Goal: Task Accomplishment & Management: Use online tool/utility

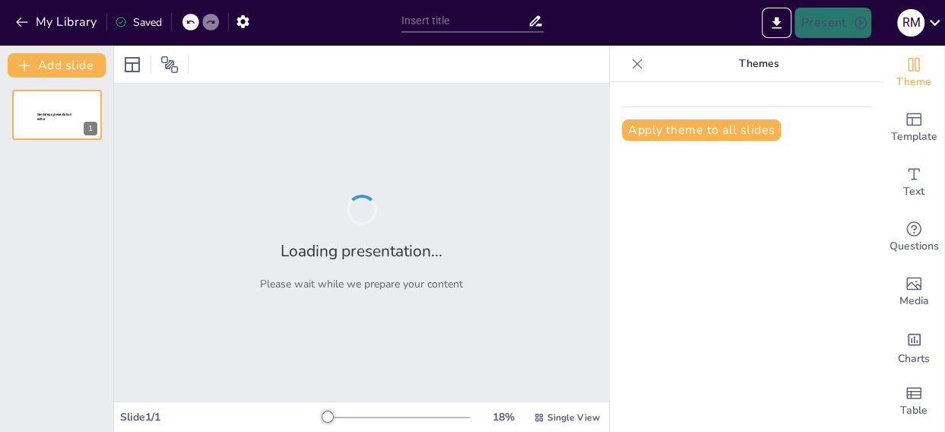
type input "reflexiones, saberes y experiencias educativas"
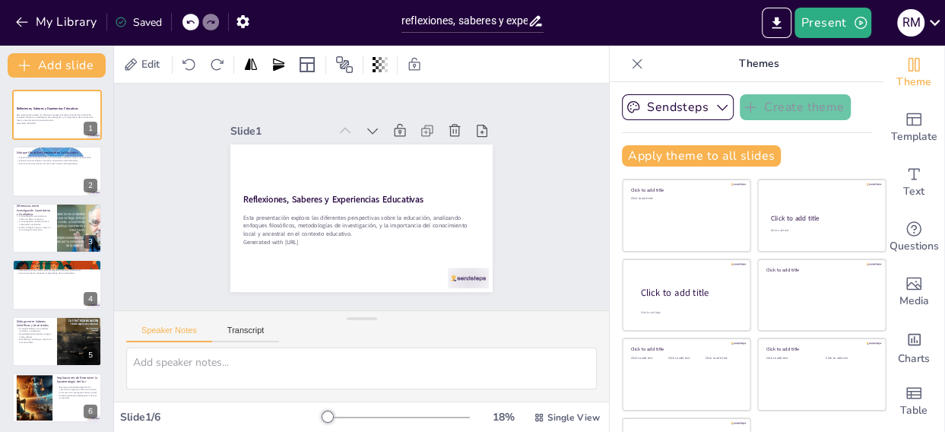
click at [520, 151] on div "Slide 1 Reflexiones, Saberes y Experiencias Educativas Esta presentación explor…" at bounding box center [362, 197] width 534 height 475
click at [51, 179] on div at bounding box center [56, 172] width 91 height 52
type textarea "El positivismo se centra en el conocimiento objetivo y medible, mientras que el…"
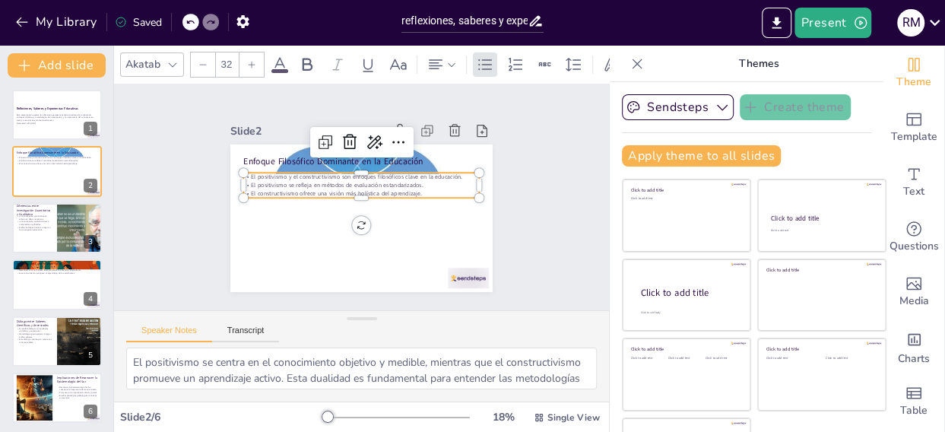
click at [278, 179] on p "El positivismo se refleja en métodos de evaluación estandarizados." at bounding box center [368, 187] width 195 height 145
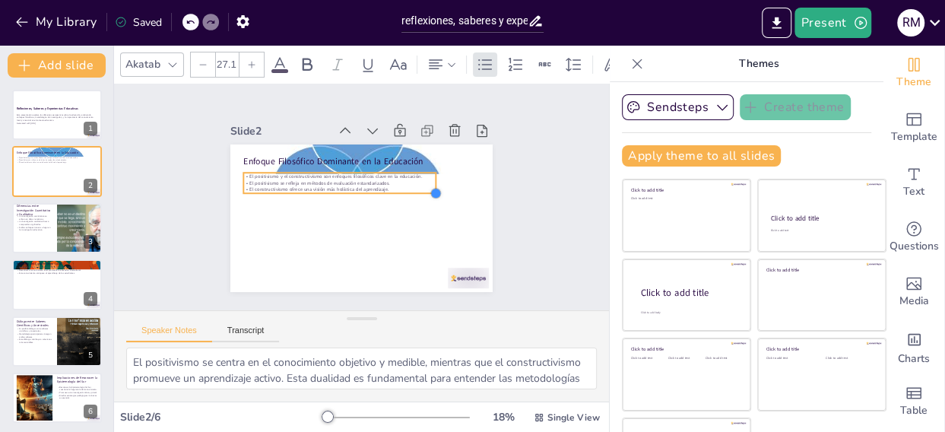
drag, startPoint x: 461, startPoint y: 192, endPoint x: 400, endPoint y: 188, distance: 61.0
click at [400, 188] on div "Enfoque Filosófico Dominante en la Educación El positivismo y el constructivism…" at bounding box center [353, 216] width 300 height 241
click at [379, 183] on p "El constructivismo ofrece una visión más holística del aprendizaje." at bounding box center [363, 177] width 68 height 192
click at [379, 183] on p "El constructivismo ofrece una visión más holística del aprendizaje." at bounding box center [351, 180] width 166 height 123
click at [379, 183] on p "El constructivismo ofrece una visión más holística del aprendizaje." at bounding box center [360, 183] width 87 height 186
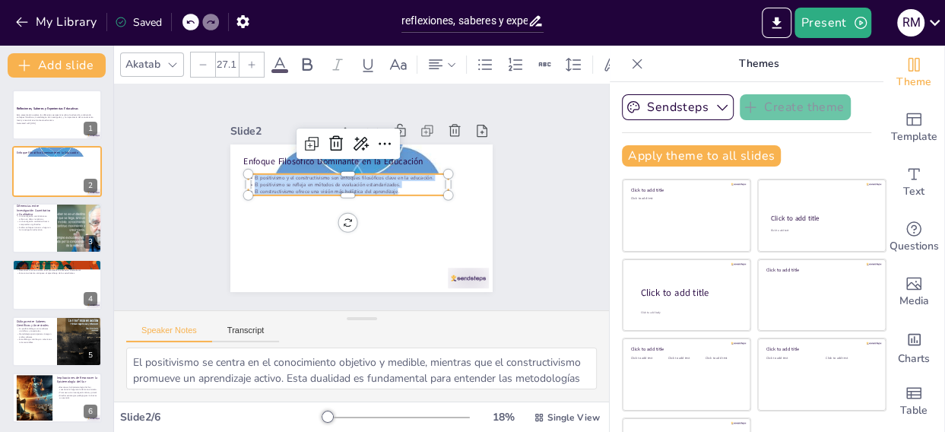
drag, startPoint x: 379, startPoint y: 183, endPoint x: 226, endPoint y: 173, distance: 153.2
click at [226, 173] on div "Enfoque Filosófico Dominante en la Educación El positivismo y el constructivism…" at bounding box center [345, 209] width 274 height 299
click at [253, 64] on div at bounding box center [252, 64] width 24 height 24
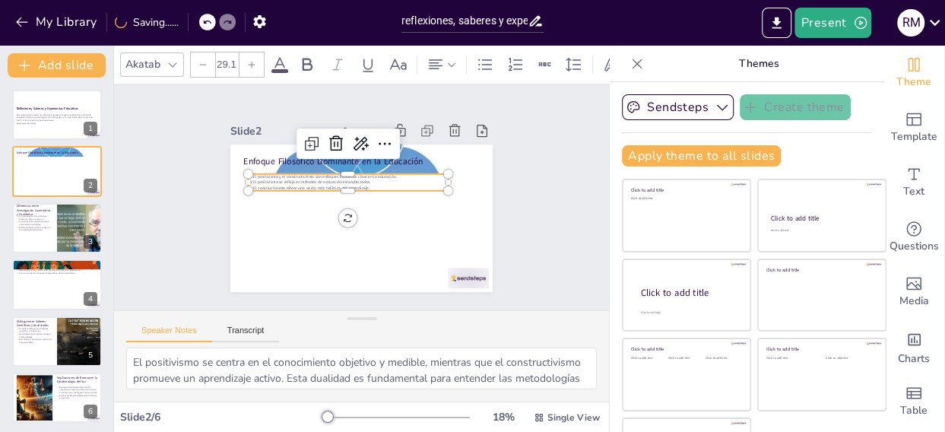
click at [250, 60] on icon at bounding box center [251, 64] width 9 height 9
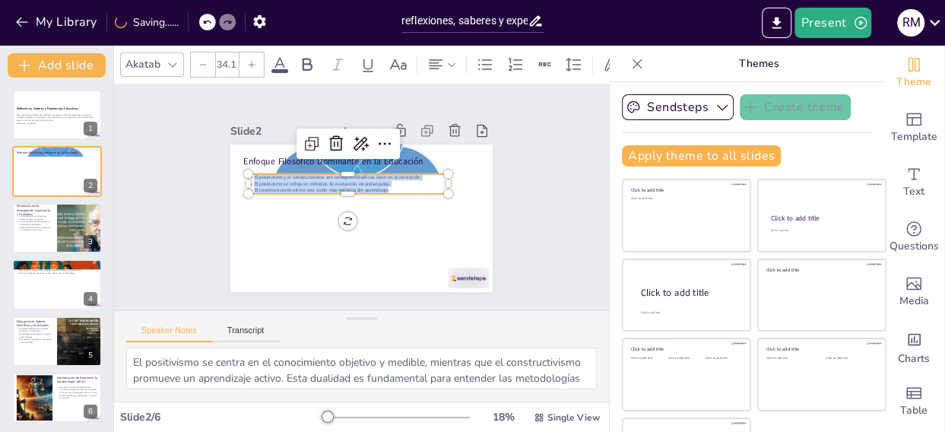
click at [250, 60] on icon at bounding box center [251, 64] width 9 height 9
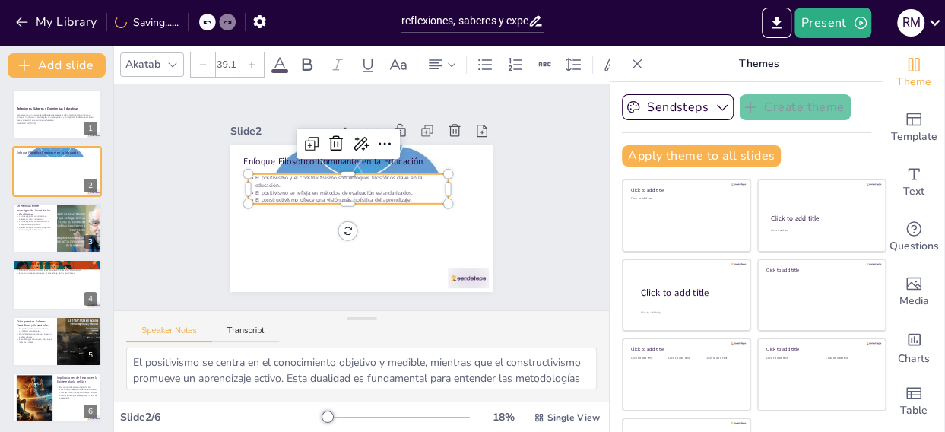
click at [250, 60] on icon at bounding box center [251, 64] width 9 height 9
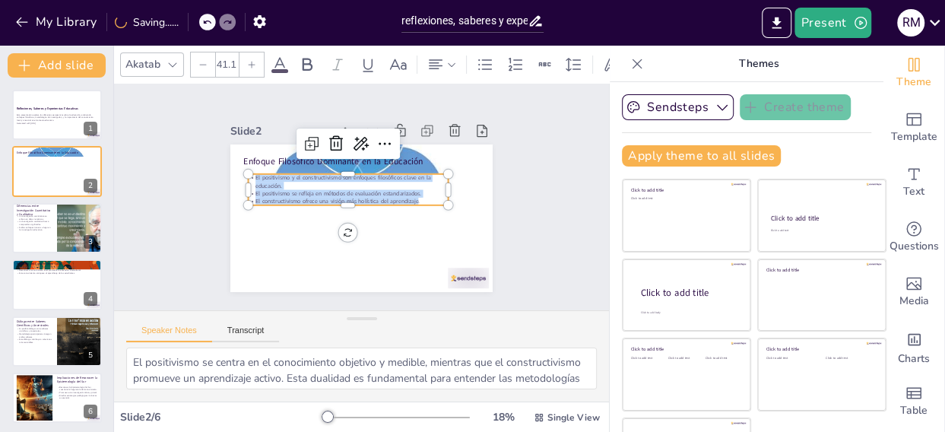
click at [250, 60] on icon at bounding box center [251, 64] width 9 height 9
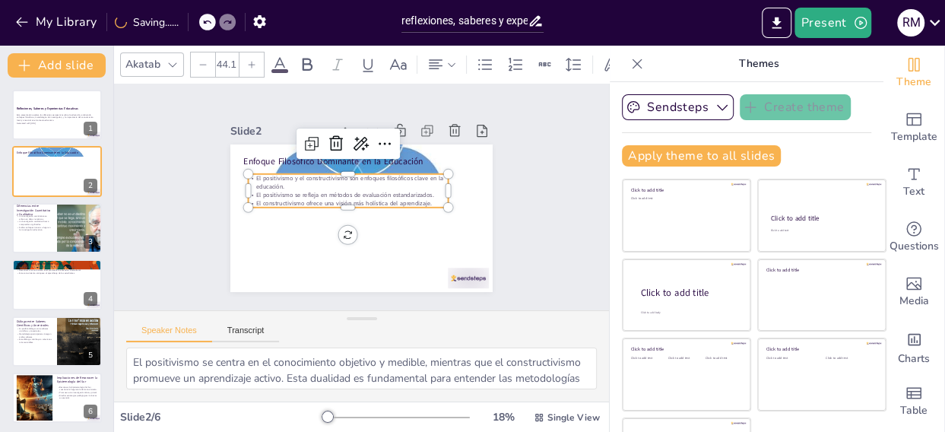
click at [250, 60] on icon at bounding box center [251, 64] width 9 height 9
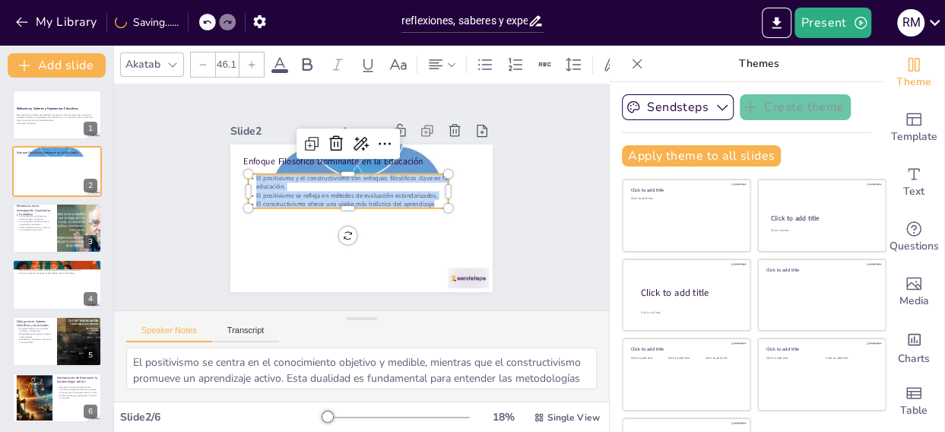
click at [250, 60] on icon at bounding box center [251, 64] width 9 height 9
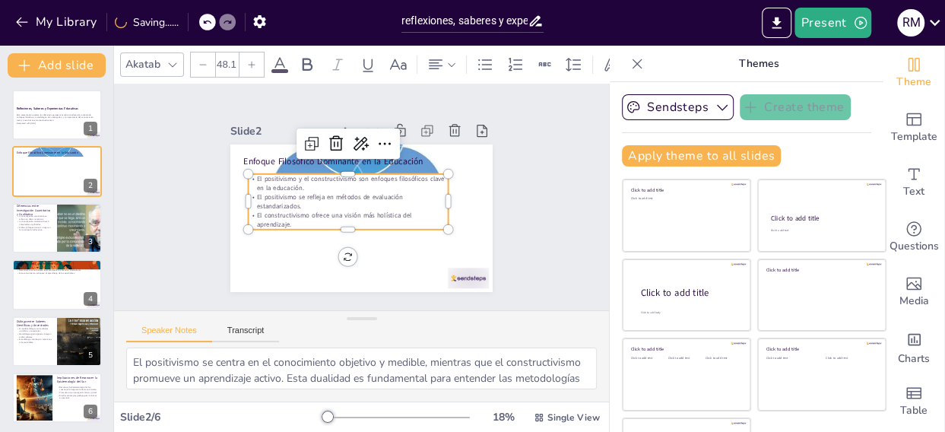
click at [250, 60] on icon at bounding box center [251, 64] width 9 height 9
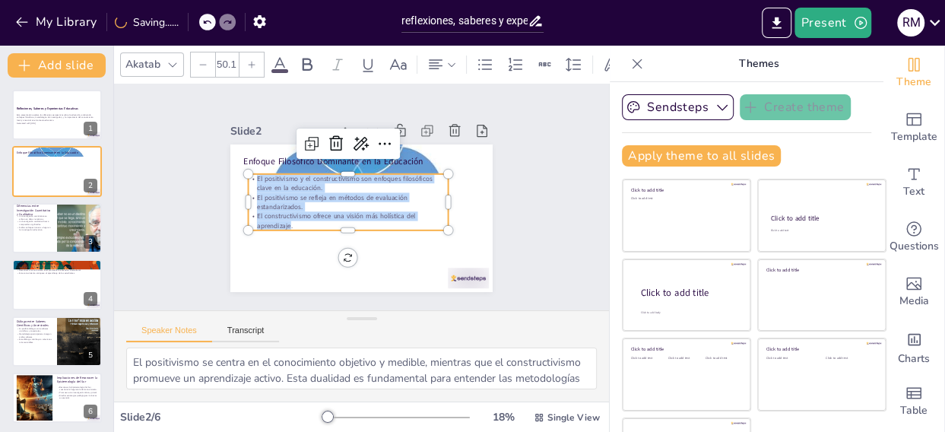
click at [250, 60] on icon at bounding box center [251, 64] width 9 height 9
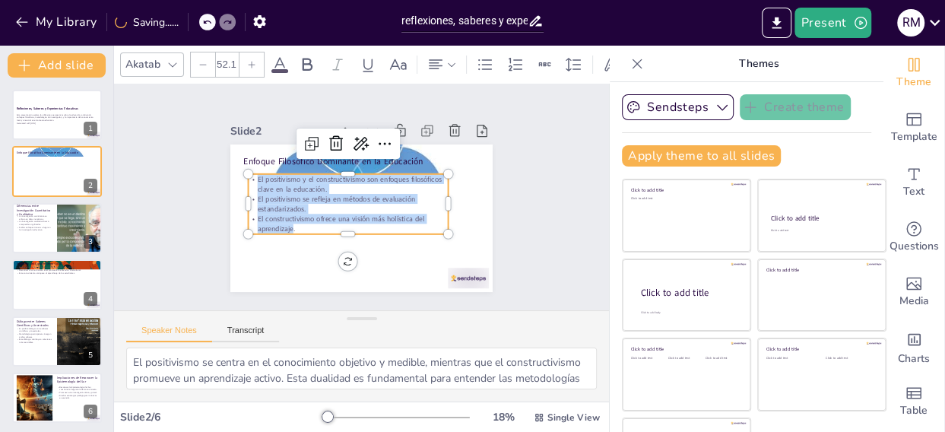
click at [250, 60] on icon at bounding box center [251, 64] width 9 height 9
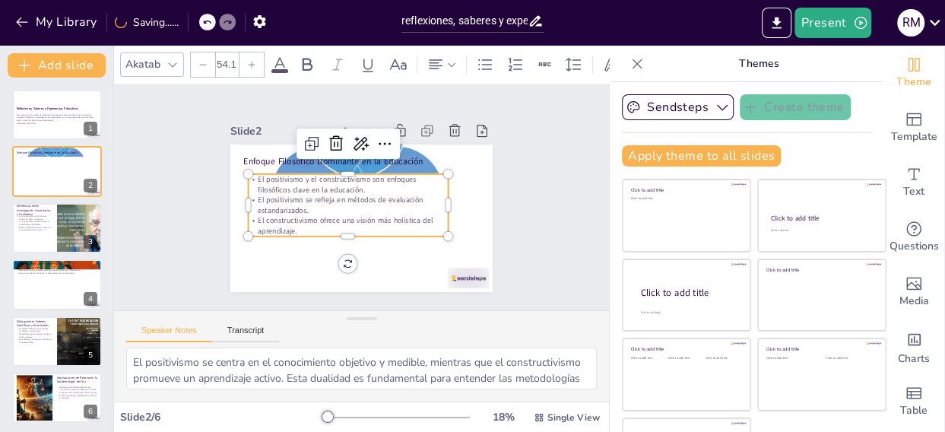
click at [250, 60] on icon at bounding box center [251, 64] width 9 height 9
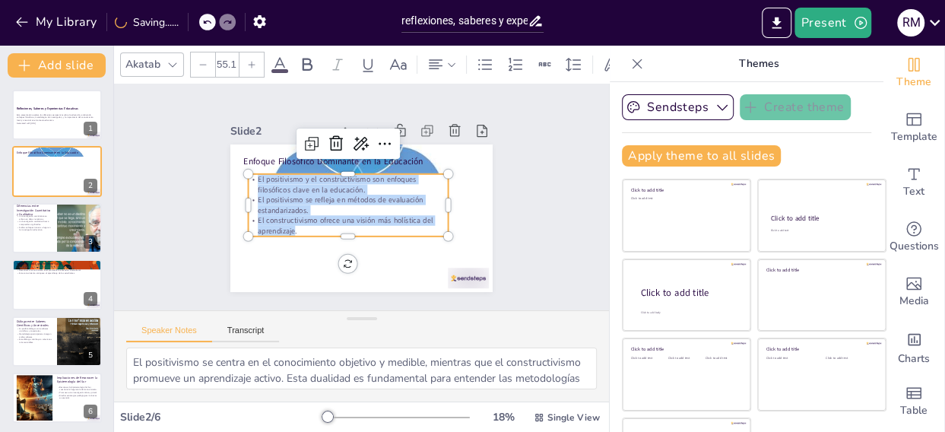
click at [250, 60] on icon at bounding box center [251, 64] width 9 height 9
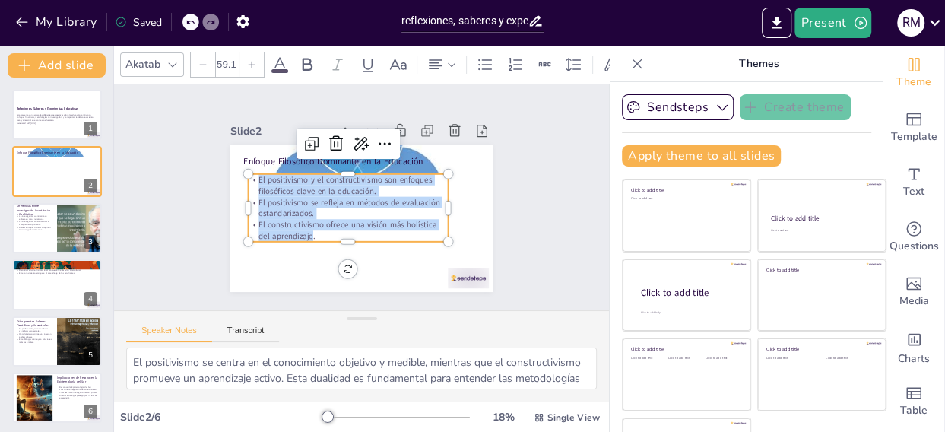
click at [250, 60] on icon at bounding box center [251, 64] width 9 height 9
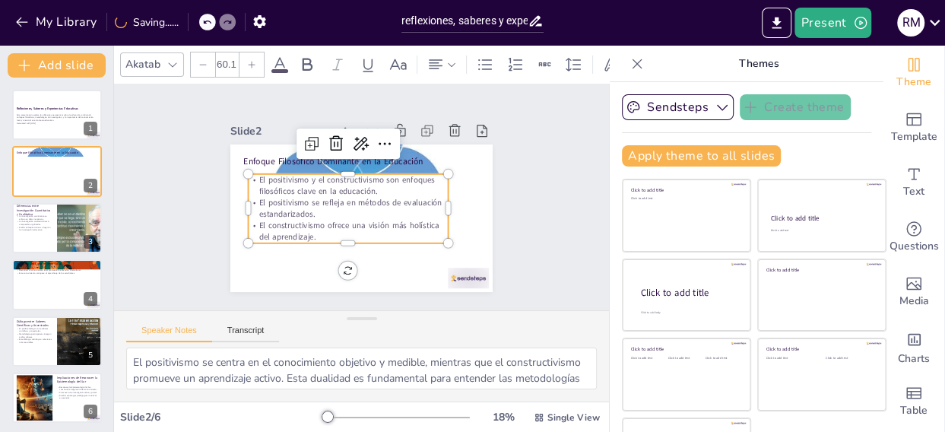
click at [250, 60] on icon at bounding box center [251, 64] width 9 height 9
type input "61.1"
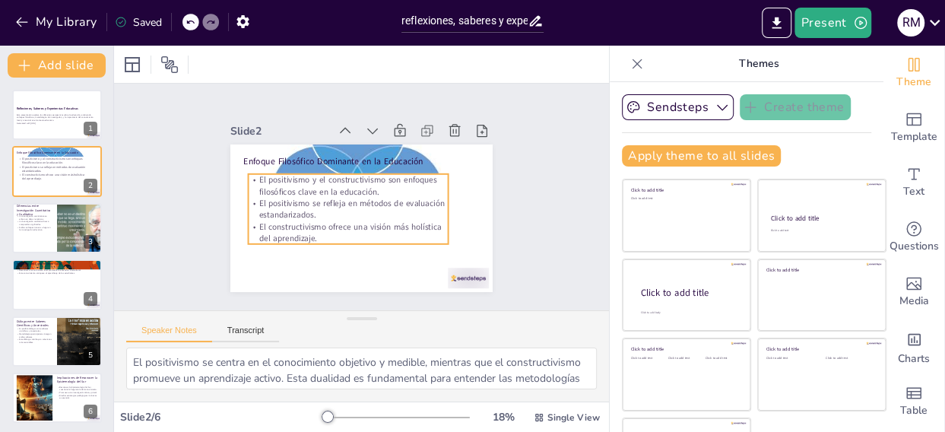
click at [389, 214] on p "El constructivismo ofrece una visión más holística del aprendizaje." at bounding box center [325, 207] width 136 height 176
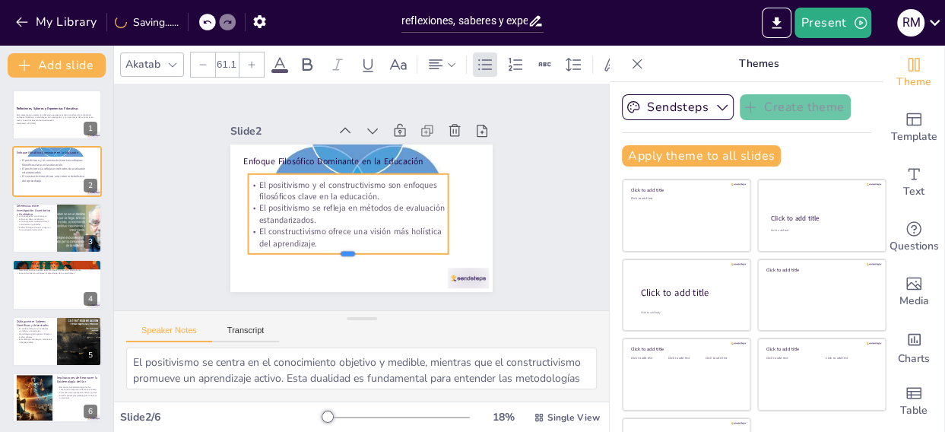
drag, startPoint x: 373, startPoint y: 238, endPoint x: 373, endPoint y: 248, distance: 9.9
click at [314, 248] on div at bounding box center [297, 191] width 33 height 200
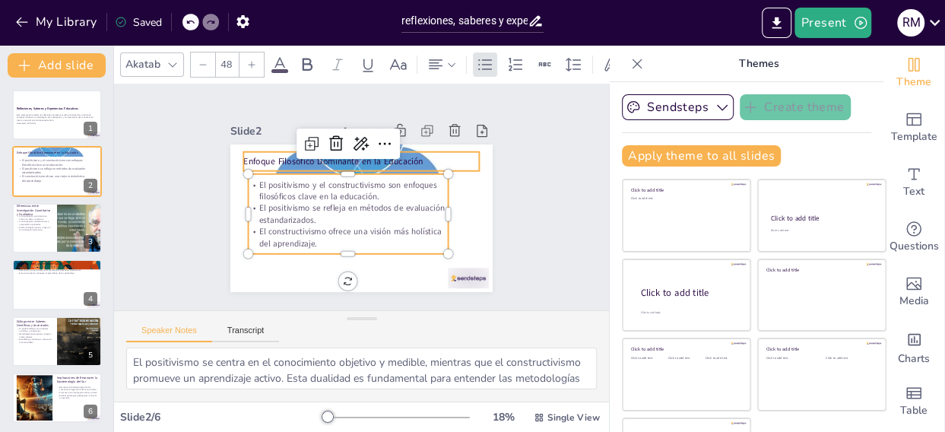
click at [389, 153] on p "Enfoque Filosófico Dominante en la Educación" at bounding box center [380, 166] width 211 height 129
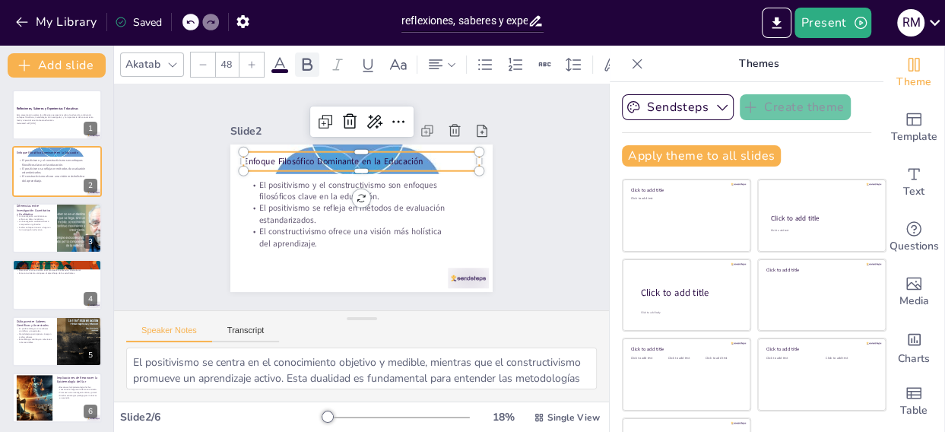
click at [307, 58] on icon at bounding box center [308, 64] width 10 height 13
click at [251, 60] on icon at bounding box center [251, 64] width 9 height 9
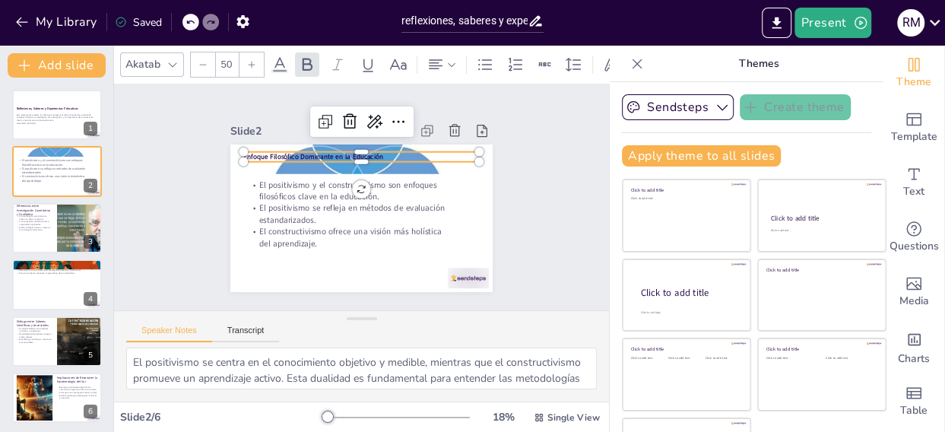
click at [251, 60] on icon at bounding box center [251, 64] width 9 height 9
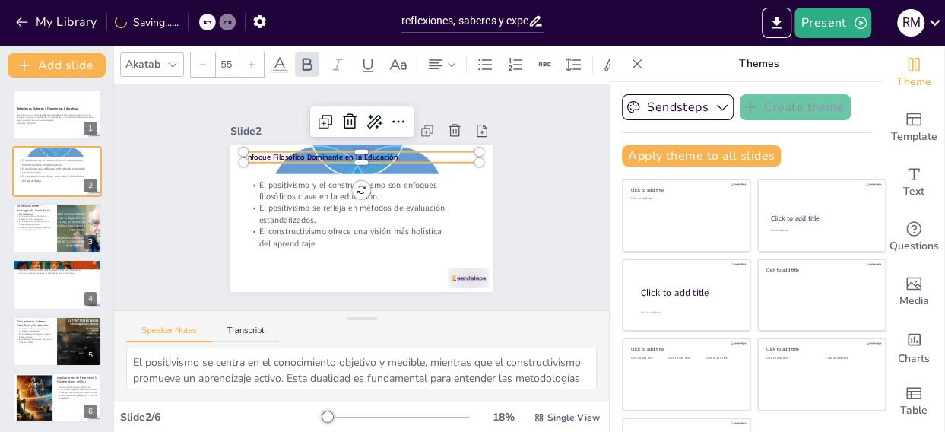
click at [251, 60] on icon at bounding box center [251, 64] width 9 height 9
click at [249, 52] on div at bounding box center [252, 64] width 24 height 24
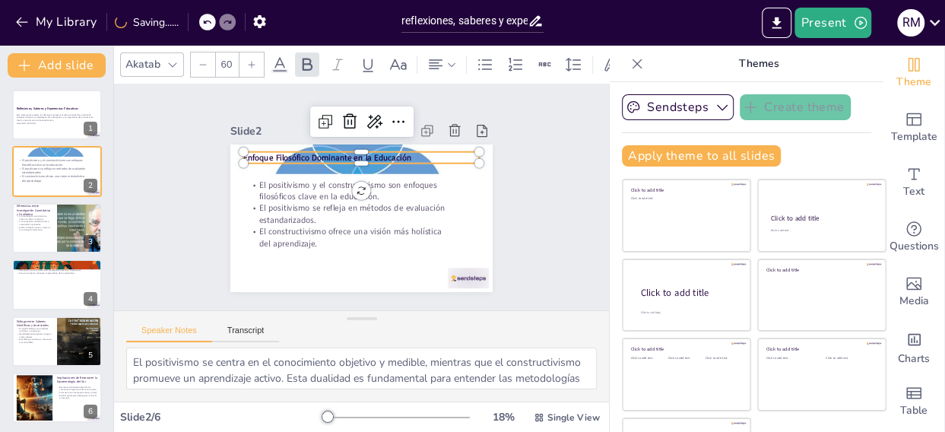
click at [249, 52] on div at bounding box center [252, 64] width 24 height 24
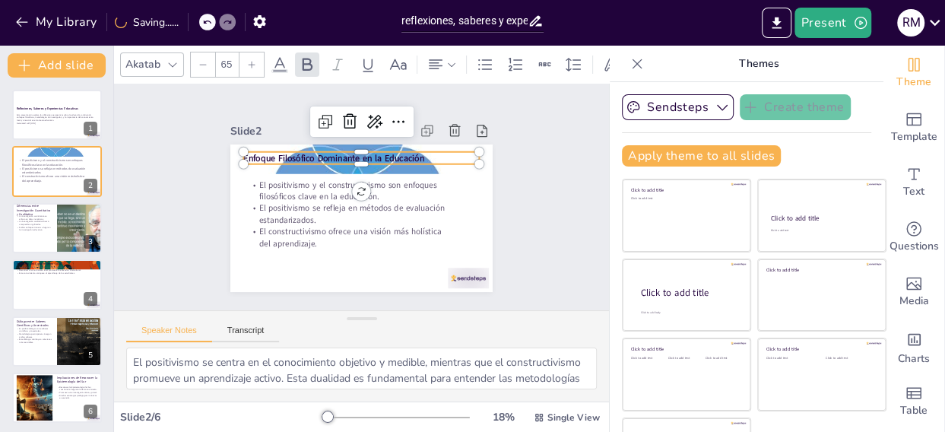
click at [249, 52] on div at bounding box center [252, 64] width 24 height 24
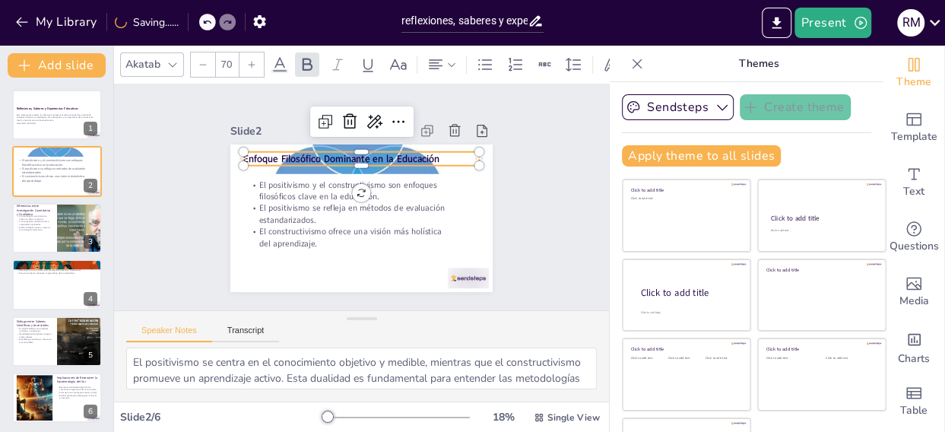
click at [249, 52] on div at bounding box center [252, 64] width 24 height 24
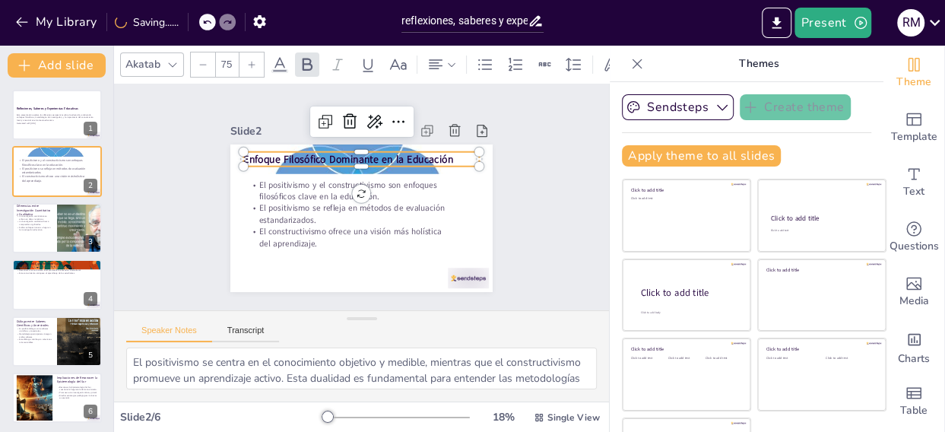
click at [249, 52] on div at bounding box center [252, 64] width 24 height 24
type input "78"
click at [533, 224] on div "Slide 1 Reflexiones, Saberes y Experiencias Educativas Esta presentación explor…" at bounding box center [362, 197] width 500 height 520
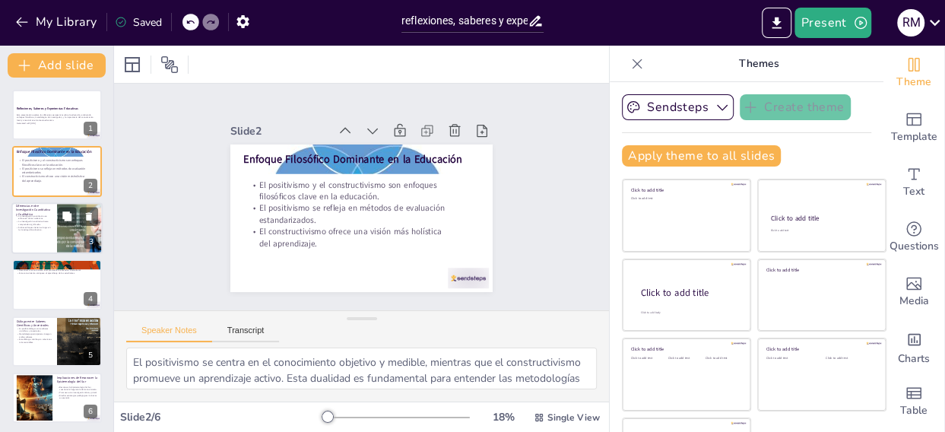
click at [48, 221] on p "La investigación cualitativa busca comprender significados." at bounding box center [34, 222] width 37 height 5
type textarea "La investigación cuantitativa permite generalizar resultados a partir de datos …"
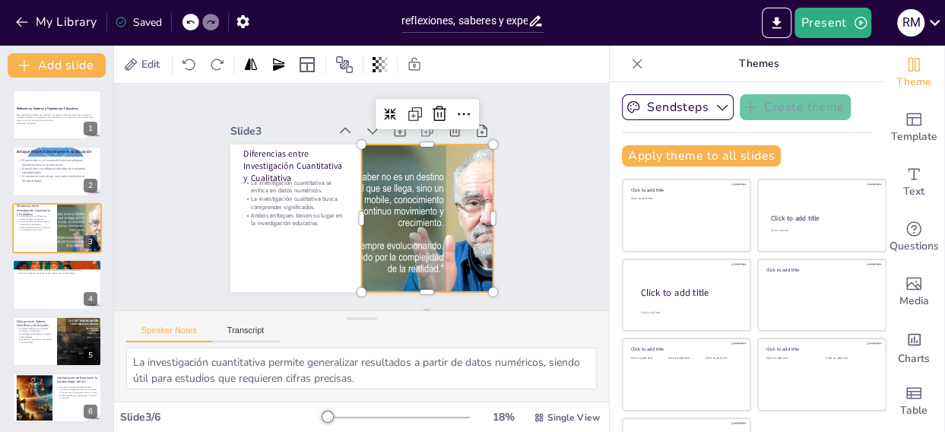
click at [393, 184] on div at bounding box center [375, 264] width 259 height 301
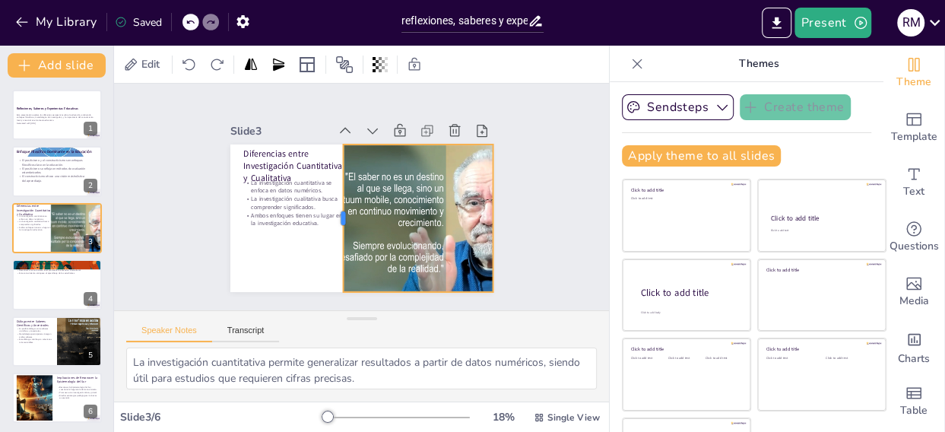
drag, startPoint x: 340, startPoint y: 214, endPoint x: 322, endPoint y: 213, distance: 18.3
click at [322, 213] on div at bounding box center [329, 200] width 97 height 126
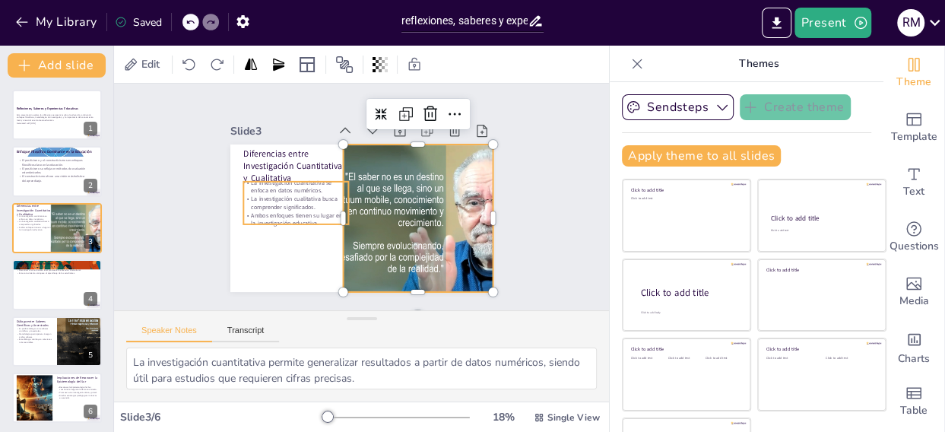
click at [299, 211] on p "Ambos enfoques tienen su lugar en la investigación educativa." at bounding box center [293, 184] width 99 height 67
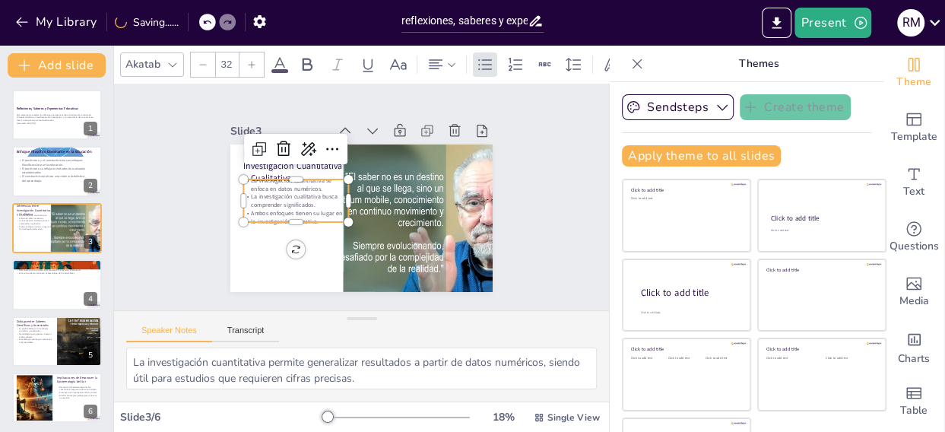
click at [373, 200] on p "La investigación cualitativa busca comprender significados." at bounding box center [426, 186] width 106 height 27
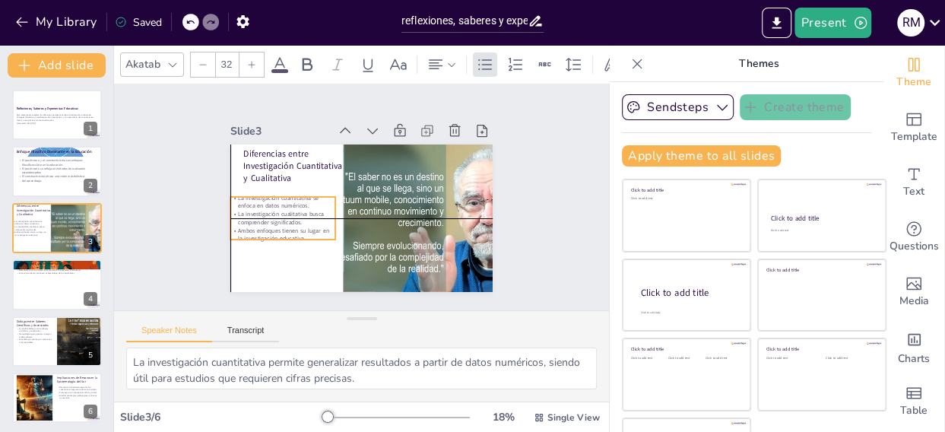
drag, startPoint x: 286, startPoint y: 201, endPoint x: 274, endPoint y: 212, distance: 16.7
click at [389, 212] on p "La investigación cualitativa busca comprender significados." at bounding box center [430, 241] width 82 height 89
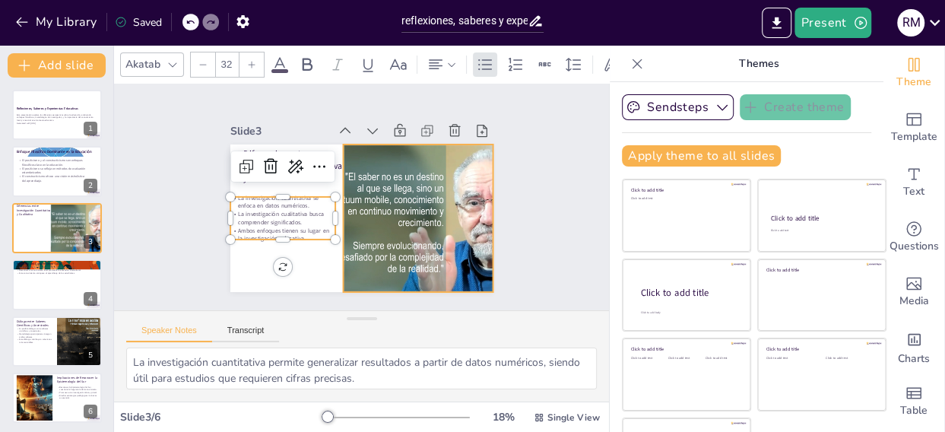
click at [332, 205] on div at bounding box center [396, 256] width 294 height 285
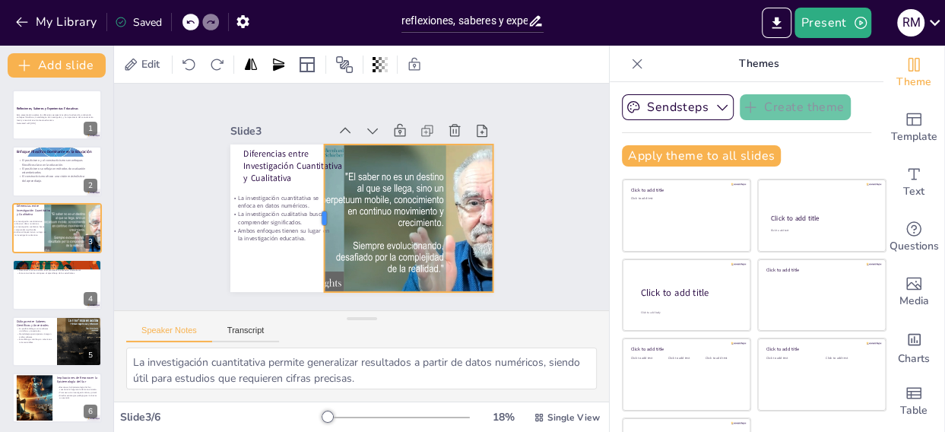
drag, startPoint x: 326, startPoint y: 211, endPoint x: 307, endPoint y: 211, distance: 19.0
click at [307, 211] on div "Diferencias entre Investigación Cuantitativa y Cualitativa La investigación cua…" at bounding box center [348, 212] width 294 height 285
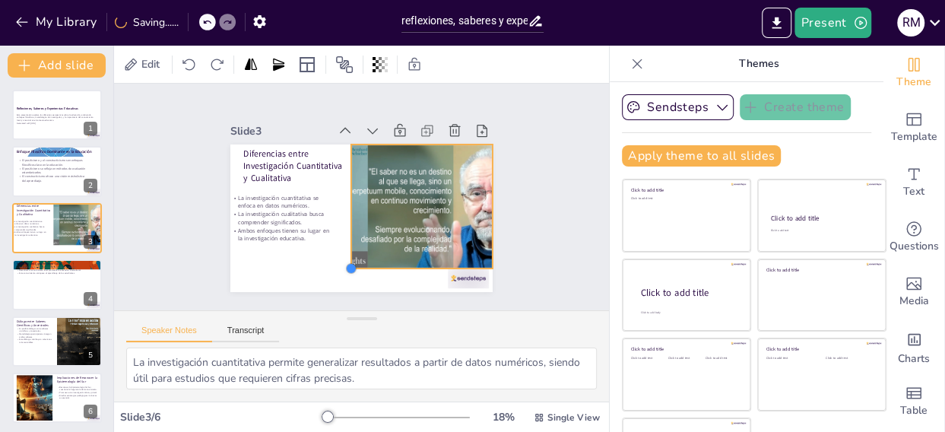
drag, startPoint x: 309, startPoint y: 283, endPoint x: 354, endPoint y: 260, distance: 50.3
click at [354, 260] on div "Diferencias entre Investigación Cuantitativa y Cualitativa La investigación cua…" at bounding box center [358, 218] width 288 height 199
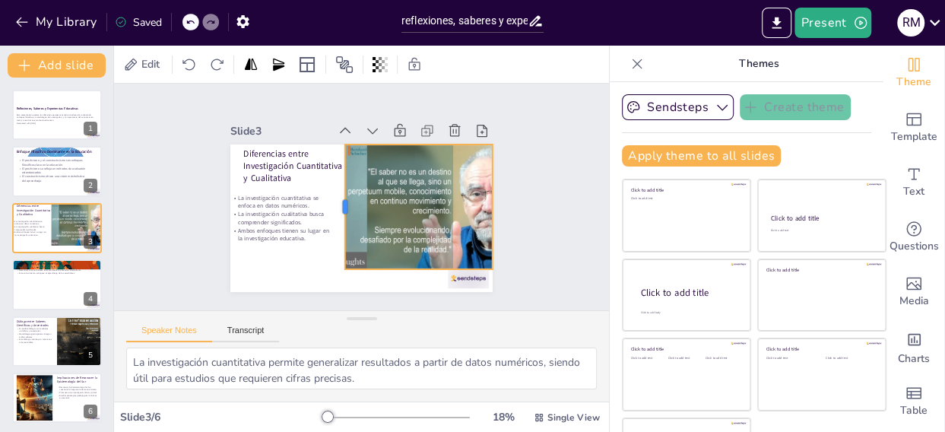
click at [326, 202] on div at bounding box center [336, 194] width 73 height 114
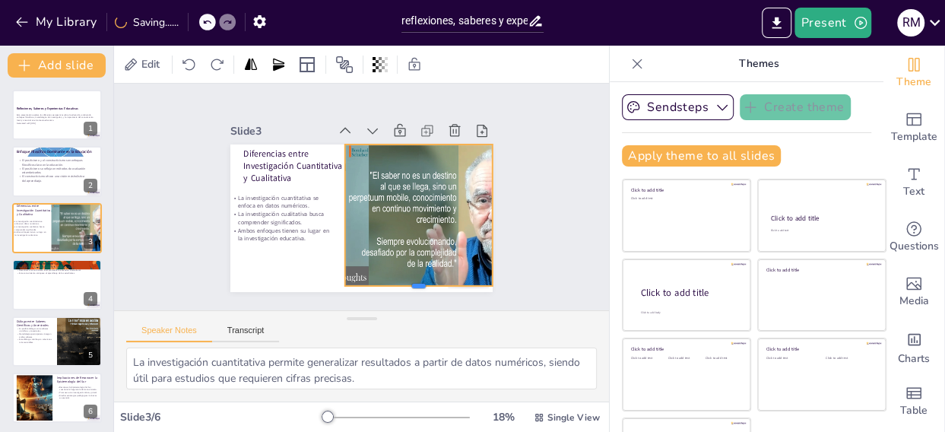
drag, startPoint x: 399, startPoint y: 262, endPoint x: 397, endPoint y: 279, distance: 16.8
click at [383, 279] on div at bounding box center [329, 303] width 108 height 118
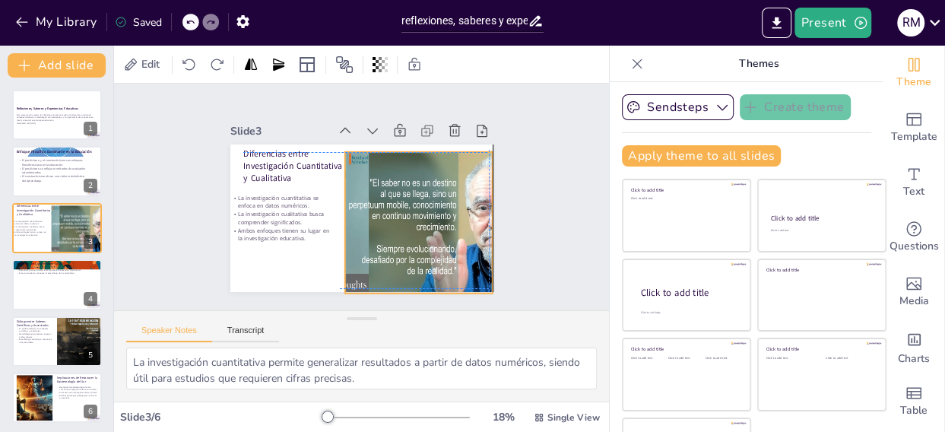
click at [357, 264] on div at bounding box center [412, 265] width 270 height 250
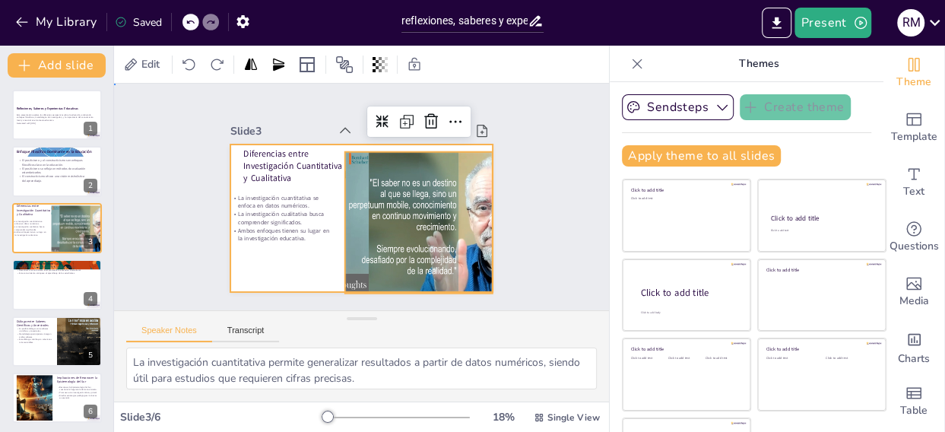
click at [301, 258] on div at bounding box center [353, 216] width 300 height 241
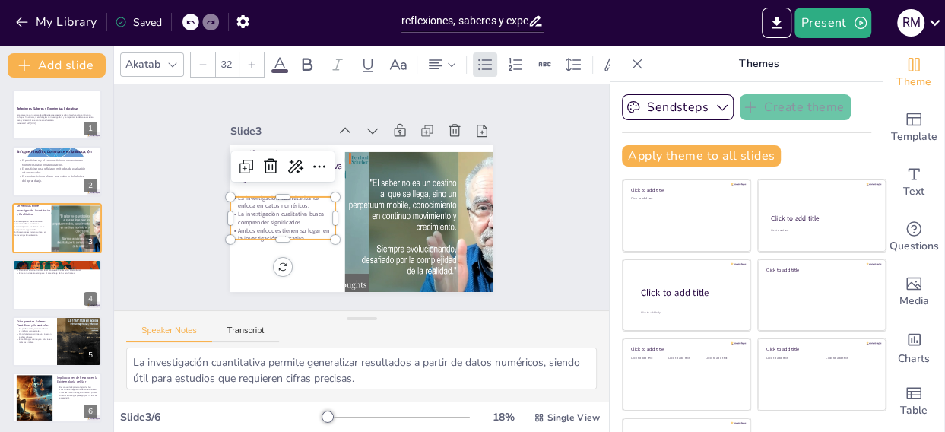
click at [287, 214] on p "La investigación cualitativa busca comprender significados." at bounding box center [281, 185] width 103 height 58
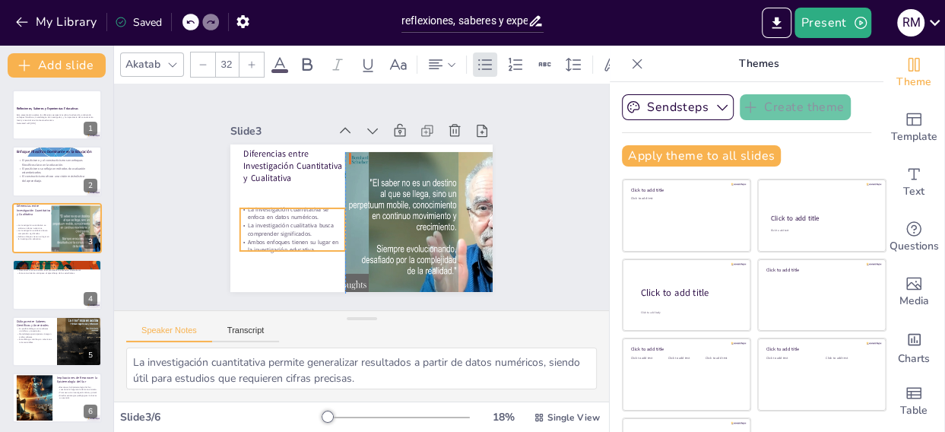
drag, startPoint x: 284, startPoint y: 218, endPoint x: 289, endPoint y: 229, distance: 12.6
click at [289, 199] on p "La investigación cualitativa busca comprender significados." at bounding box center [304, 147] width 58 height 103
click at [291, 237] on p "Ambos enfoques tienen su lugar en la investigación educativa." at bounding box center [284, 230] width 106 height 38
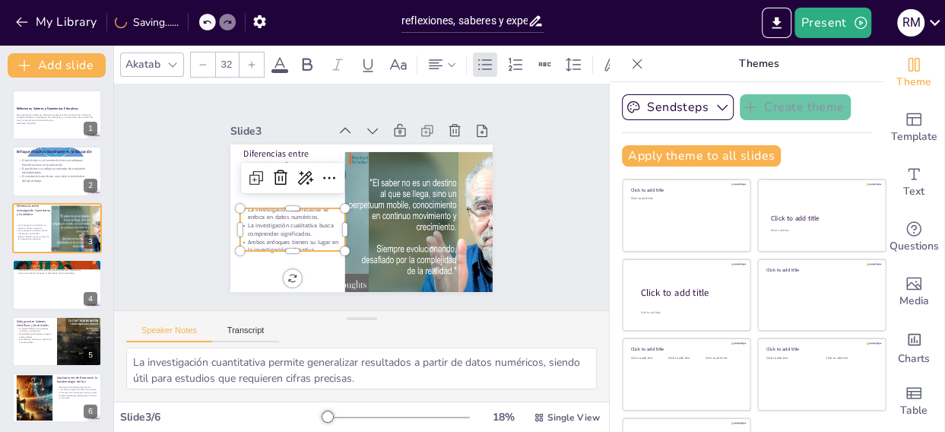
click at [254, 60] on icon at bounding box center [251, 64] width 9 height 9
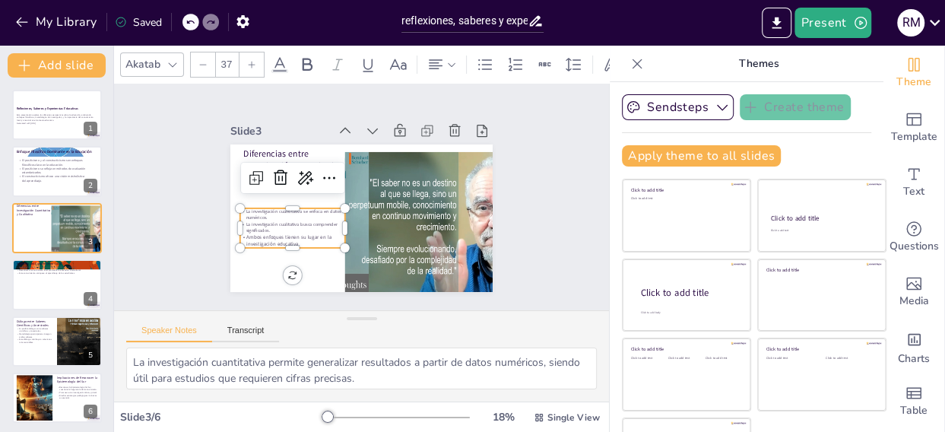
click at [254, 60] on icon at bounding box center [251, 64] width 9 height 9
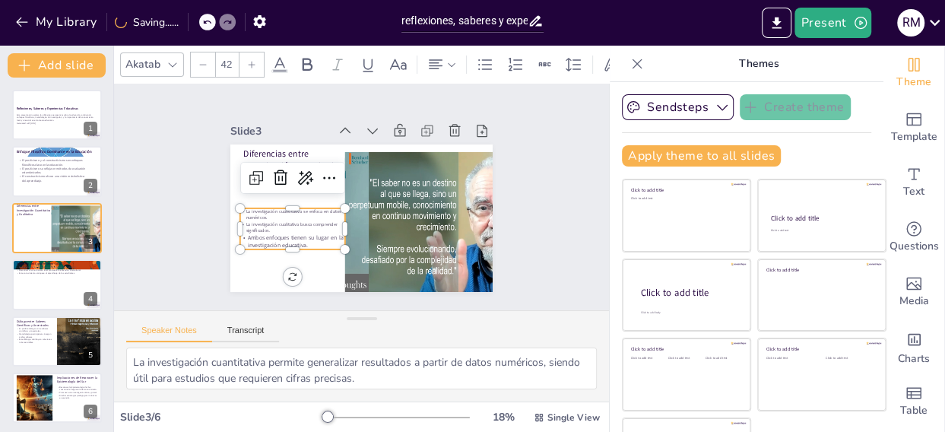
click at [254, 60] on icon at bounding box center [251, 64] width 9 height 9
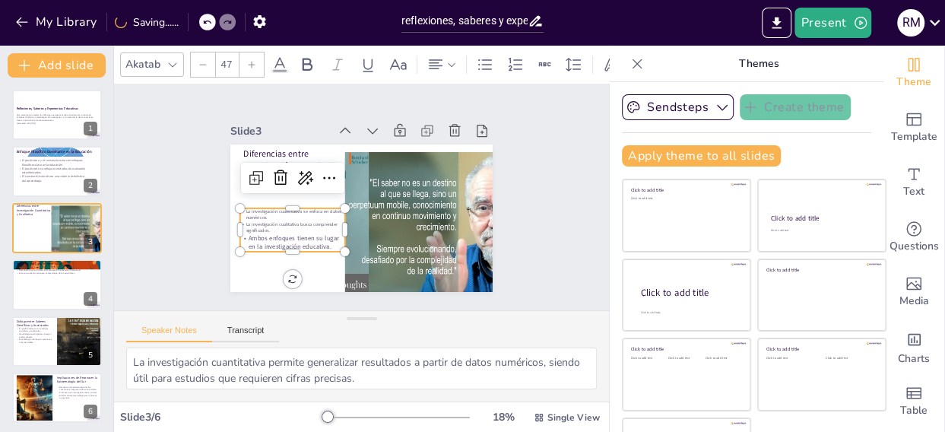
click at [254, 60] on icon at bounding box center [251, 64] width 9 height 9
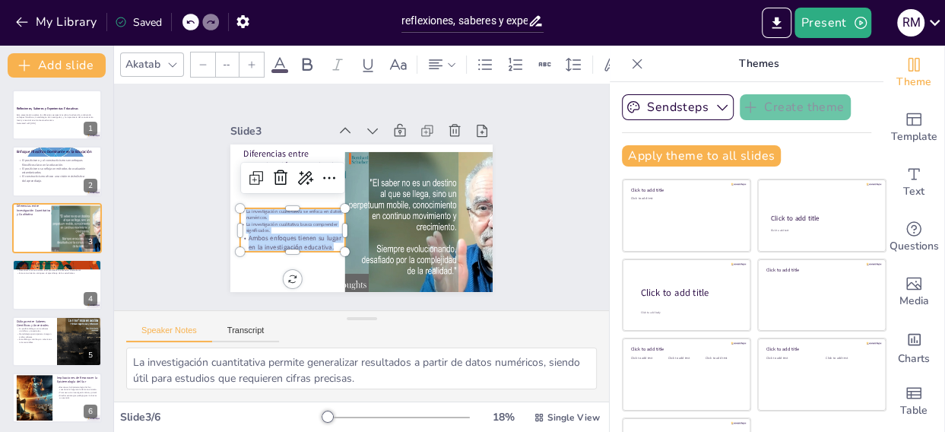
drag, startPoint x: 319, startPoint y: 240, endPoint x: 221, endPoint y: 202, distance: 105.9
click at [230, 202] on div "Diferencias entre Investigación Cuantitativa y Cualitativa La investigación cua…" at bounding box center [361, 219] width 262 height 148
click at [246, 56] on div at bounding box center [252, 64] width 24 height 24
click at [247, 60] on icon at bounding box center [251, 64] width 9 height 9
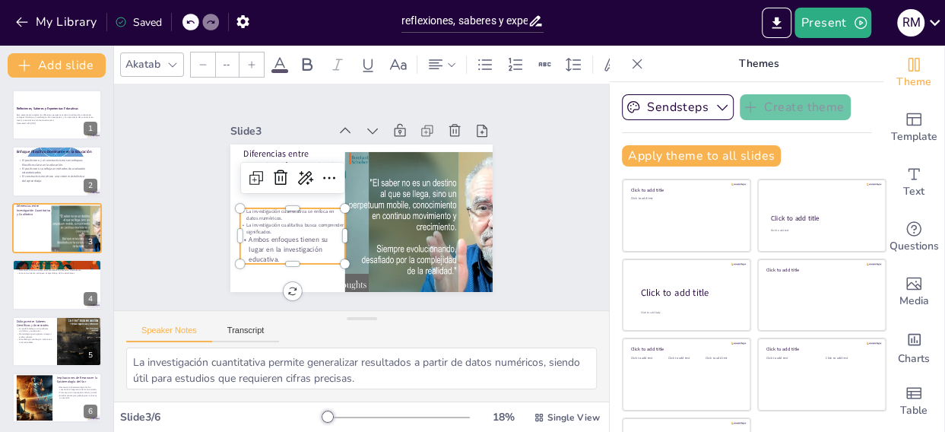
click at [226, 58] on input "--" at bounding box center [226, 64] width 21 height 24
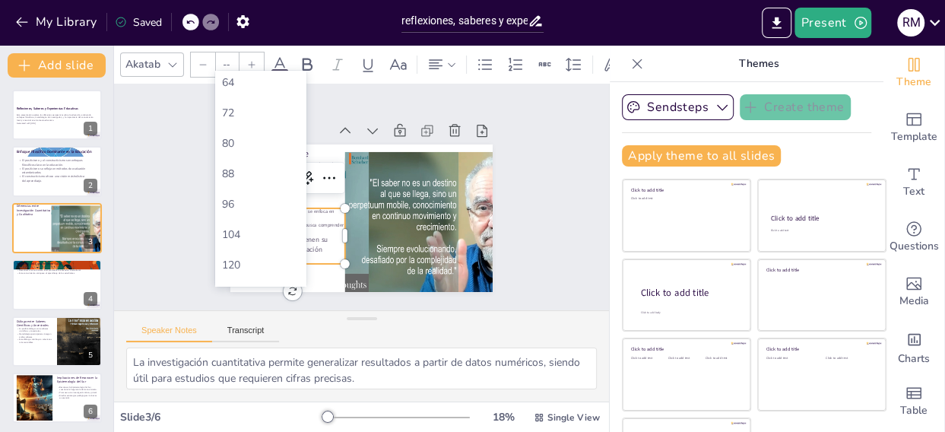
scroll to position [464, 0]
click at [254, 83] on div "64" at bounding box center [260, 78] width 79 height 14
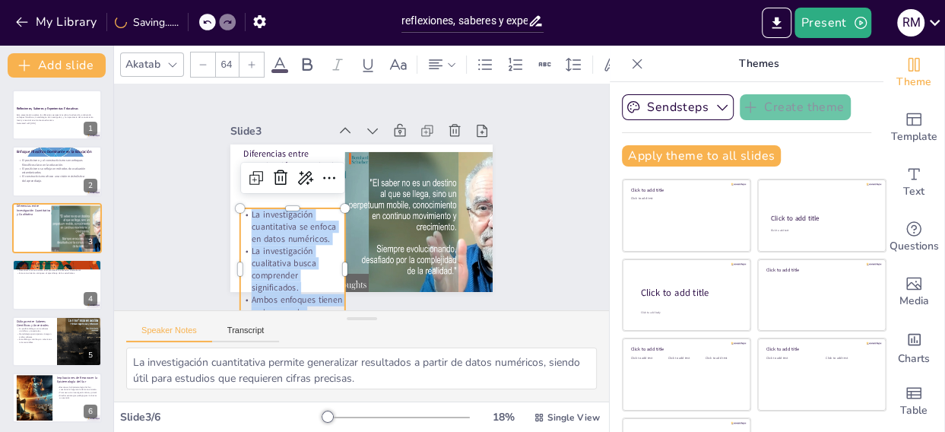
click at [199, 62] on icon at bounding box center [203, 64] width 9 height 9
click at [198, 52] on div at bounding box center [203, 64] width 24 height 24
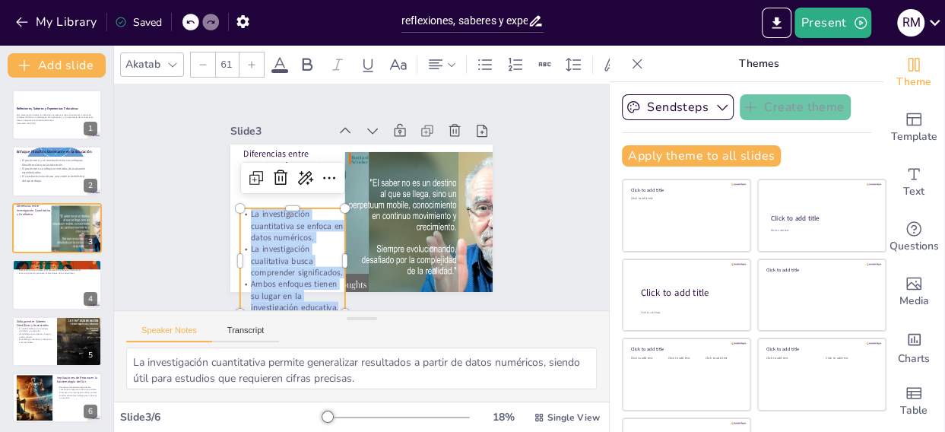
click at [198, 52] on div at bounding box center [203, 64] width 24 height 24
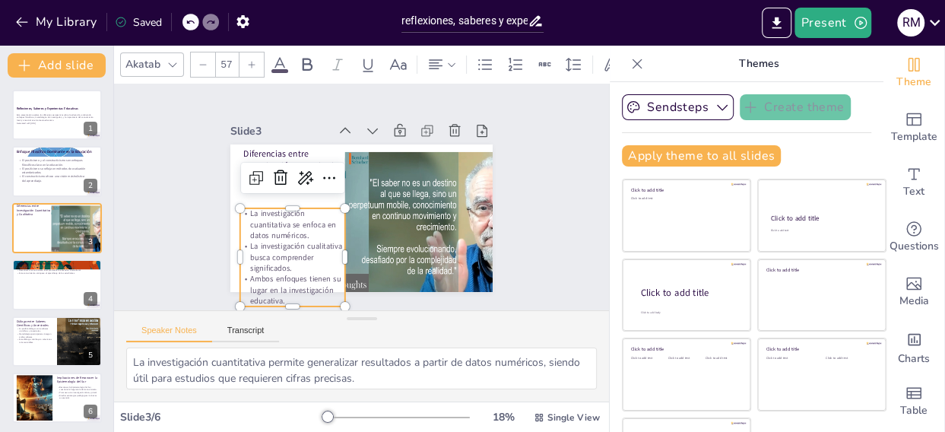
click at [198, 52] on div at bounding box center [203, 64] width 24 height 24
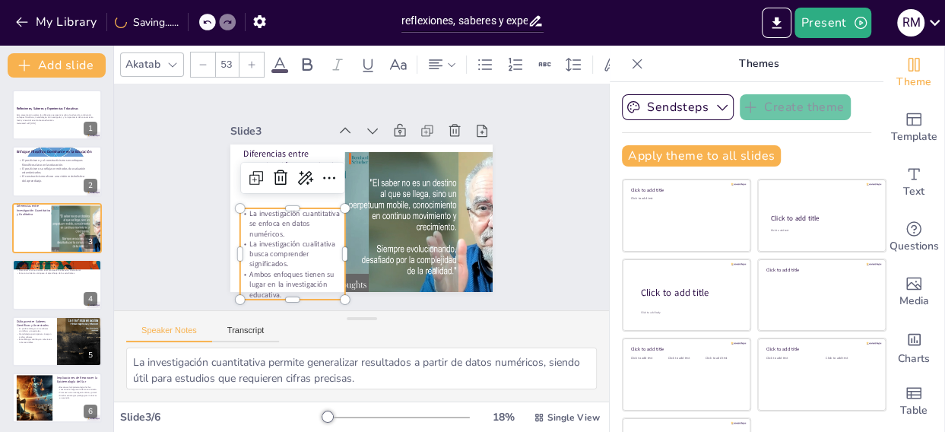
type input "52"
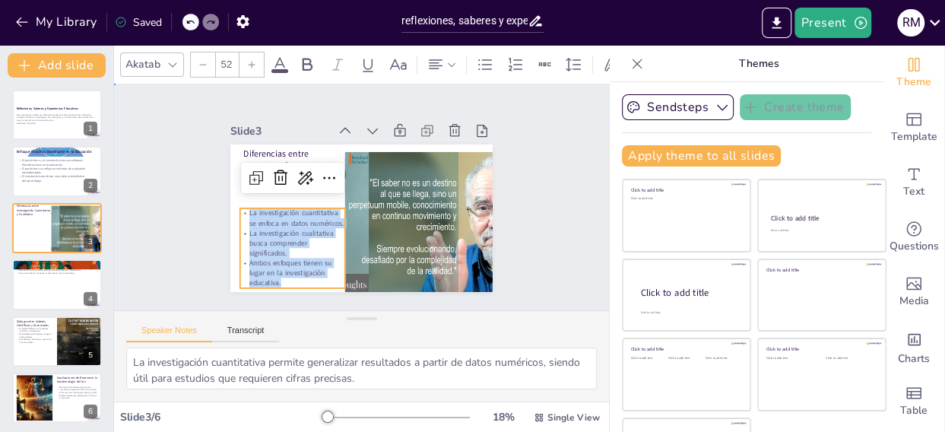
click at [158, 147] on div "Slide 1 Reflexiones, Saberes y Experiencias Educativas Esta presentación explor…" at bounding box center [362, 196] width 545 height 408
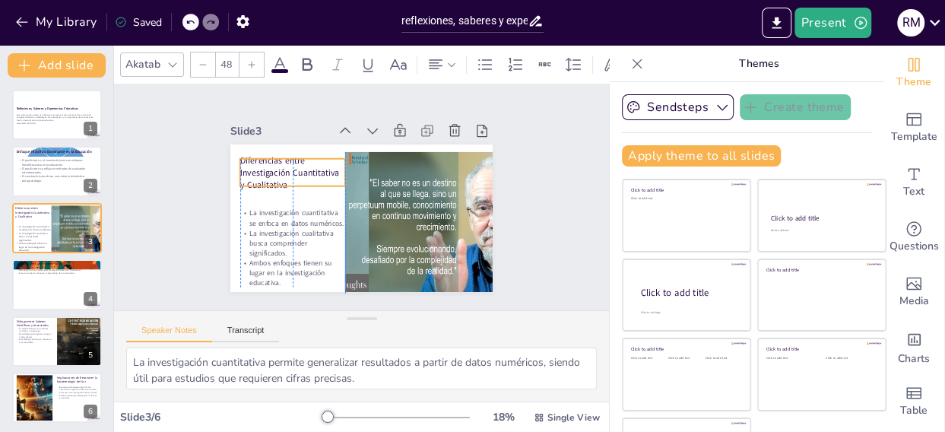
click at [253, 175] on p "Diferencias entre Investigación Cuantitativa y Cualitativa" at bounding box center [308, 147] width 111 height 76
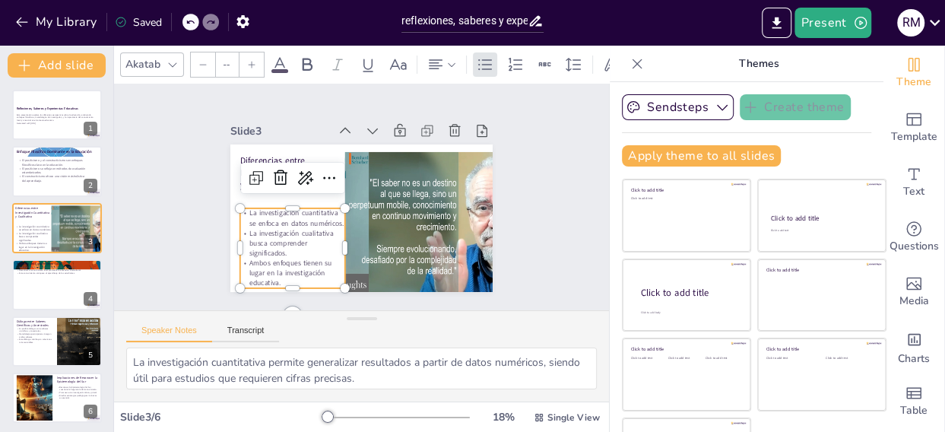
type input "52"
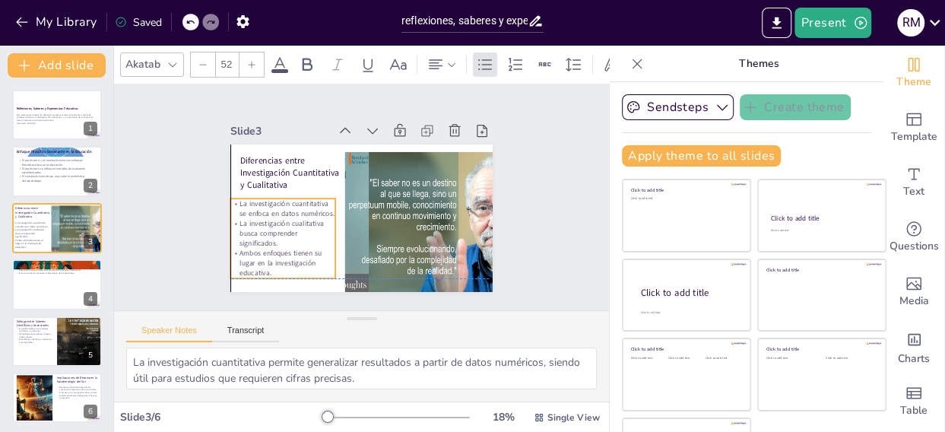
drag, startPoint x: 263, startPoint y: 238, endPoint x: 255, endPoint y: 226, distance: 14.8
click at [255, 218] on p "La investigación cualitativa busca comprender significados." at bounding box center [279, 172] width 98 height 92
click at [178, 197] on div "Slide 1 Reflexiones, Saberes y Experiencias Educativas Esta presentación explor…" at bounding box center [361, 197] width 395 height 315
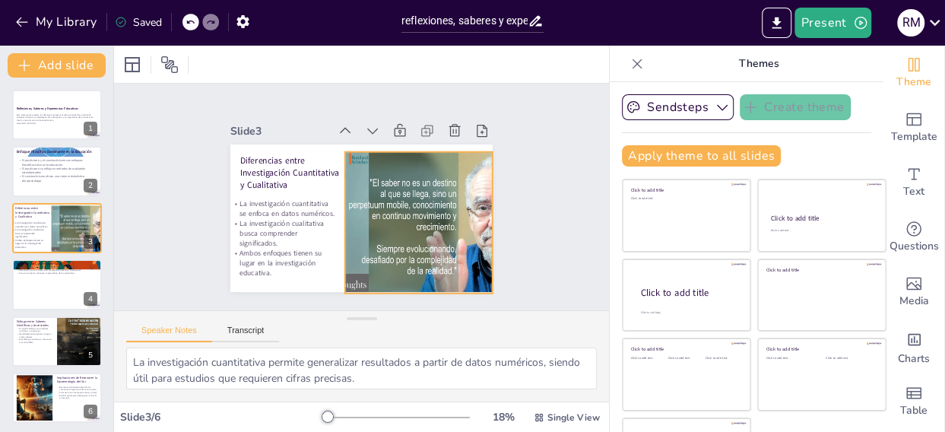
click at [335, 230] on div at bounding box center [430, 246] width 264 height 206
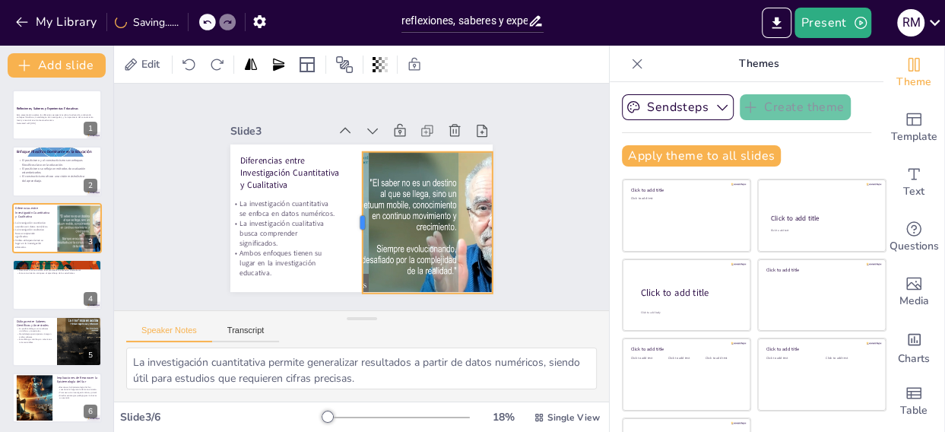
drag, startPoint x: 324, startPoint y: 218, endPoint x: 342, endPoint y: 209, distance: 19.4
click at [342, 209] on div at bounding box center [349, 220] width 56 height 138
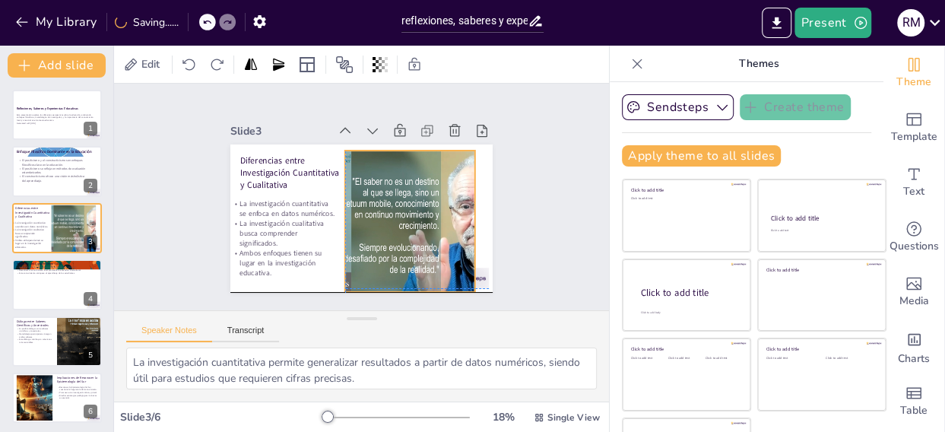
drag, startPoint x: 345, startPoint y: 218, endPoint x: 329, endPoint y: 217, distance: 16.0
click at [328, 217] on div at bounding box center [413, 240] width 263 height 206
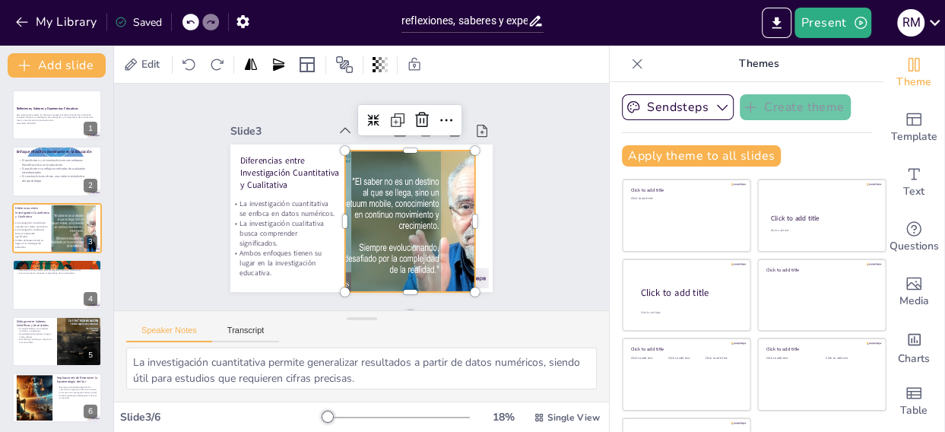
click at [340, 224] on div at bounding box center [398, 254] width 270 height 250
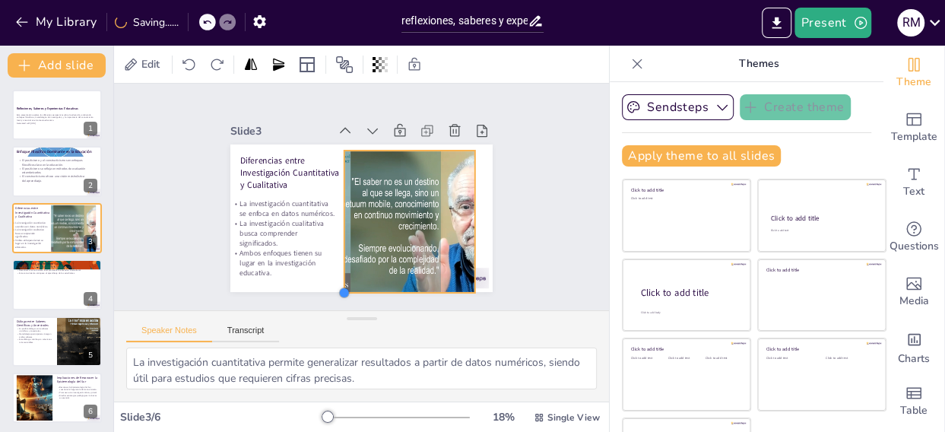
click at [325, 278] on div "Diferencias entre Investigación Cuantitativa y Cualitativa La investigación cua…" at bounding box center [355, 176] width 295 height 221
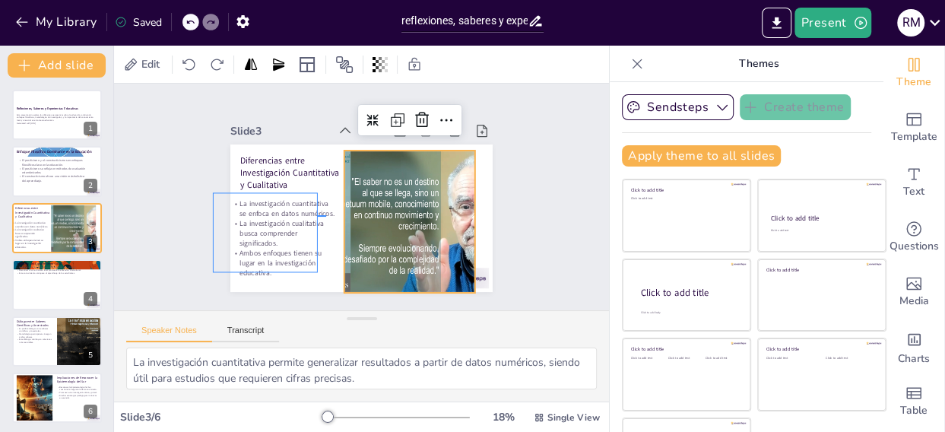
drag, startPoint x: 326, startPoint y: 215, endPoint x: 317, endPoint y: 215, distance: 9.1
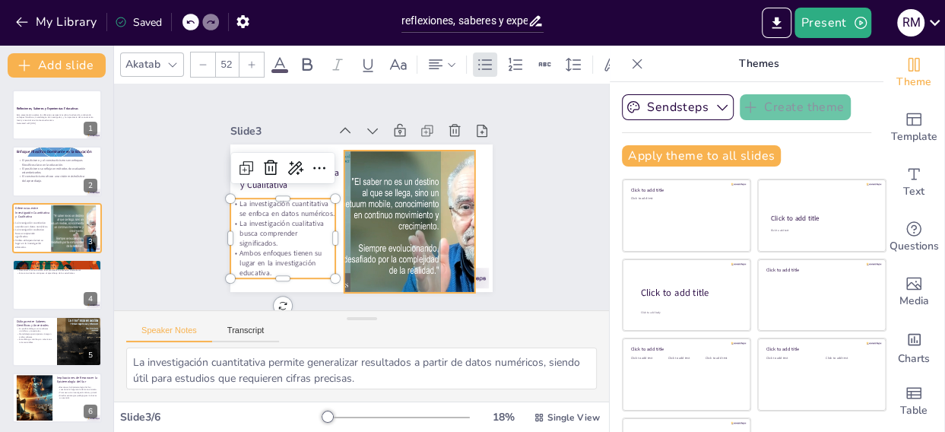
click at [332, 219] on div at bounding box center [403, 250] width 272 height 240
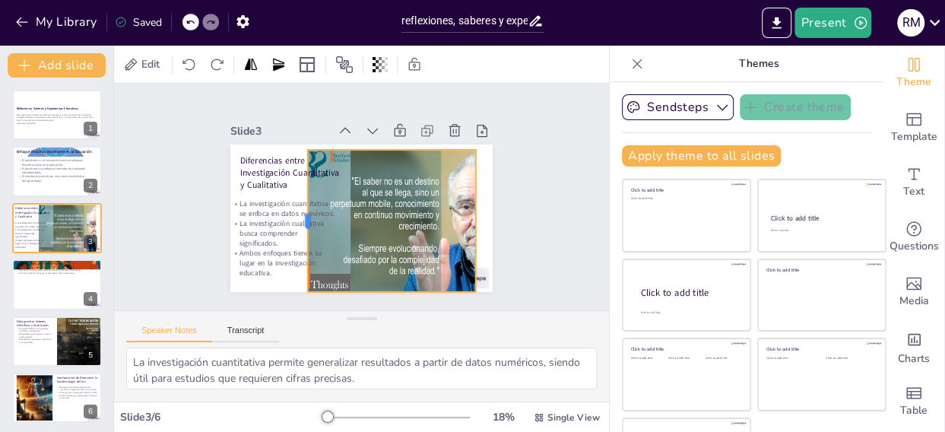
drag, startPoint x: 326, startPoint y: 215, endPoint x: 289, endPoint y: 211, distance: 37.5
click at [349, 204] on div at bounding box center [396, 142] width 94 height 122
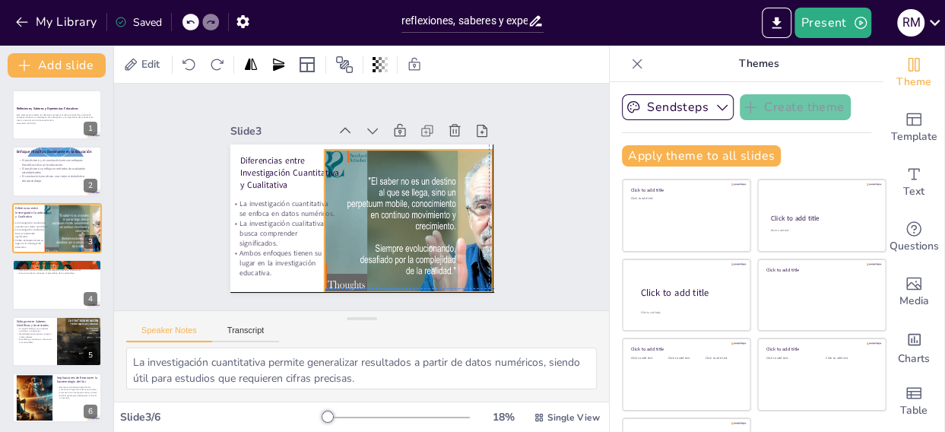
drag, startPoint x: 438, startPoint y: 208, endPoint x: 454, endPoint y: 203, distance: 16.8
click at [456, 203] on div at bounding box center [418, 258] width 274 height 241
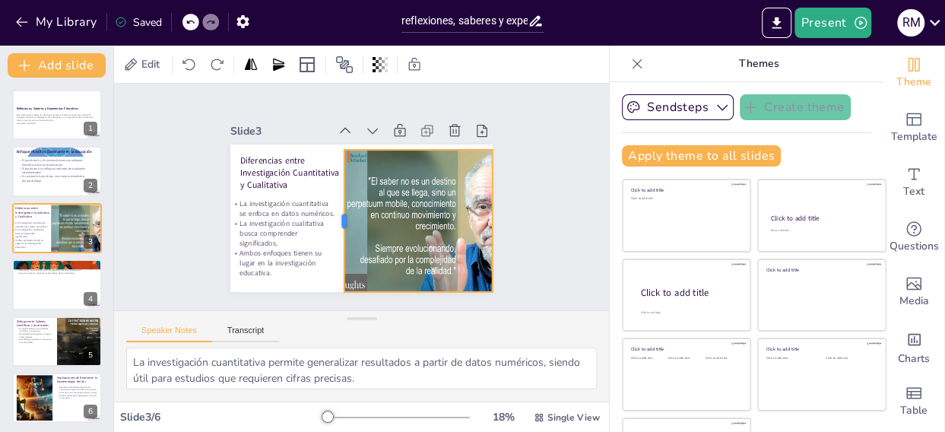
drag, startPoint x: 304, startPoint y: 215, endPoint x: 324, endPoint y: 215, distance: 19.8
click at [324, 215] on div at bounding box center [329, 196] width 114 height 104
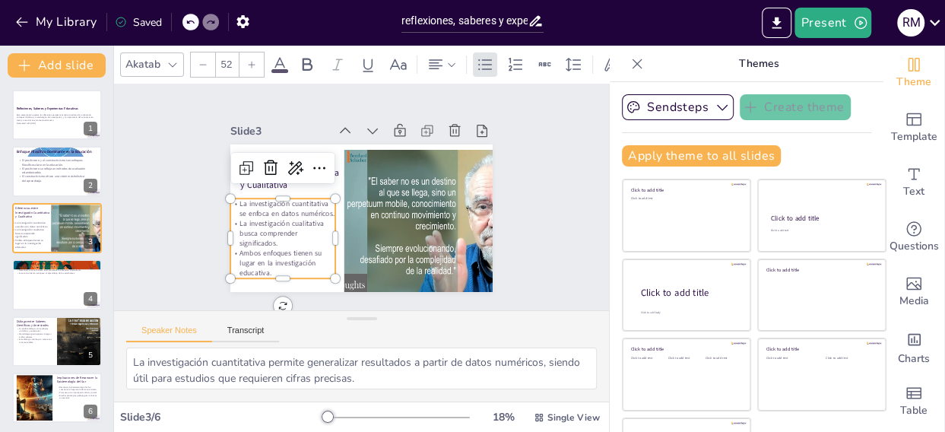
click at [262, 222] on p "La investigación cualitativa busca comprender significados." at bounding box center [276, 180] width 103 height 86
click at [281, 57] on icon at bounding box center [280, 65] width 18 height 18
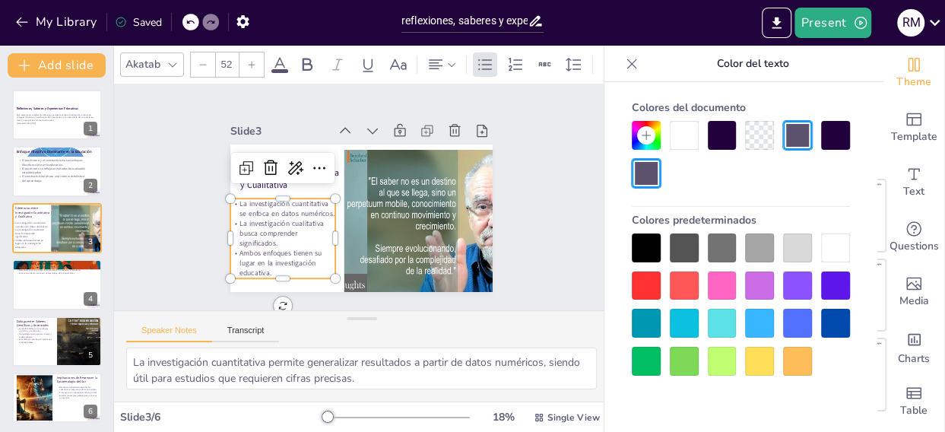
click at [726, 140] on div at bounding box center [722, 135] width 29 height 29
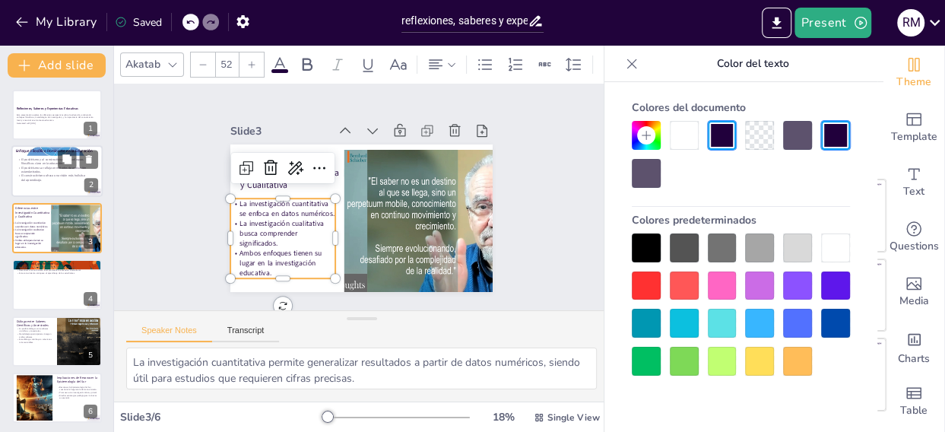
click at [45, 168] on p "El positivismo se refleja en métodos de evaluación estandarizados." at bounding box center [52, 170] width 70 height 8
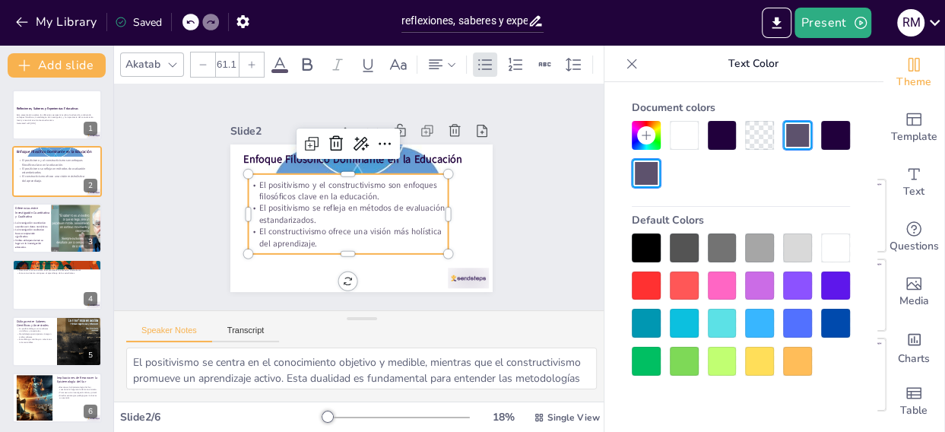
click at [271, 228] on p "El constructivismo ofrece una visión más holística del aprendizaje." at bounding box center [320, 205] width 120 height 185
click at [827, 140] on div at bounding box center [835, 135] width 29 height 29
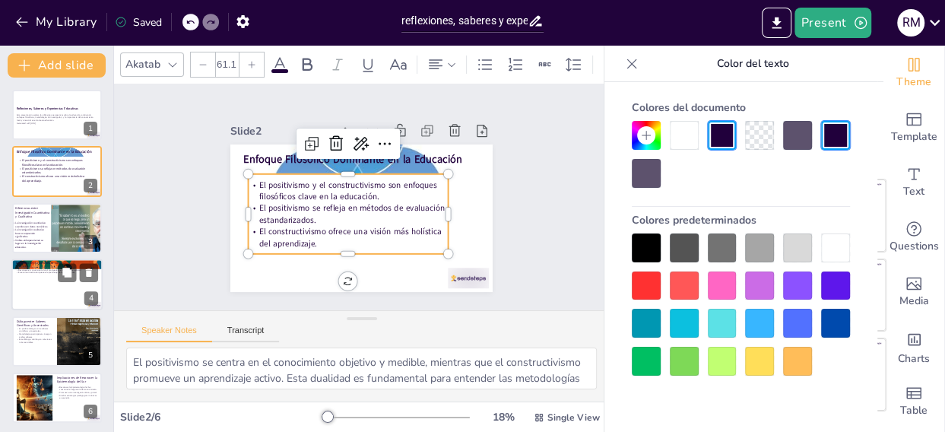
click at [31, 278] on div at bounding box center [56, 285] width 91 height 52
type textarea "Las prácticas culturales son una manifestación clave del conocimiento local, qu…"
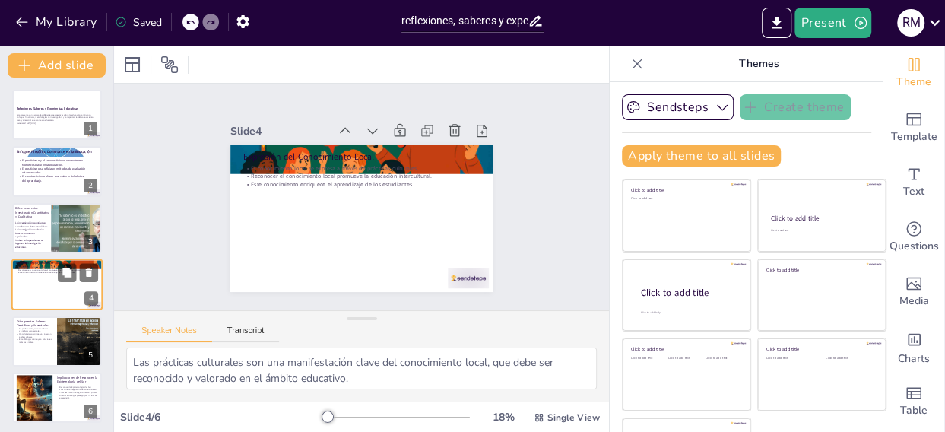
scroll to position [2, 0]
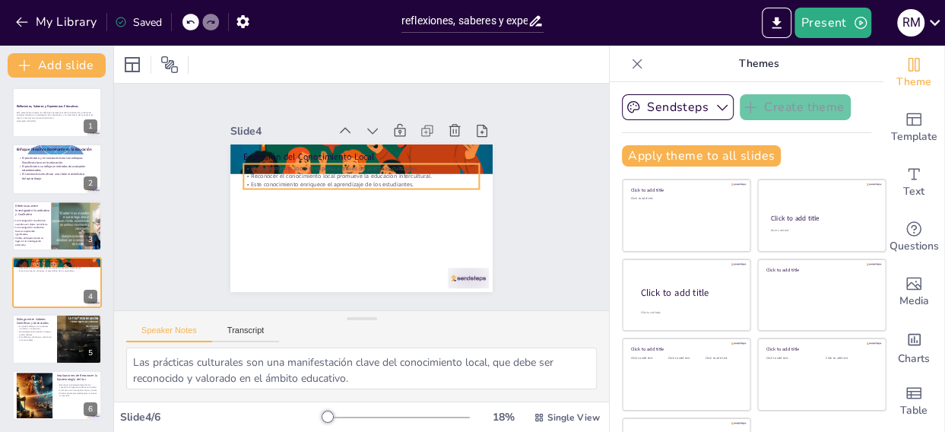
click at [273, 170] on p "Reconocer el conocimiento local promueve la educación intercultural." at bounding box center [372, 179] width 208 height 126
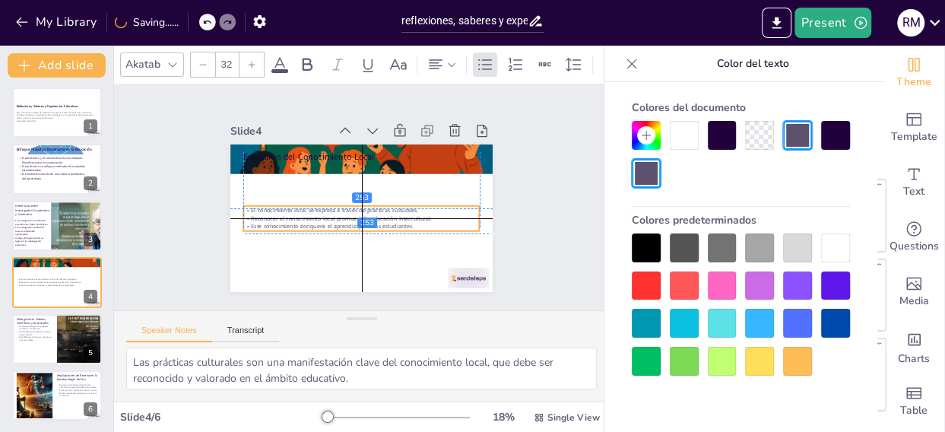
drag, startPoint x: 281, startPoint y: 170, endPoint x: 283, endPoint y: 211, distance: 41.1
click at [283, 211] on p "Reconocer el conocimiento local promueve la educación intercultural." at bounding box center [344, 207] width 126 height 208
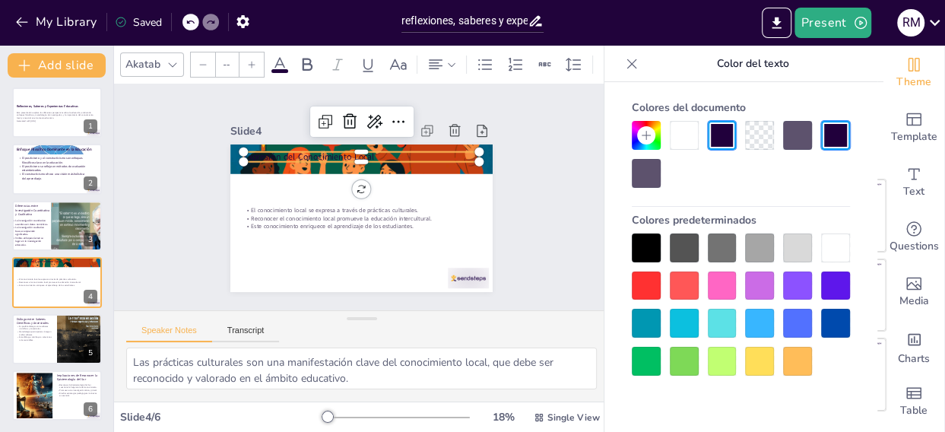
type input "48"
click at [370, 147] on p "Expresión del Conocimiento Local" at bounding box center [400, 189] width 61 height 234
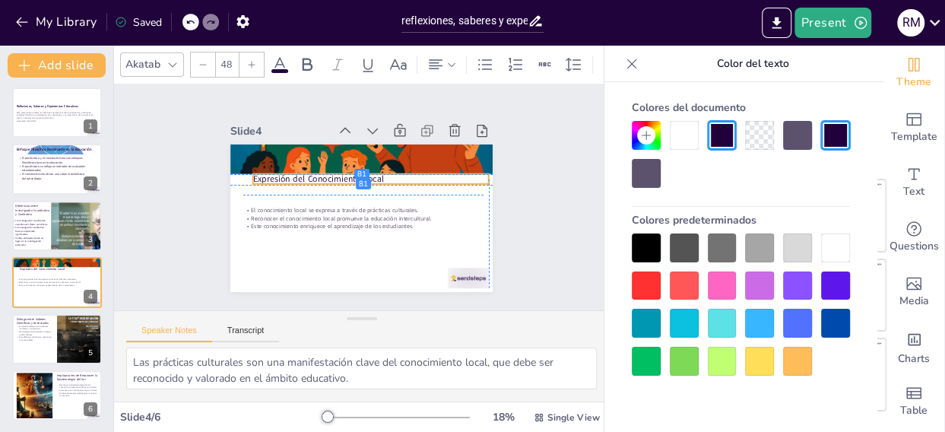
drag, startPoint x: 272, startPoint y: 147, endPoint x: 276, endPoint y: 174, distance: 27.6
click at [276, 174] on p "Expresión del Conocimiento Local" at bounding box center [371, 179] width 236 height 12
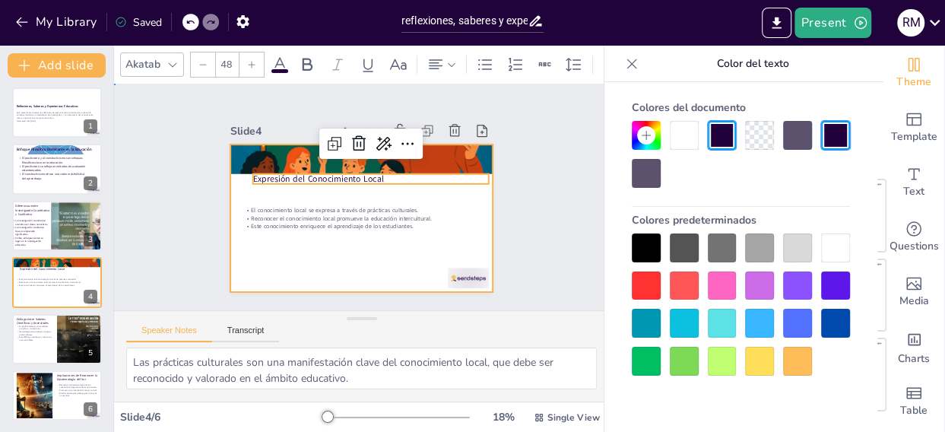
click at [319, 248] on div at bounding box center [361, 219] width 262 height 148
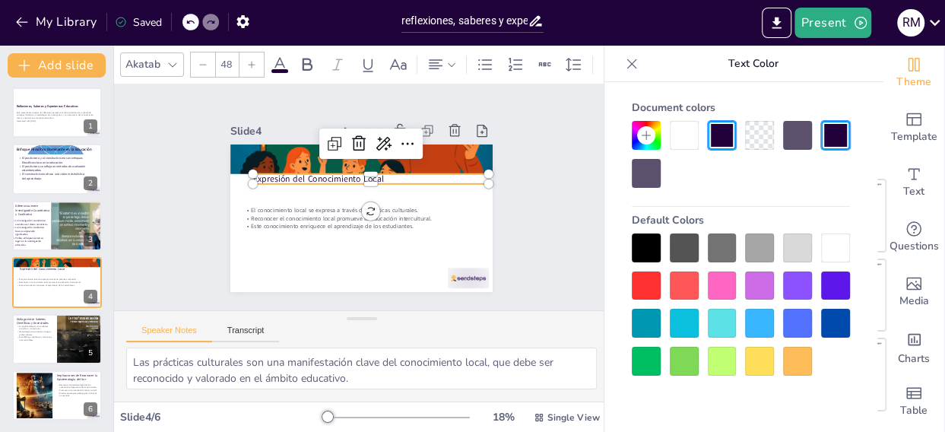
click at [310, 166] on div "Expresión del Conocimiento Local El conocimiento local se expresa a través de p…" at bounding box center [376, 181] width 294 height 285
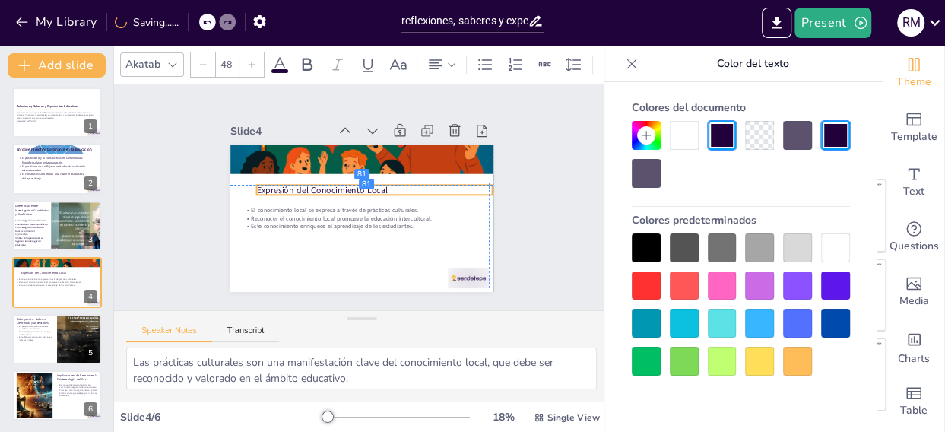
drag, startPoint x: 380, startPoint y: 173, endPoint x: 380, endPoint y: 182, distance: 8.4
click at [380, 184] on p "Expresión del Conocimiento Local" at bounding box center [375, 190] width 236 height 12
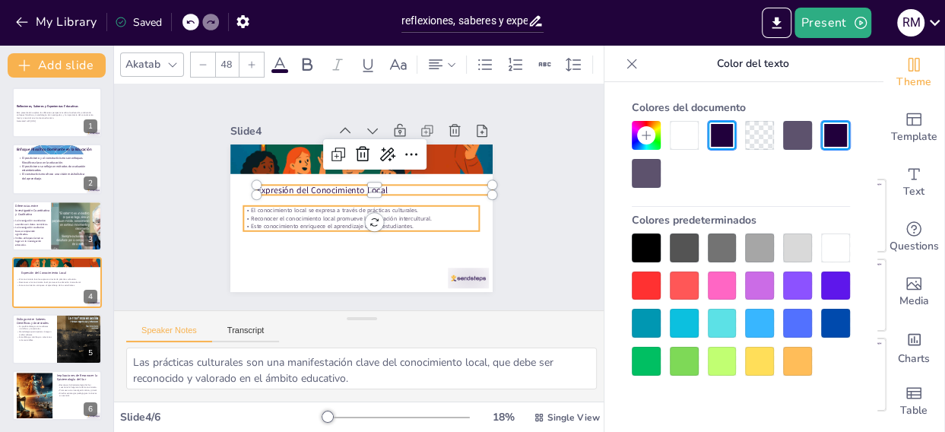
click at [367, 209] on p "Reconocer el conocimiento local promueve la educación intercultural." at bounding box center [383, 199] width 33 height 236
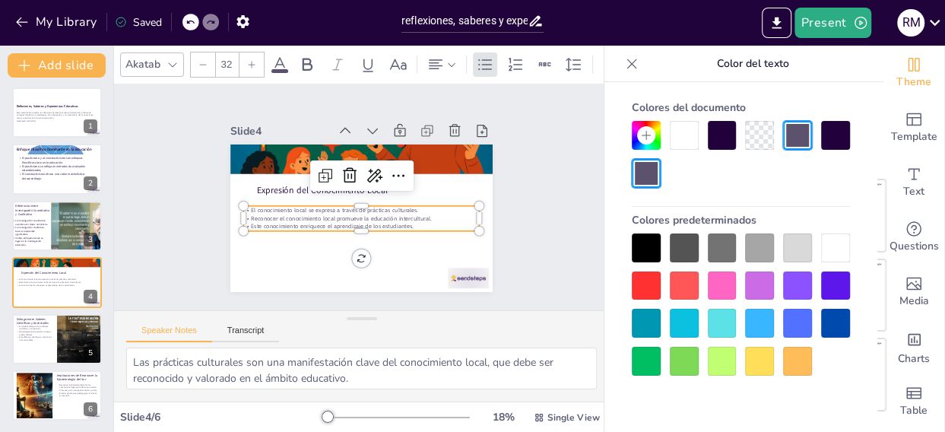
click at [234, 54] on input "32" at bounding box center [226, 64] width 21 height 24
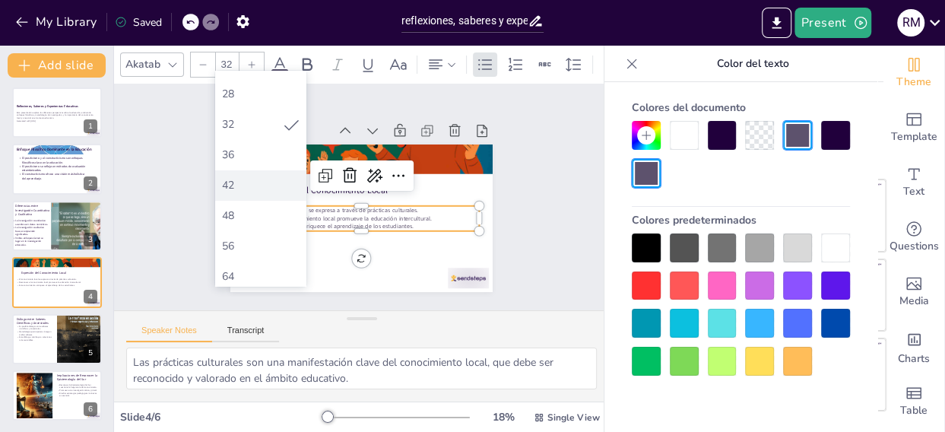
scroll to position [267, 0]
click at [237, 209] on div "48" at bounding box center [260, 214] width 79 height 14
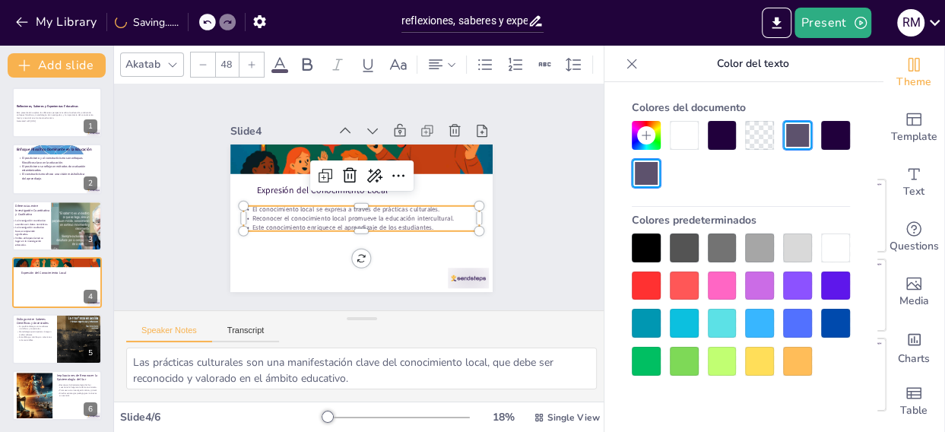
click at [276, 58] on icon at bounding box center [280, 64] width 14 height 14
click at [834, 138] on div at bounding box center [835, 135] width 29 height 29
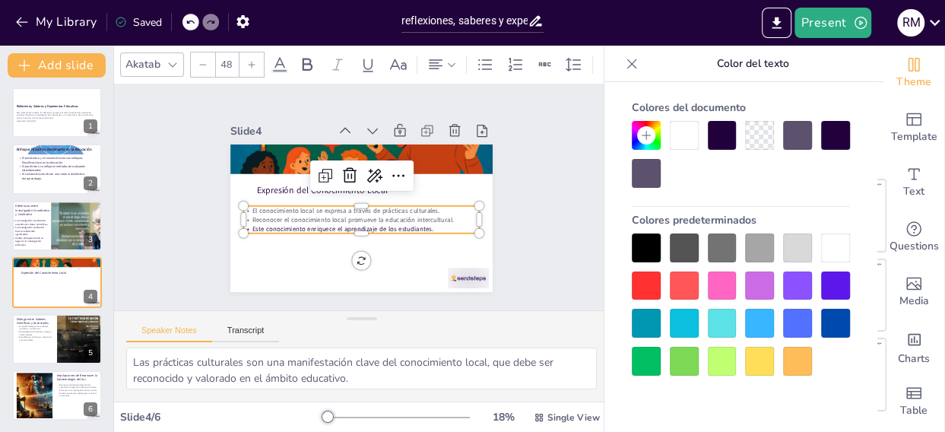
click at [641, 242] on div at bounding box center [646, 248] width 29 height 29
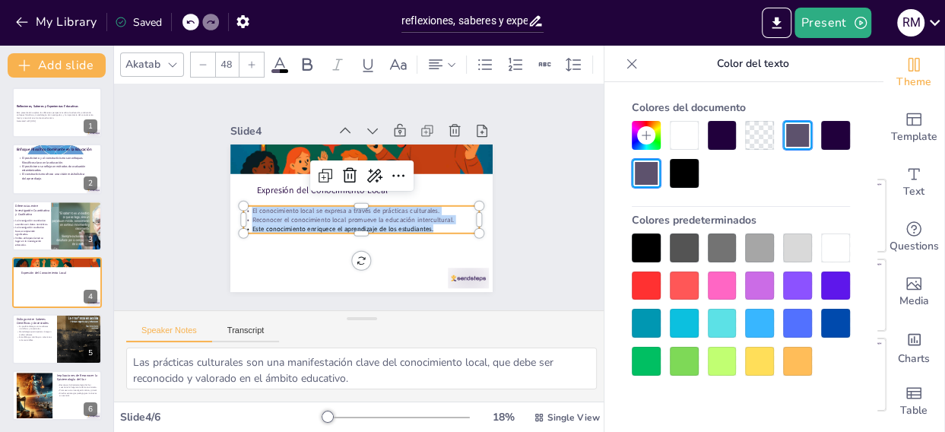
drag, startPoint x: 418, startPoint y: 221, endPoint x: 228, endPoint y: 208, distance: 189.9
click at [225, 208] on div "Expresión del Conocimiento Local El conocimiento local se expresa a través de p…" at bounding box center [372, 178] width 301 height 259
click at [642, 244] on div at bounding box center [646, 248] width 29 height 29
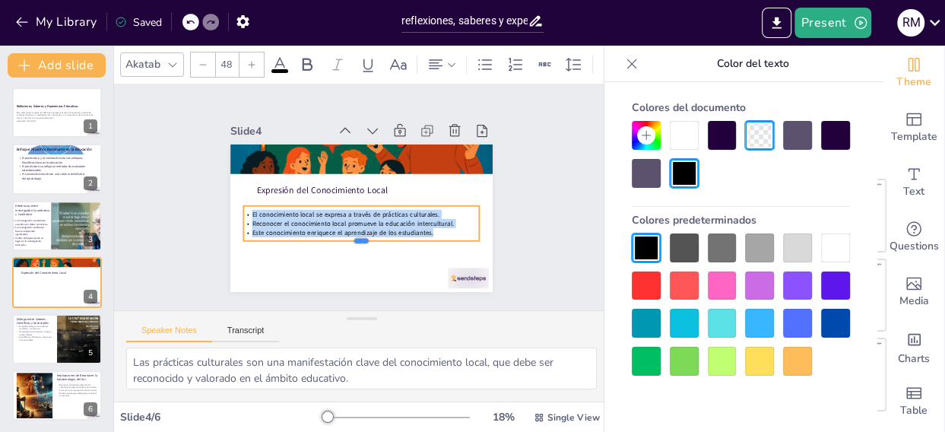
click at [342, 218] on div at bounding box center [336, 153] width 211 height 129
click at [245, 53] on div at bounding box center [252, 64] width 24 height 24
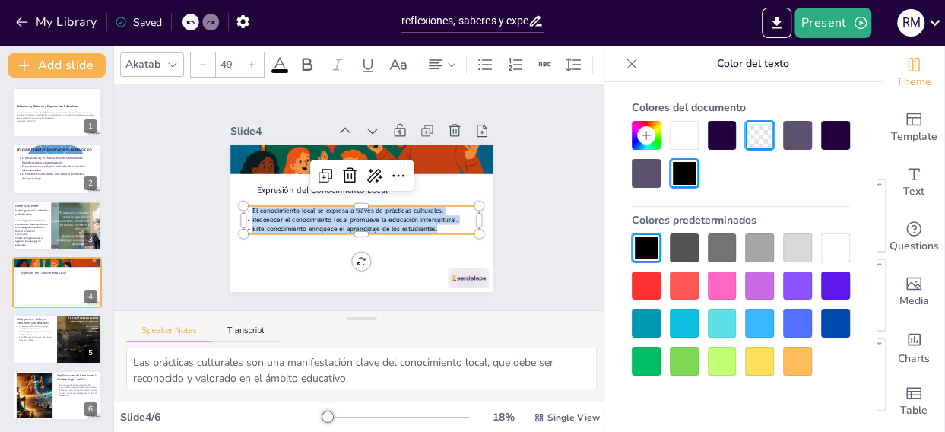
click at [245, 53] on div at bounding box center [252, 64] width 24 height 24
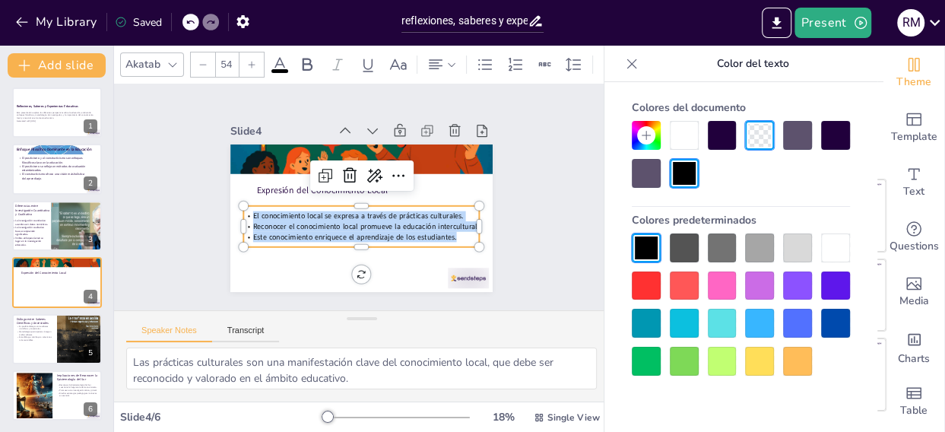
click at [245, 53] on div at bounding box center [252, 64] width 24 height 24
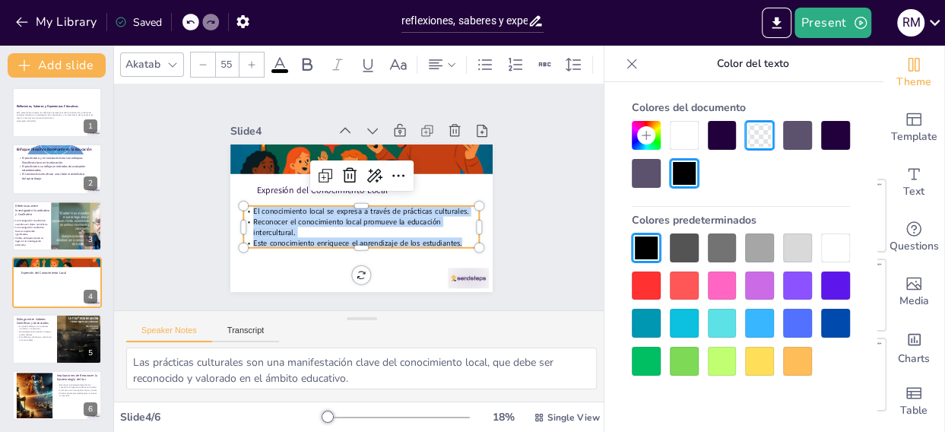
click at [245, 53] on div at bounding box center [252, 64] width 24 height 24
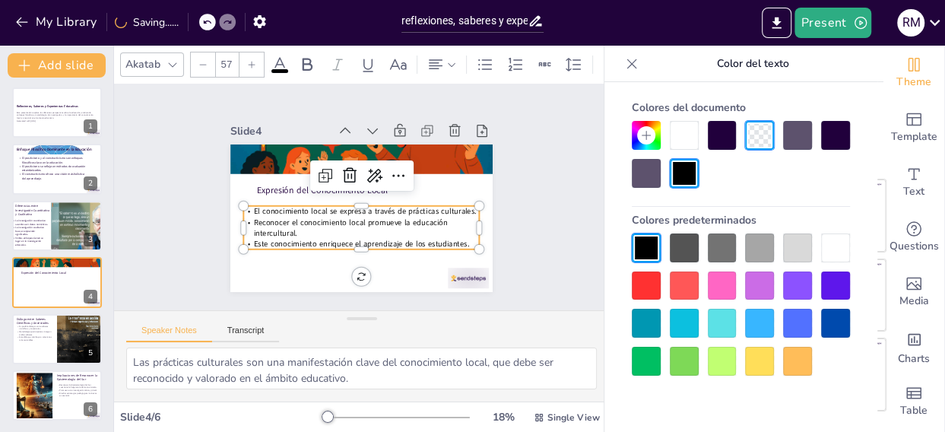
click at [245, 53] on div at bounding box center [252, 64] width 24 height 24
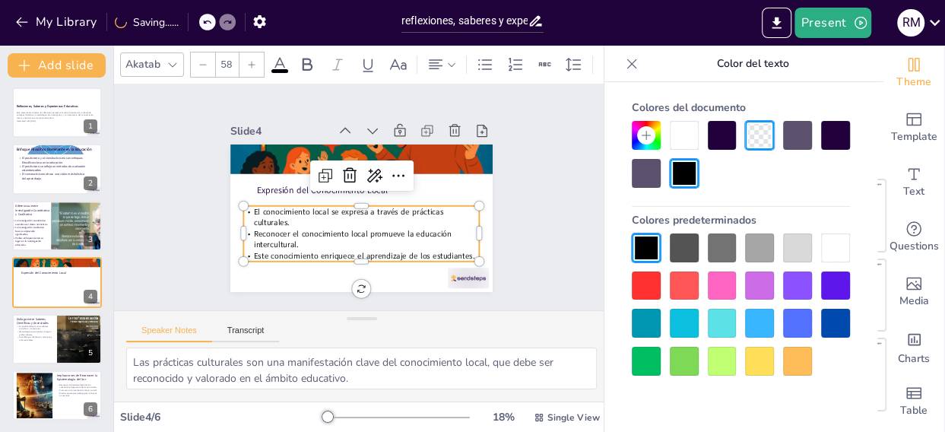
click at [245, 53] on div at bounding box center [252, 64] width 24 height 24
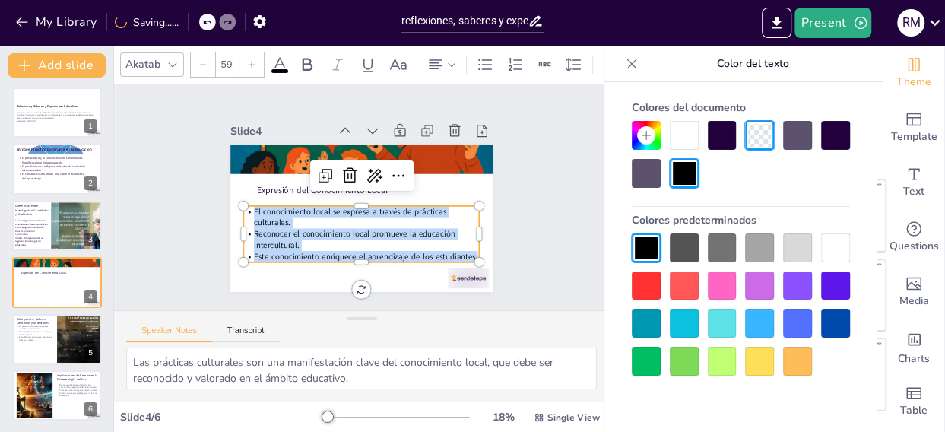
click at [245, 53] on div at bounding box center [252, 64] width 24 height 24
type input "60"
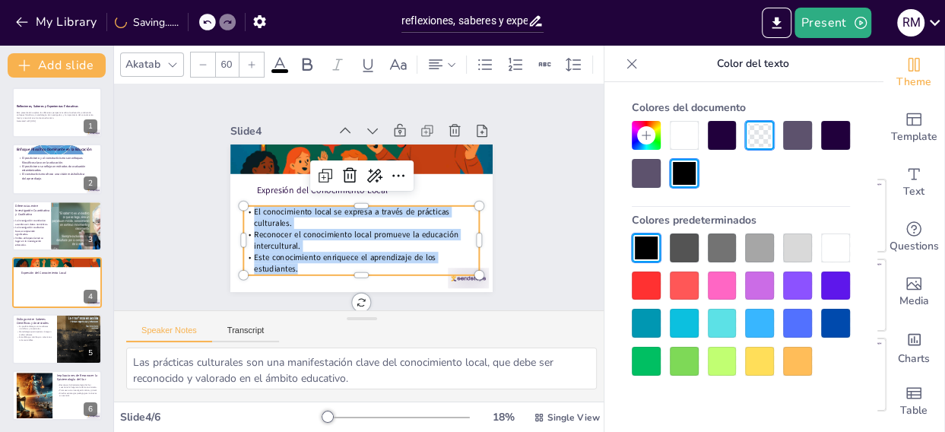
click at [529, 208] on div "Slide 1 Reflexiones, Saberes y Experiencias Educativas Esta presentación explor…" at bounding box center [361, 197] width 541 height 369
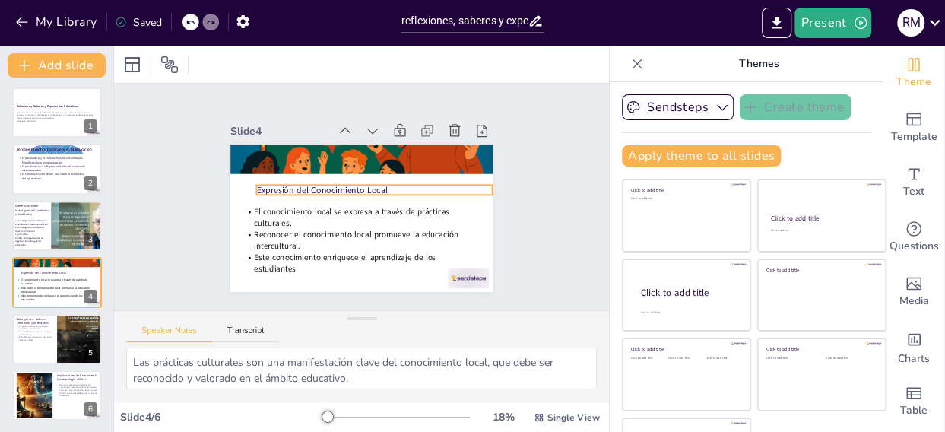
click at [278, 181] on p "Expresión del Conocimiento Local" at bounding box center [377, 199] width 199 height 148
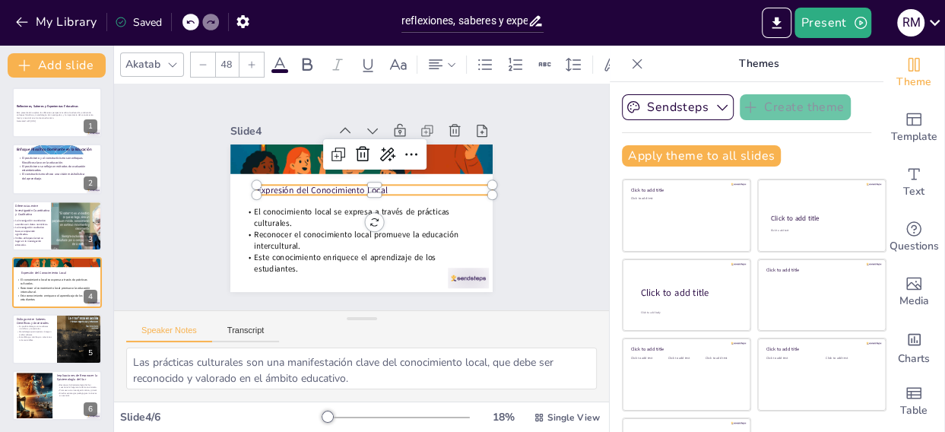
click at [281, 56] on icon at bounding box center [280, 65] width 18 height 18
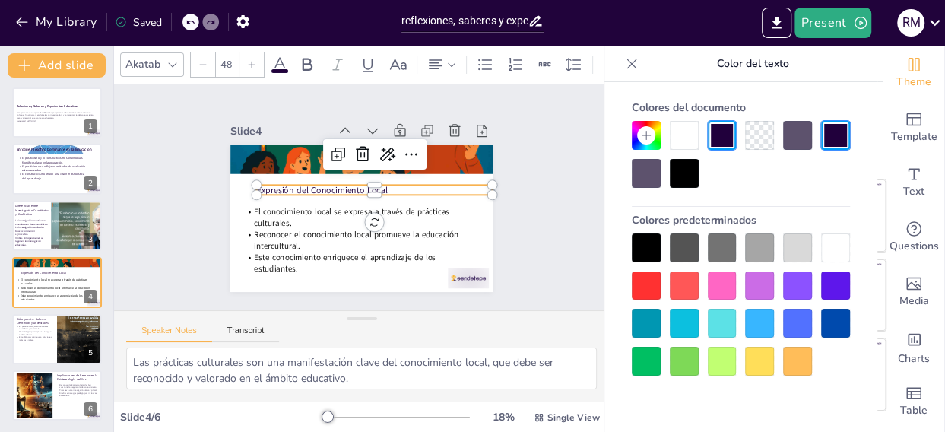
click at [684, 180] on div at bounding box center [684, 173] width 29 height 29
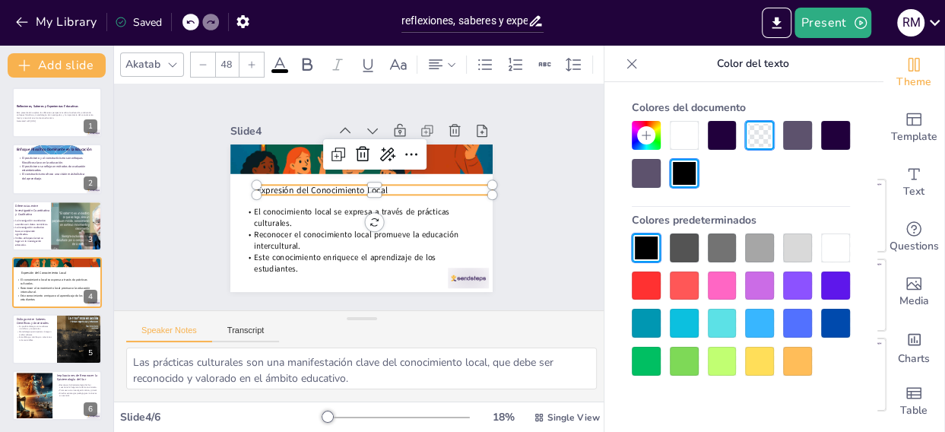
click at [252, 52] on div at bounding box center [252, 64] width 24 height 24
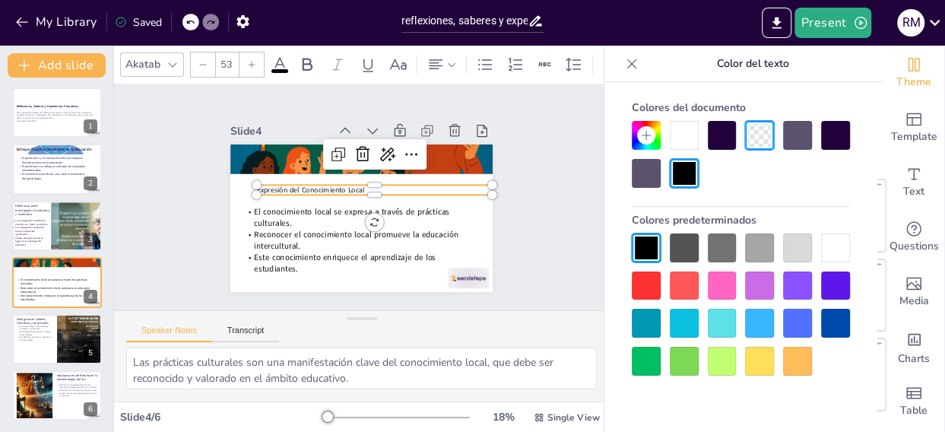
click at [252, 52] on div at bounding box center [252, 64] width 24 height 24
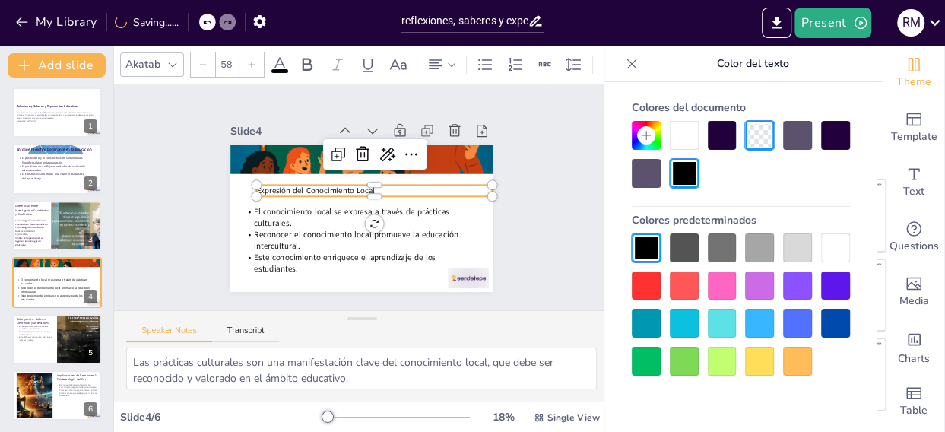
click at [252, 52] on div at bounding box center [252, 64] width 24 height 24
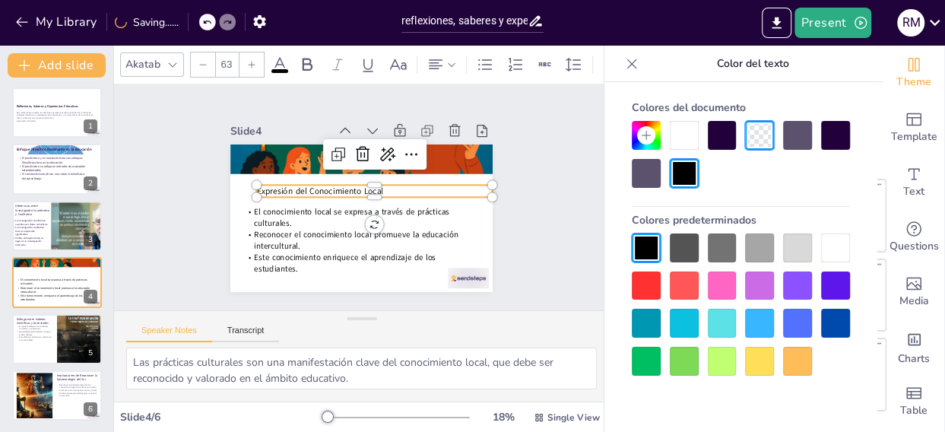
click at [252, 52] on div at bounding box center [252, 64] width 24 height 24
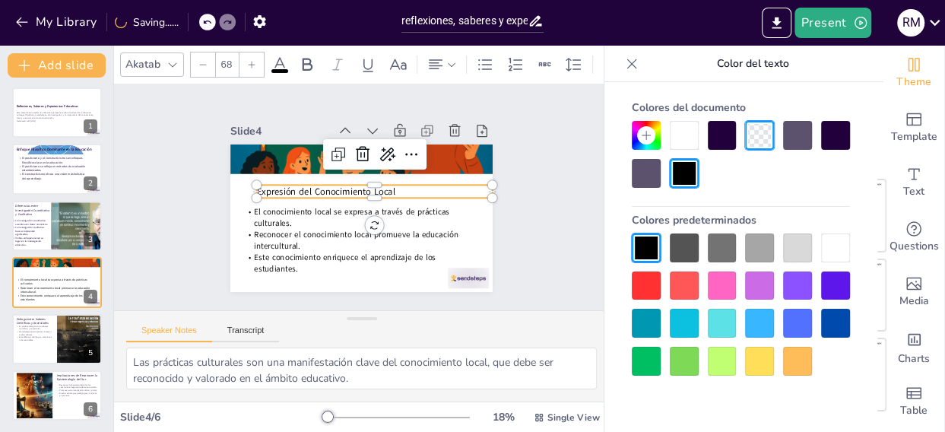
click at [252, 52] on div at bounding box center [252, 64] width 24 height 24
click at [305, 59] on icon at bounding box center [307, 65] width 18 height 18
click at [300, 56] on icon at bounding box center [307, 65] width 18 height 18
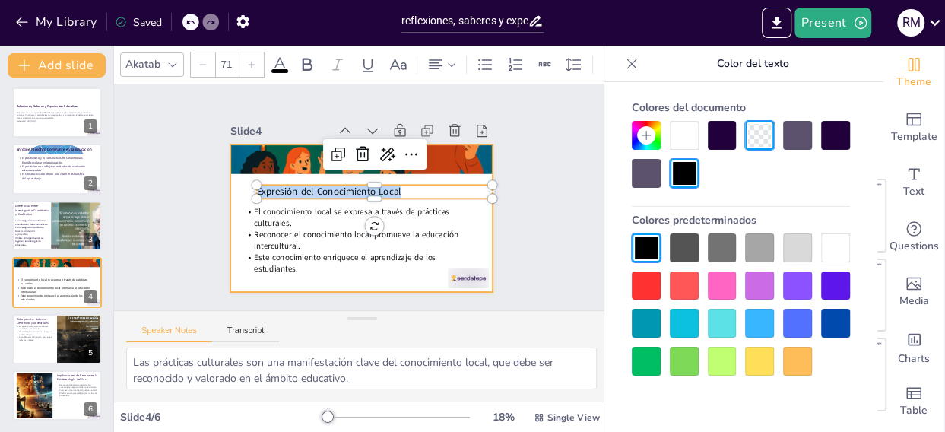
drag, startPoint x: 387, startPoint y: 180, endPoint x: 230, endPoint y: 180, distance: 157.4
click at [230, 180] on div "El conocimiento local se expresa a través de prácticas culturales. Reconocer el…" at bounding box center [348, 212] width 294 height 285
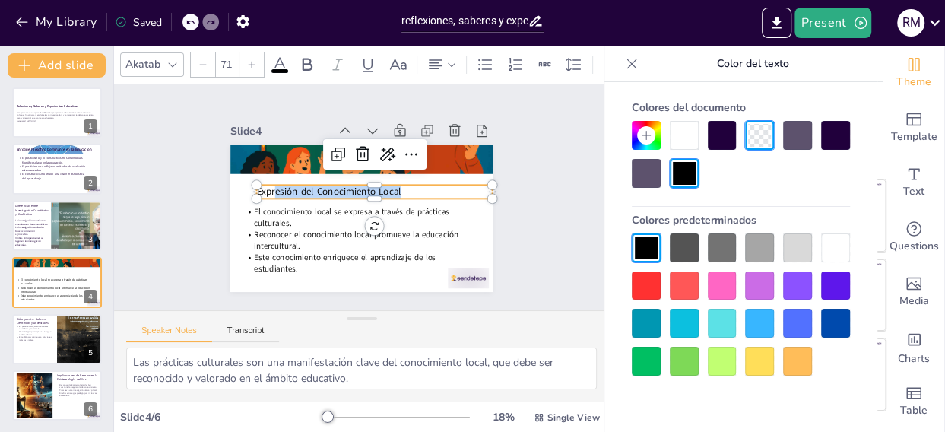
click at [308, 187] on span "Expresión del Conocimiento Local" at bounding box center [350, 166] width 84 height 132
click at [391, 186] on p "Expresión del Conocimiento Local" at bounding box center [369, 185] width 199 height 150
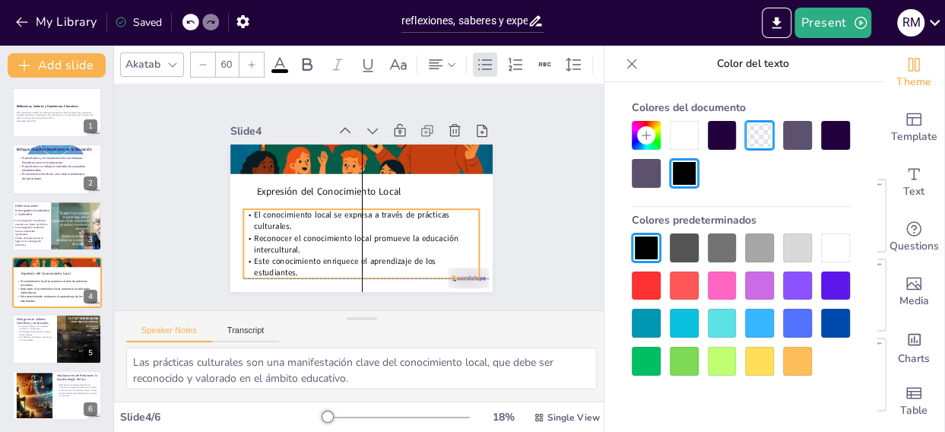
click at [431, 219] on p "El conocimiento local se expresa a través de prácticas culturales." at bounding box center [357, 219] width 236 height 71
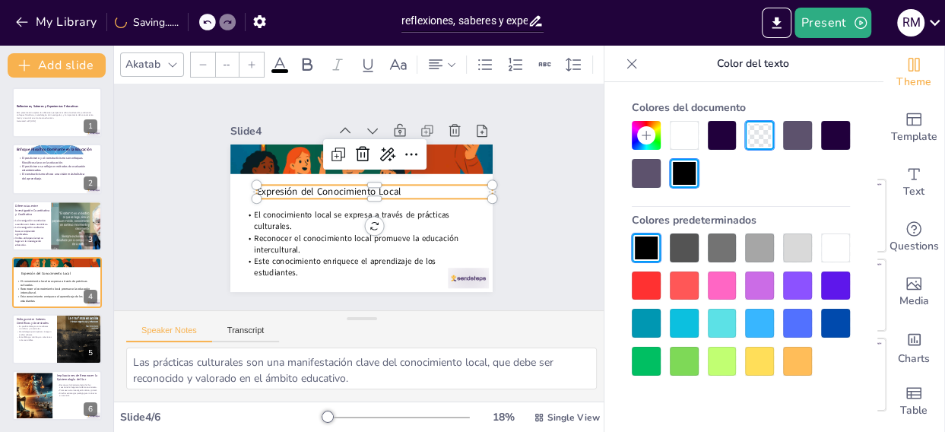
type input "71"
click at [400, 183] on p "Expresión del Conocimiento Local" at bounding box center [357, 210] width 168 height 185
click at [301, 56] on icon at bounding box center [307, 65] width 18 height 18
click at [532, 239] on div "Slide 1 Reflexiones, Saberes y Experiencias Educativas Esta presentación explor…" at bounding box center [361, 197] width 541 height 368
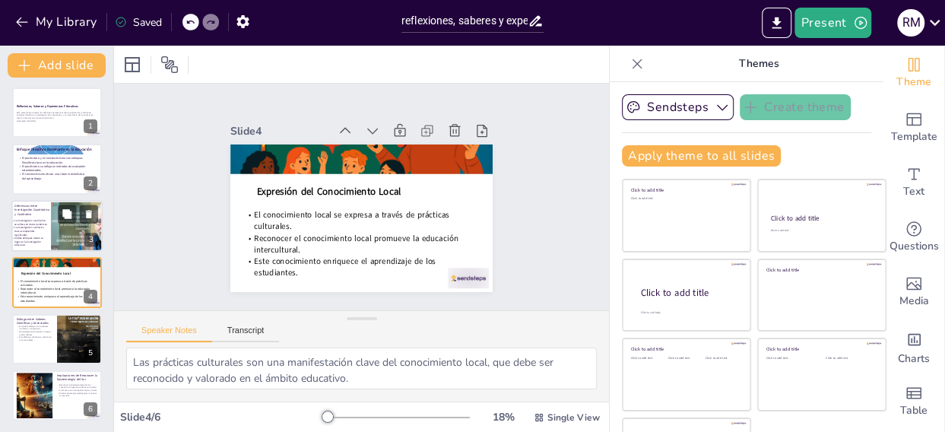
click at [26, 208] on p "Diferencias entre Investigación Cuantitativa y Cualitativa" at bounding box center [32, 210] width 37 height 13
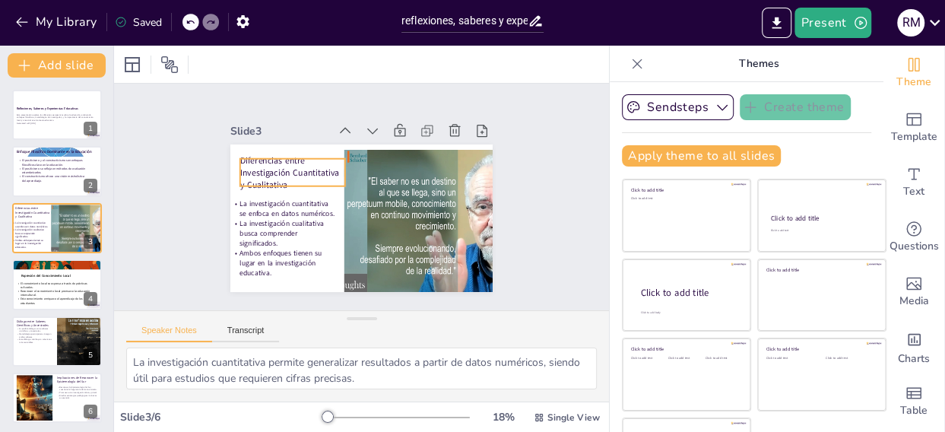
click at [295, 170] on p "Diferencias entre Investigación Cuantitativa y Cualitativa" at bounding box center [340, 127] width 91 height 106
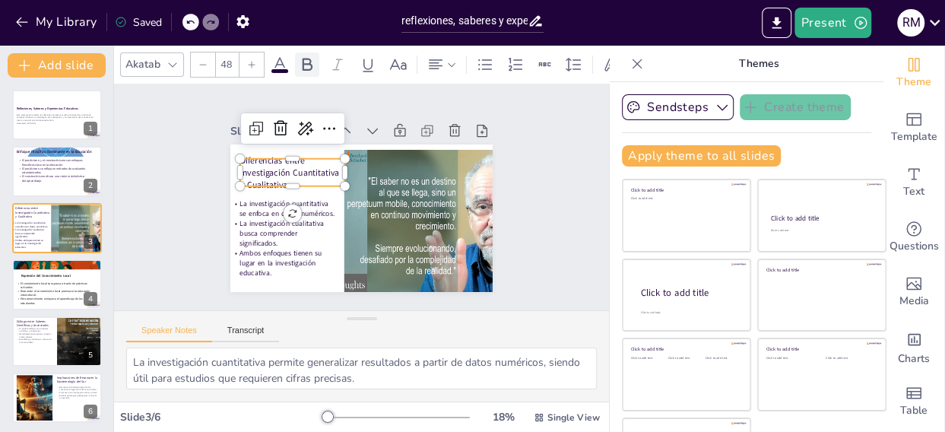
click at [306, 56] on icon at bounding box center [307, 65] width 18 height 18
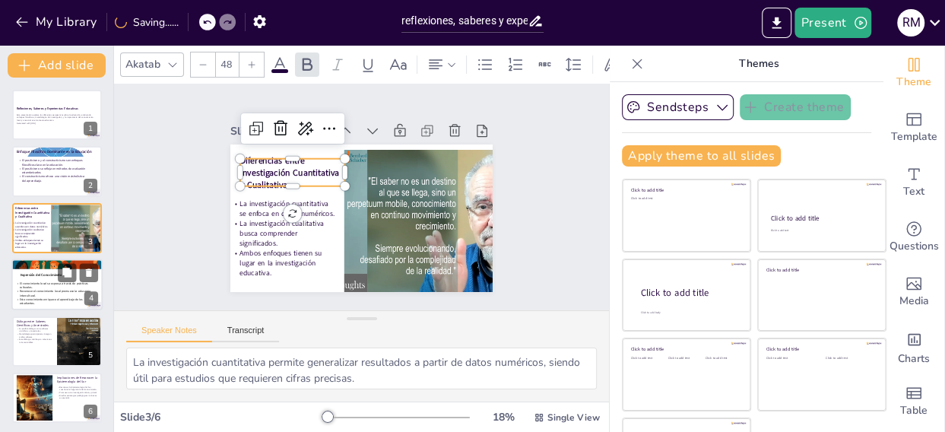
click at [43, 278] on div at bounding box center [56, 285] width 91 height 52
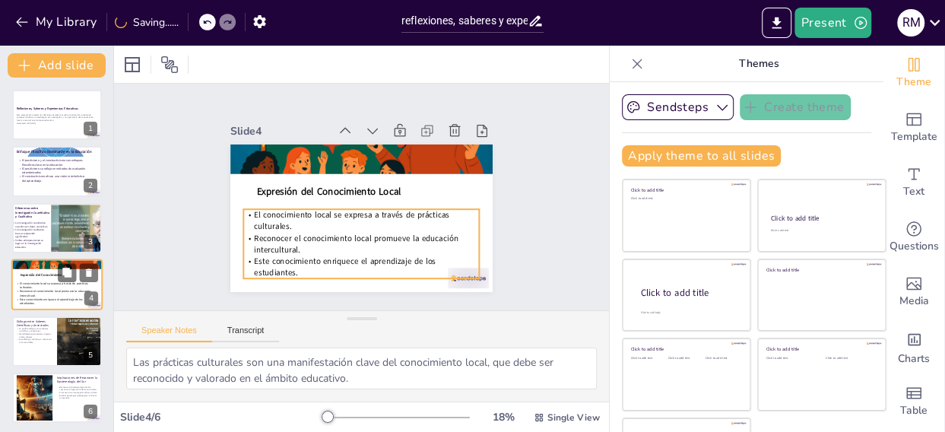
scroll to position [2, 0]
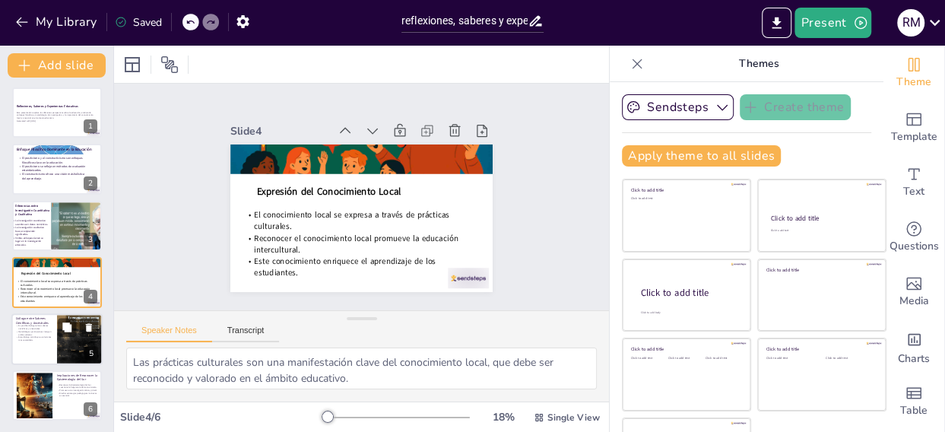
click at [22, 336] on p "Este diálogo contribuye a soluciones más sostenibles." at bounding box center [34, 337] width 37 height 5
type textarea "El diálogo entre diferentes formas de conocimiento es esencial para construir u…"
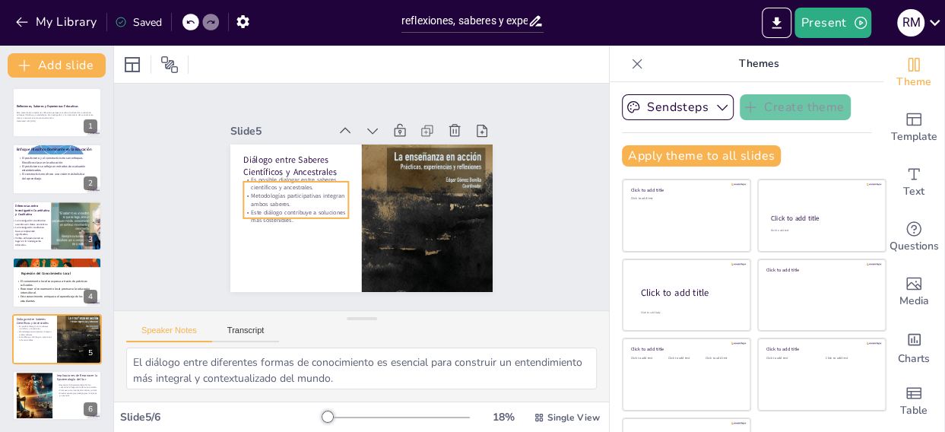
click at [267, 187] on p "Metodologías participativas integran ambos saberes." at bounding box center [310, 155] width 89 height 82
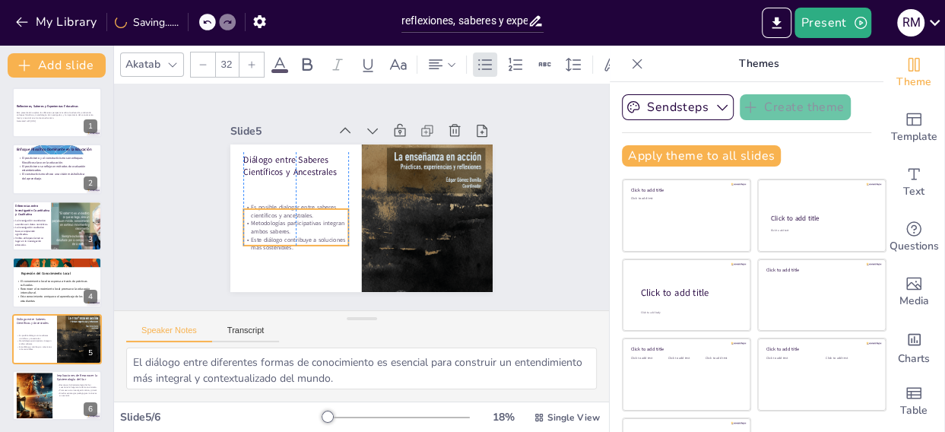
drag, startPoint x: 267, startPoint y: 195, endPoint x: 267, endPoint y: 216, distance: 21.3
click at [267, 216] on p "Metodologías participativas integran ambos saberes." at bounding box center [290, 182] width 94 height 75
click at [287, 151] on p "Diálogo entre Saberes Científicos y Ancestrales" at bounding box center [334, 130] width 94 height 88
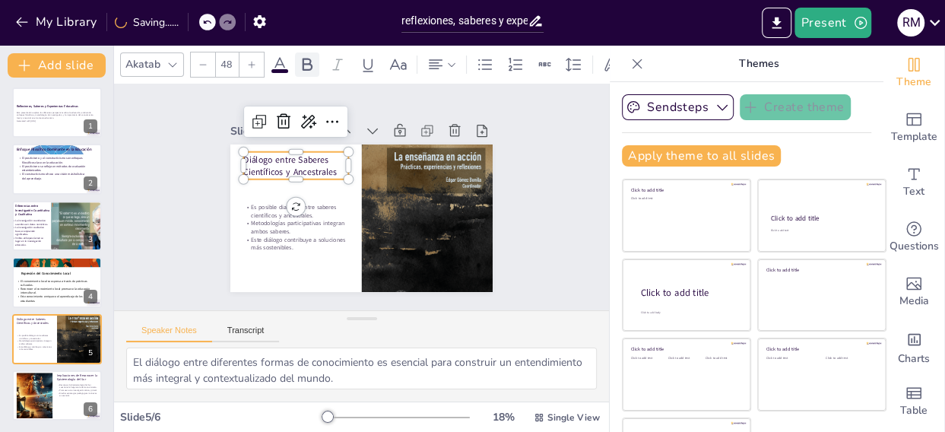
click at [310, 52] on div at bounding box center [307, 64] width 24 height 24
click at [243, 205] on p "Es posible dialogar entre saberes científicos y ancestrales." at bounding box center [295, 191] width 105 height 48
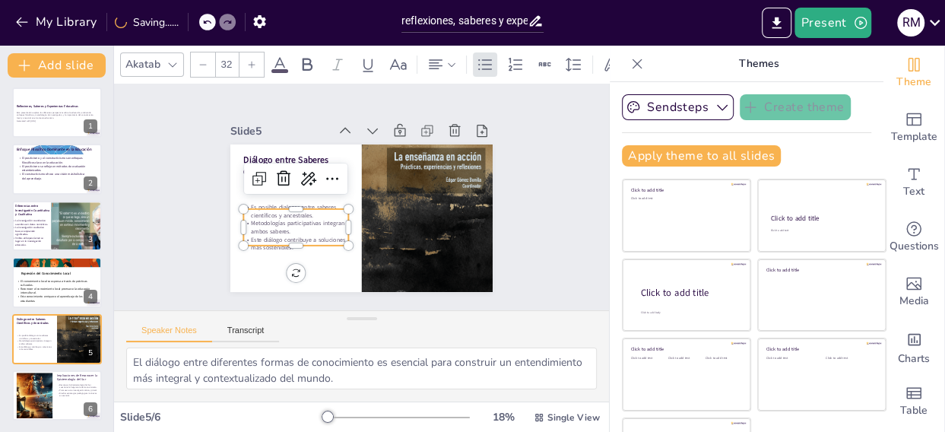
click at [245, 54] on div at bounding box center [252, 64] width 24 height 24
click at [249, 52] on div at bounding box center [252, 64] width 24 height 24
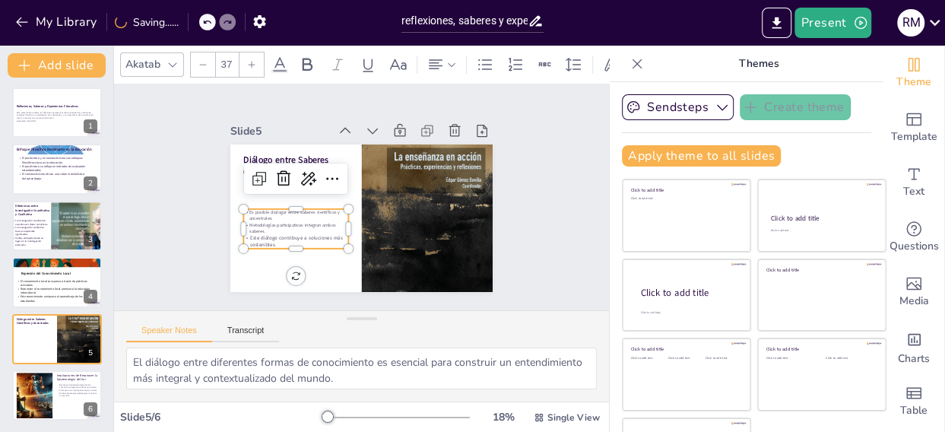
click at [249, 52] on div at bounding box center [252, 64] width 24 height 24
drag, startPoint x: 259, startPoint y: 235, endPoint x: 259, endPoint y: 257, distance: 22.1
click at [259, 255] on div "Diálogo entre Saberes Científicos y Ancestrales Es posible dialogar entre saber…" at bounding box center [353, 216] width 300 height 241
click at [260, 239] on p "Este diálogo contribuye a soluciones más sostenibles." at bounding box center [286, 219] width 104 height 46
click at [260, 236] on p "Este diálogo contribuye a soluciones más sostenibles." at bounding box center [283, 202] width 98 height 65
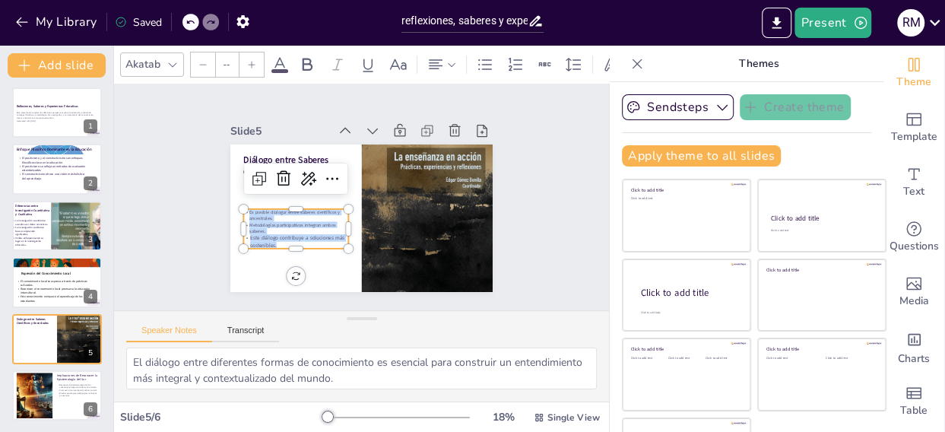
drag, startPoint x: 260, startPoint y: 237, endPoint x: 228, endPoint y: 208, distance: 43.6
click at [228, 208] on div "Diálogo entre Saberes Científicos y Ancestrales Es posible dialogar entre saber…" at bounding box center [351, 215] width 301 height 259
click at [235, 53] on input "--" at bounding box center [226, 64] width 21 height 24
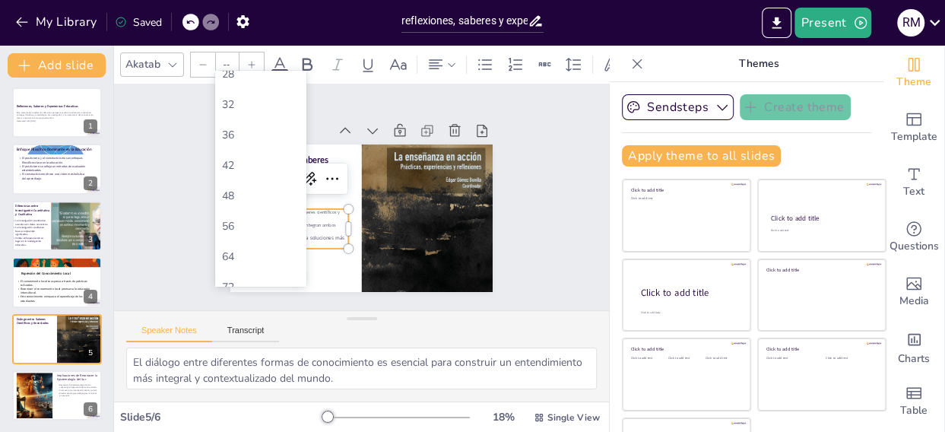
scroll to position [288, 0]
click at [235, 218] on div "56" at bounding box center [260, 223] width 79 height 14
type input "56"
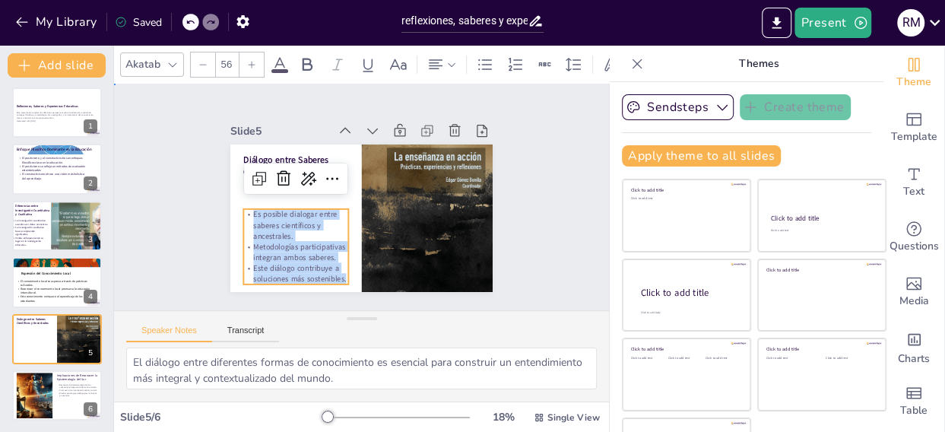
click at [204, 250] on div "Slide 1 Reflexiones, Saberes y Experiencias Educativas Esta presentación explor…" at bounding box center [361, 197] width 393 height 358
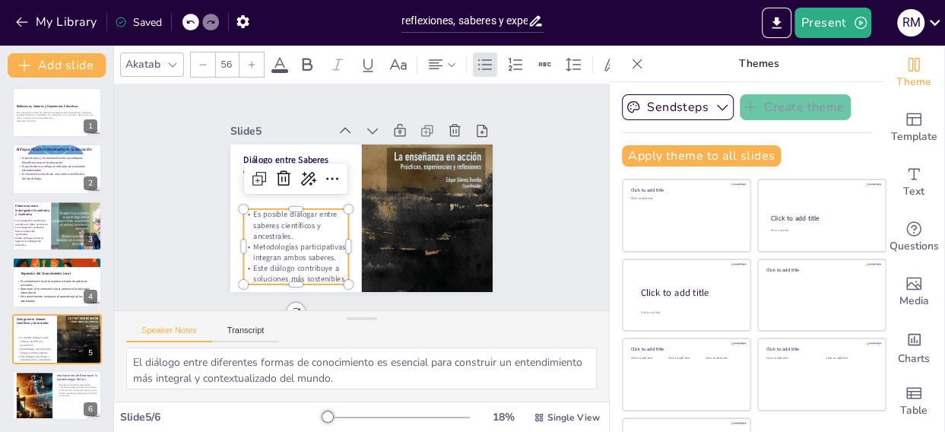
click at [284, 224] on p "Es posible dialogar entre saberes científicos y ancestrales." at bounding box center [290, 196] width 109 height 72
click at [274, 56] on icon at bounding box center [280, 65] width 18 height 18
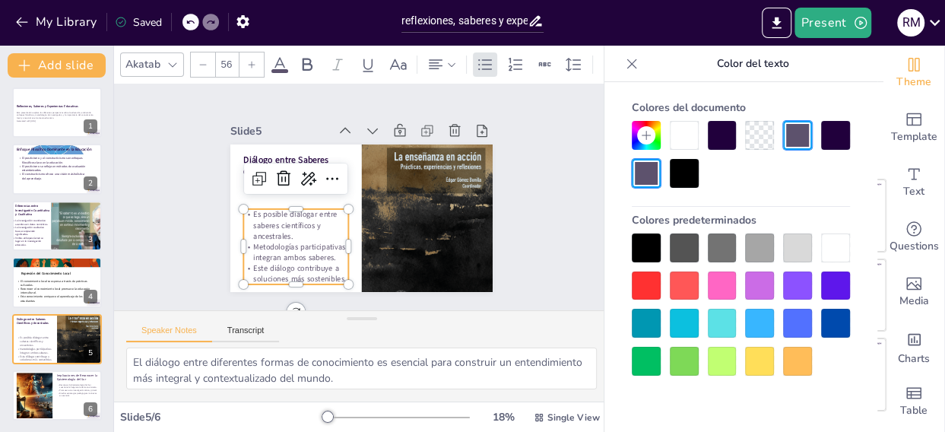
click at [678, 183] on div at bounding box center [684, 173] width 29 height 29
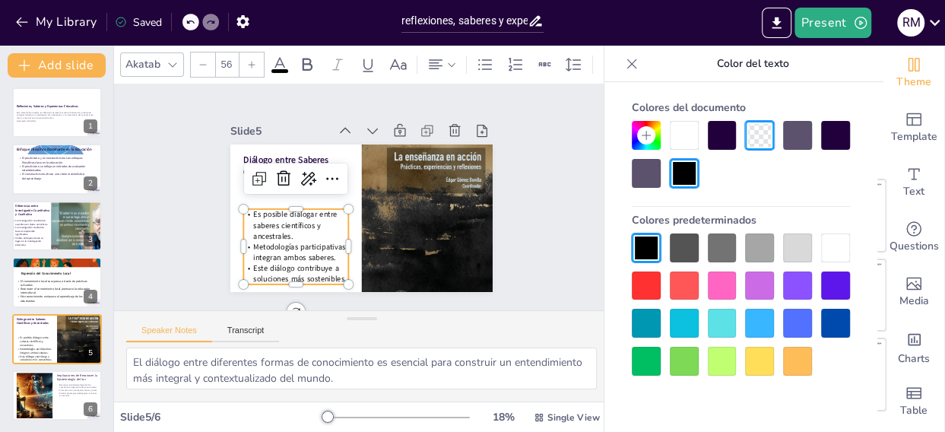
click at [511, 201] on div "Slide 1 Reflexiones, Saberes y Experiencias Educativas Esta presentación explor…" at bounding box center [361, 197] width 393 height 358
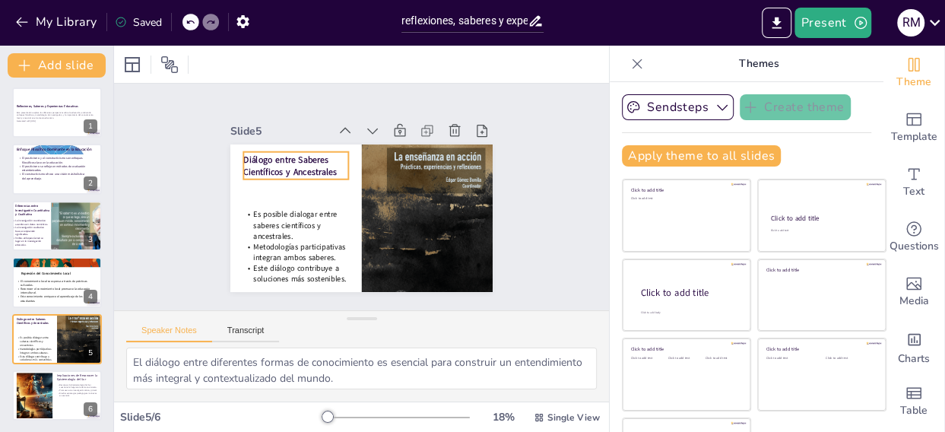
click at [278, 156] on strong "Diálogo entre Saberes Científicos y Ancestrales" at bounding box center [302, 145] width 92 height 52
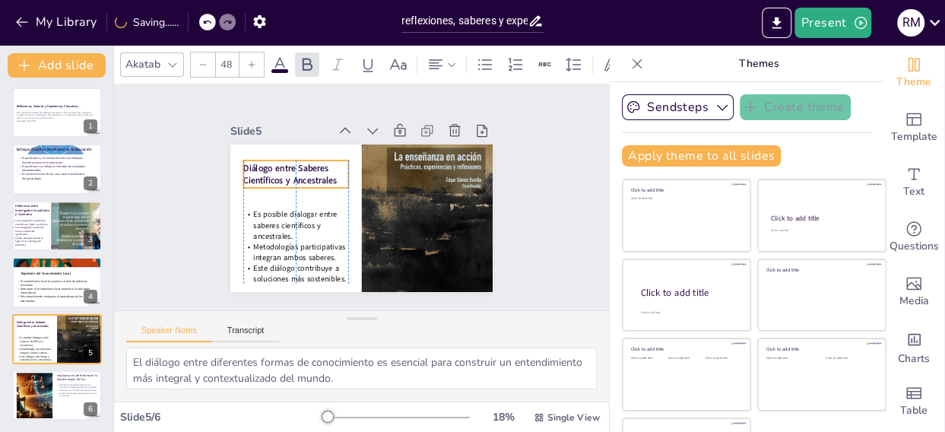
drag, startPoint x: 285, startPoint y: 154, endPoint x: 285, endPoint y: 170, distance: 16.0
click at [335, 224] on strong "Diálogo entre Saberes Científicos y Ancestrales" at bounding box center [355, 272] width 41 height 96
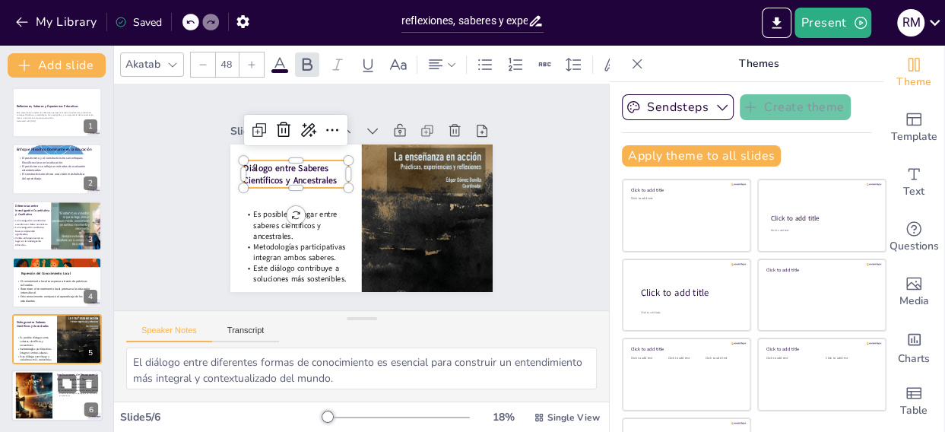
click at [32, 385] on div at bounding box center [34, 396] width 81 height 46
type textarea "Cuestionar la hegemonía del conocimiento occidental es fundamental para abrir e…"
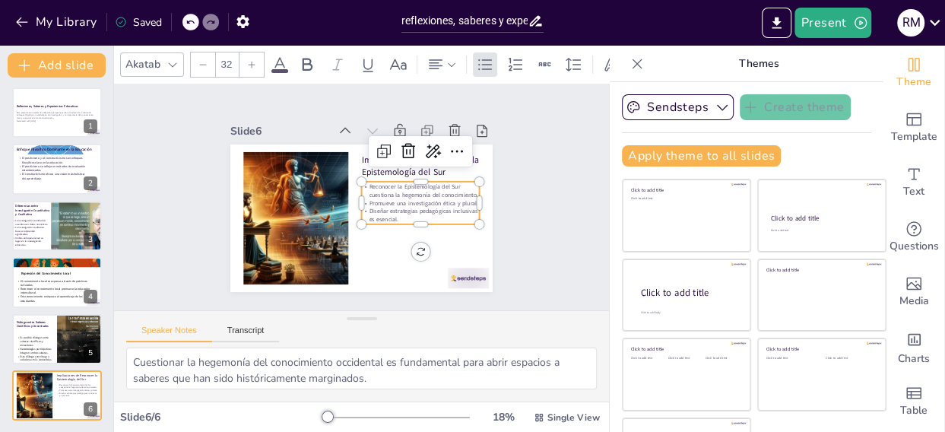
click at [373, 192] on p "Reconocer la Epistemología del Sur cuestiona la hegemonía del conocimiento." at bounding box center [413, 227] width 105 height 83
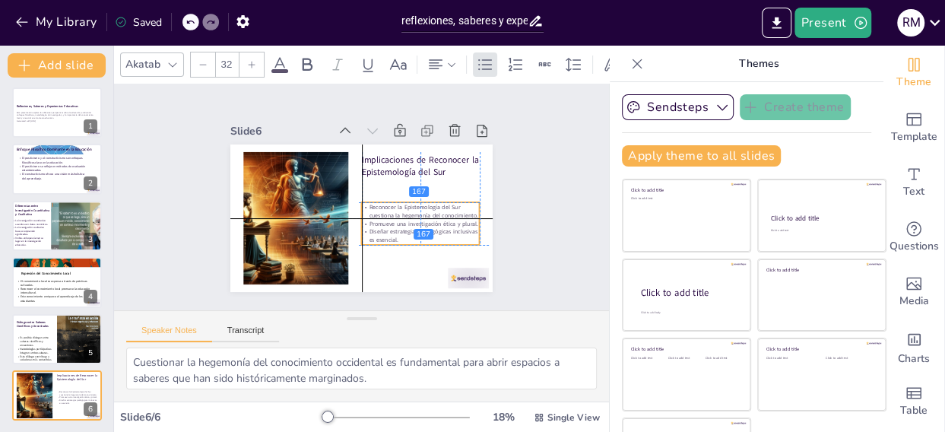
drag, startPoint x: 373, startPoint y: 192, endPoint x: 370, endPoint y: 211, distance: 19.3
click at [357, 211] on p "Reconocer la Epistemología del Sur cuestiona la hegemonía del conocimiento." at bounding box center [308, 225] width 99 height 91
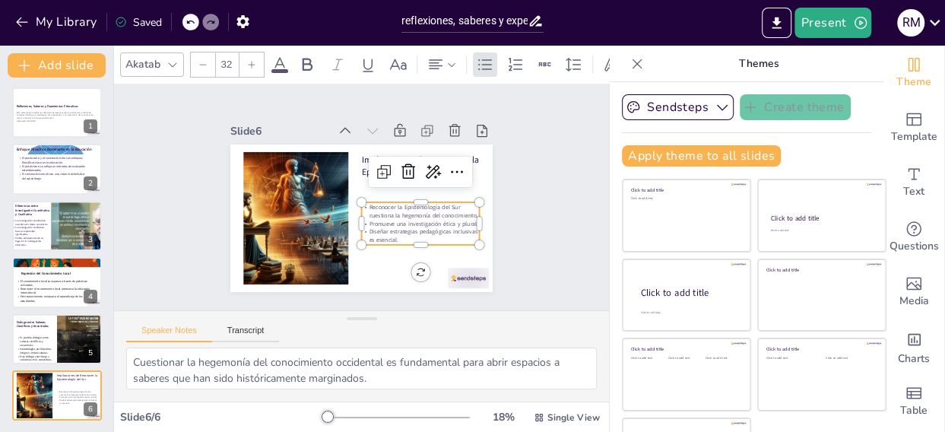
click at [281, 59] on icon at bounding box center [280, 64] width 14 height 14
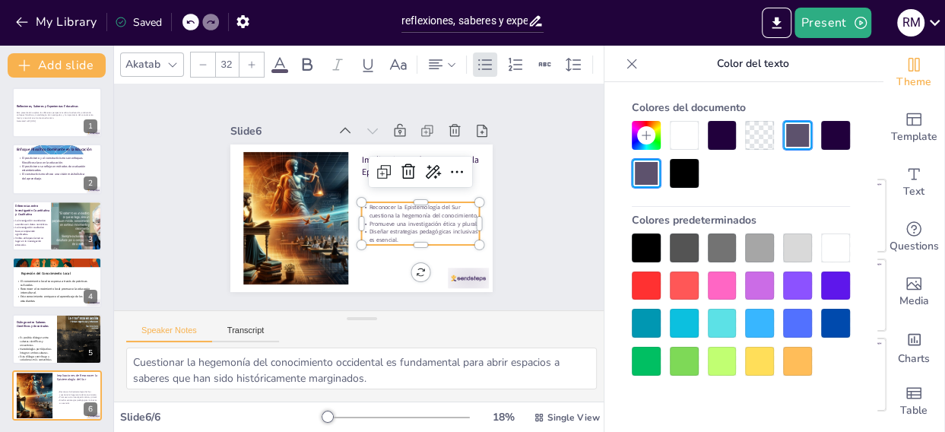
click at [681, 171] on div at bounding box center [684, 173] width 29 height 29
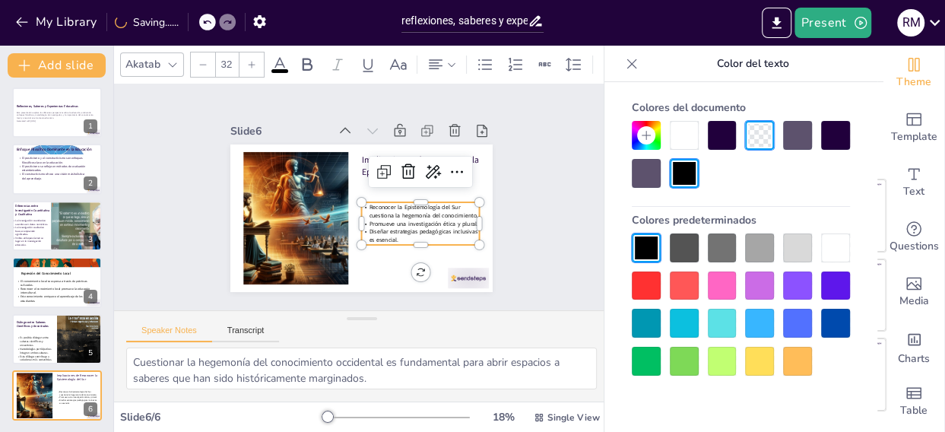
click at [246, 52] on div at bounding box center [252, 64] width 24 height 24
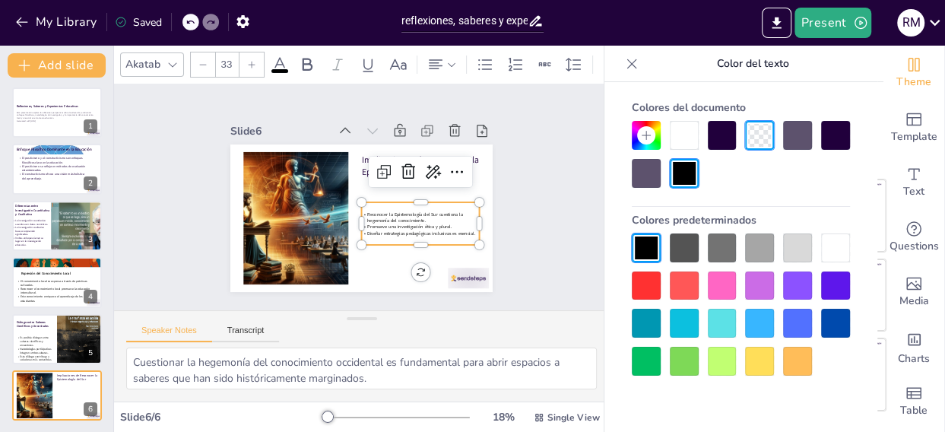
click at [246, 52] on div at bounding box center [252, 64] width 24 height 24
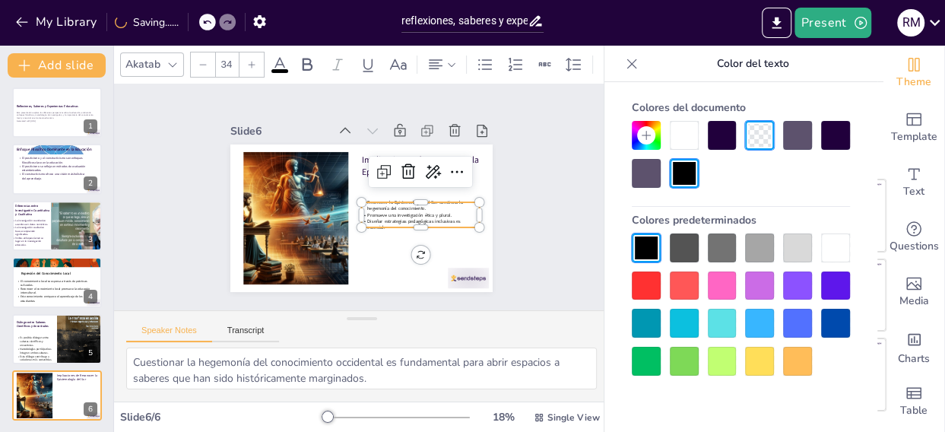
click at [246, 52] on div at bounding box center [252, 64] width 24 height 24
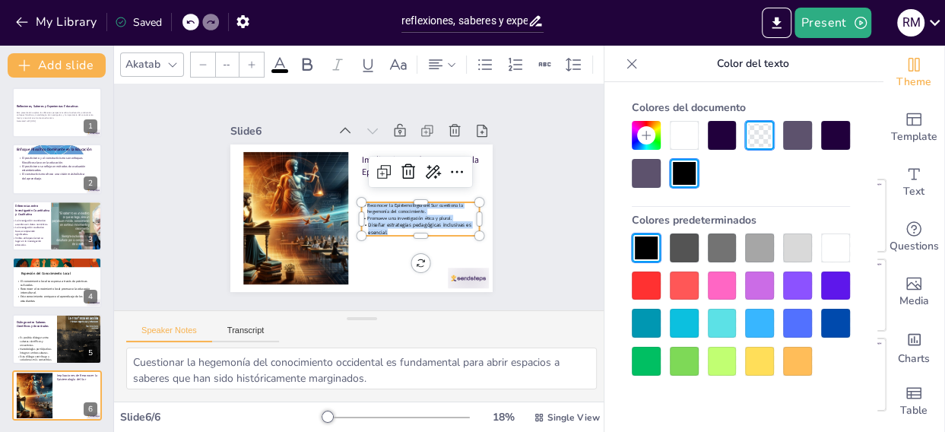
drag, startPoint x: 375, startPoint y: 227, endPoint x: 345, endPoint y: 194, distance: 44.7
click at [345, 194] on div "Implicaciones de Reconocer la Epistemología del Sur Reconocer la Epistemología …" at bounding box center [353, 178] width 300 height 242
click at [230, 53] on input "--" at bounding box center [226, 64] width 21 height 24
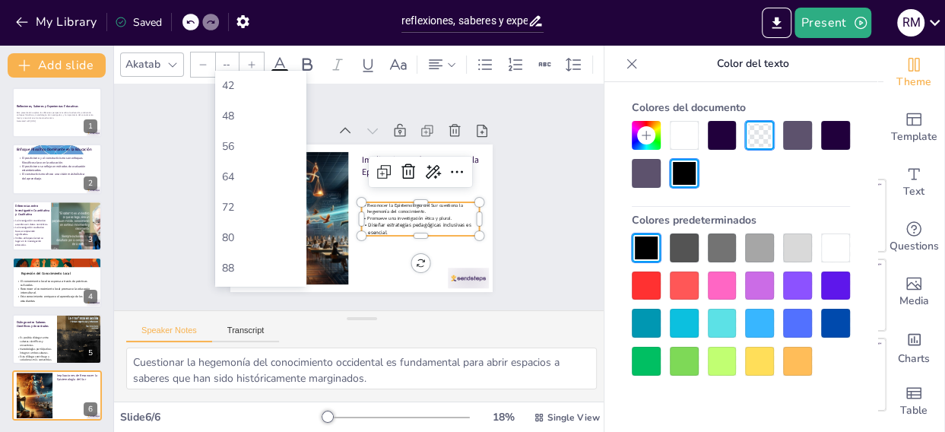
scroll to position [370, 0]
click at [244, 148] on div "56" at bounding box center [260, 142] width 79 height 14
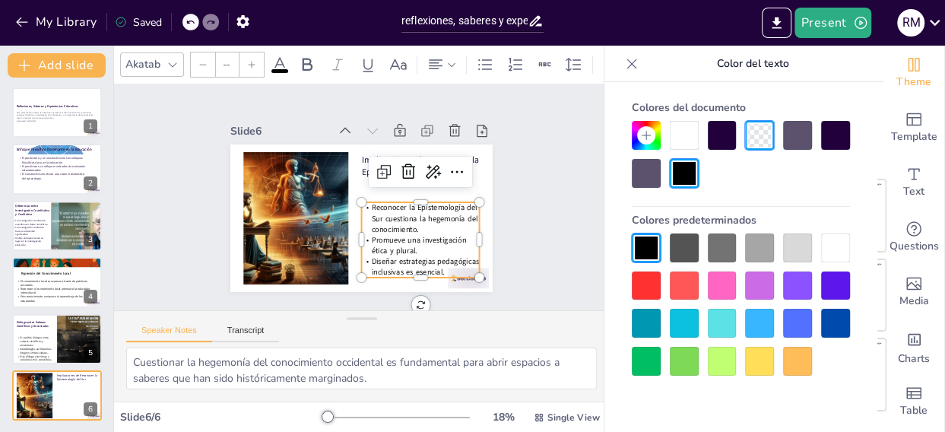
type input "56"
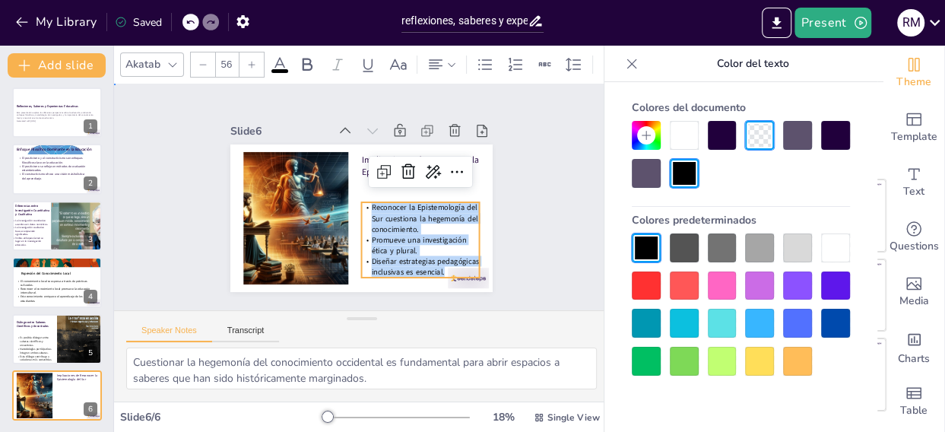
click at [505, 185] on div "Slide 1 Reflexiones, Saberes y Experiencias Educativas Esta presentación explor…" at bounding box center [361, 197] width 393 height 358
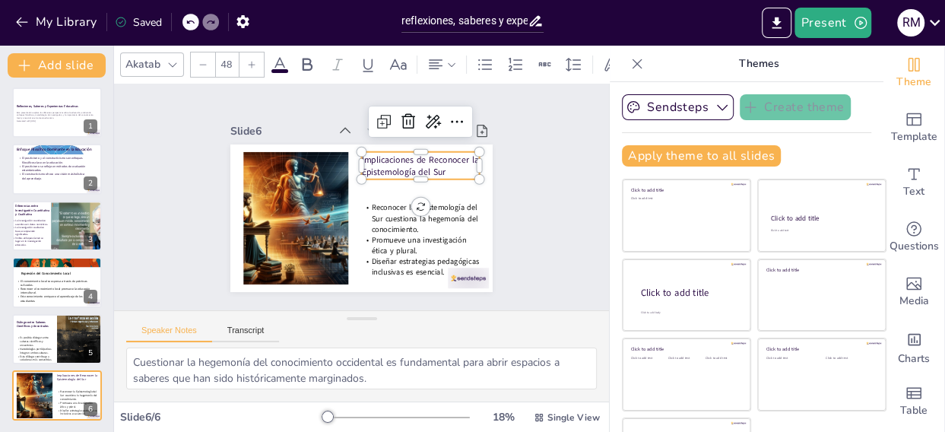
click at [405, 199] on p "Implicaciones de Reconocer la Epistemología del Sur" at bounding box center [386, 259] width 37 height 120
click at [276, 59] on icon at bounding box center [280, 64] width 14 height 14
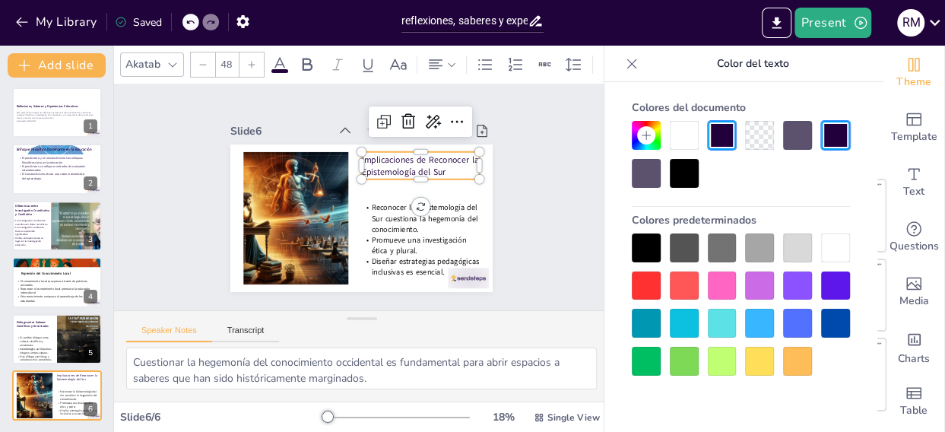
click at [688, 176] on div at bounding box center [684, 173] width 29 height 29
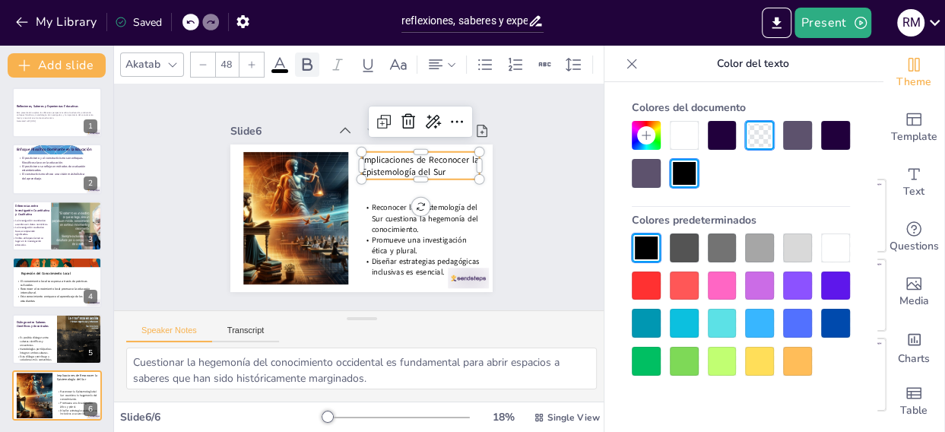
click at [303, 60] on icon at bounding box center [308, 64] width 10 height 13
click at [495, 216] on div "Slide 1 Reflexiones, Saberes y Experiencias Educativas Esta presentación explor…" at bounding box center [361, 197] width 395 height 315
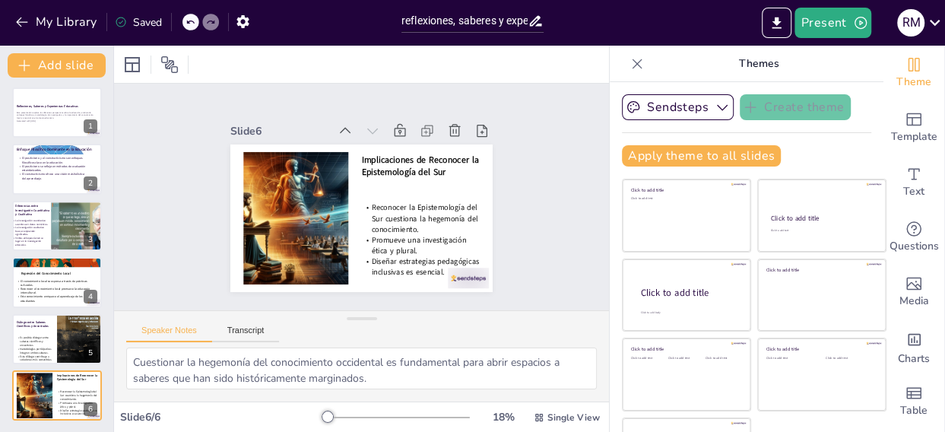
scroll to position [0, 0]
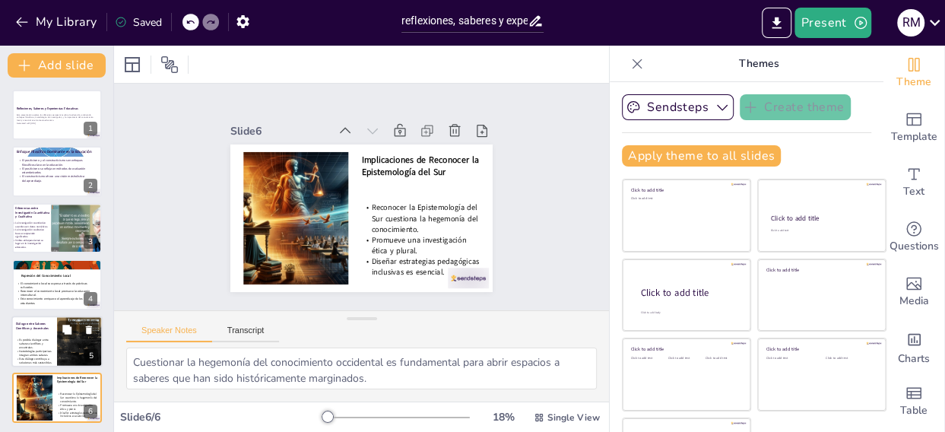
click at [40, 335] on div at bounding box center [56, 342] width 91 height 52
type textarea "El diálogo entre diferentes formas de conocimiento es esencial para construir u…"
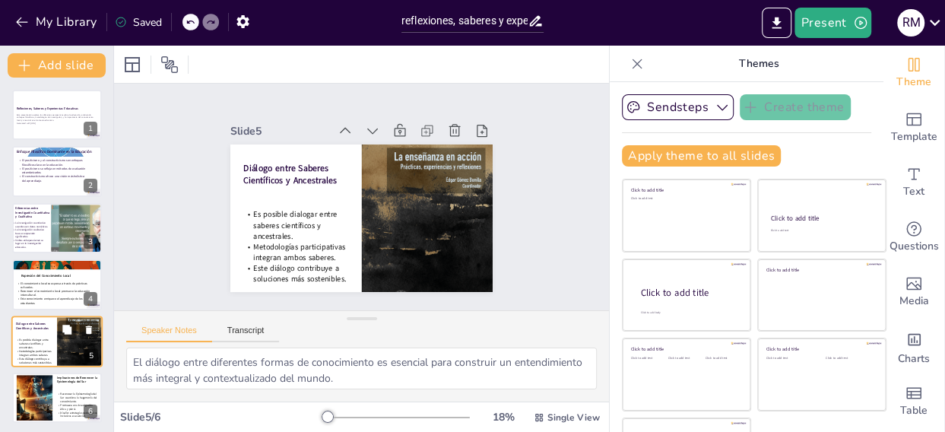
scroll to position [2, 0]
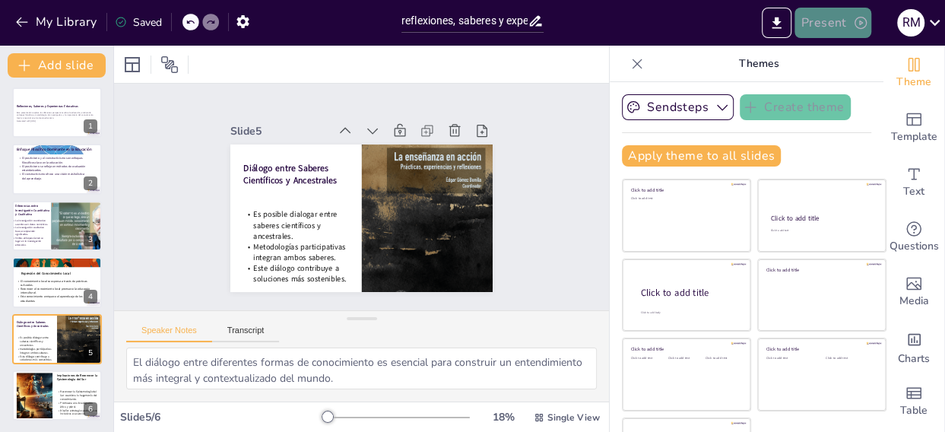
click at [837, 18] on button "Present" at bounding box center [833, 23] width 76 height 30
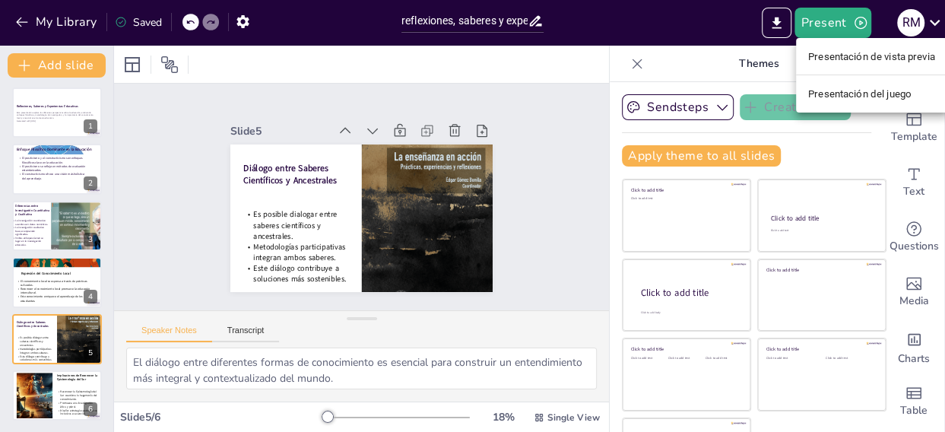
click at [775, 23] on div at bounding box center [472, 216] width 945 height 432
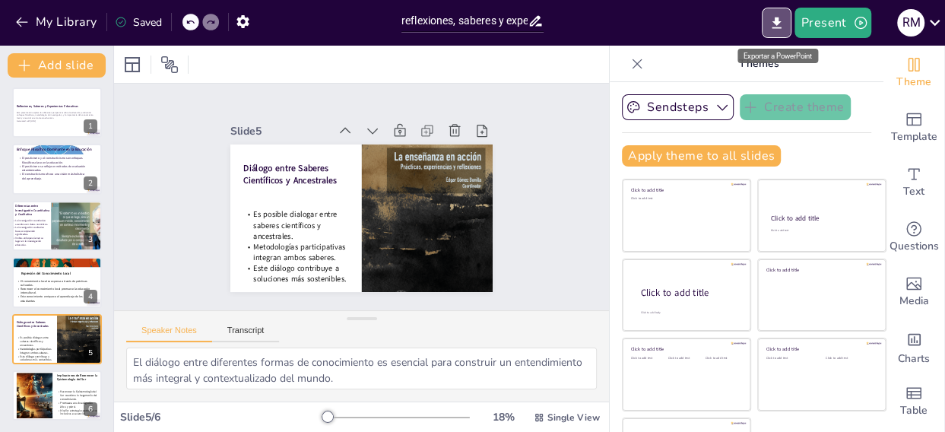
click at [775, 23] on icon "Export to PowerPoint" at bounding box center [777, 23] width 16 height 16
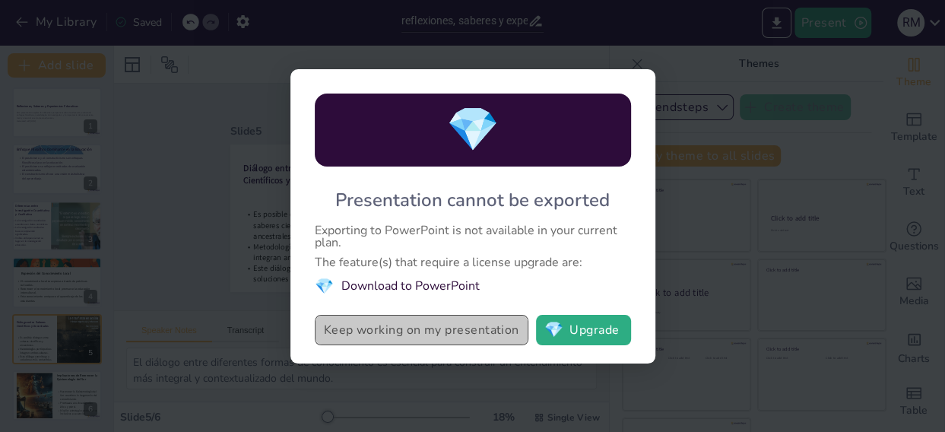
click at [462, 323] on button "Keep working on my presentation" at bounding box center [422, 330] width 214 height 30
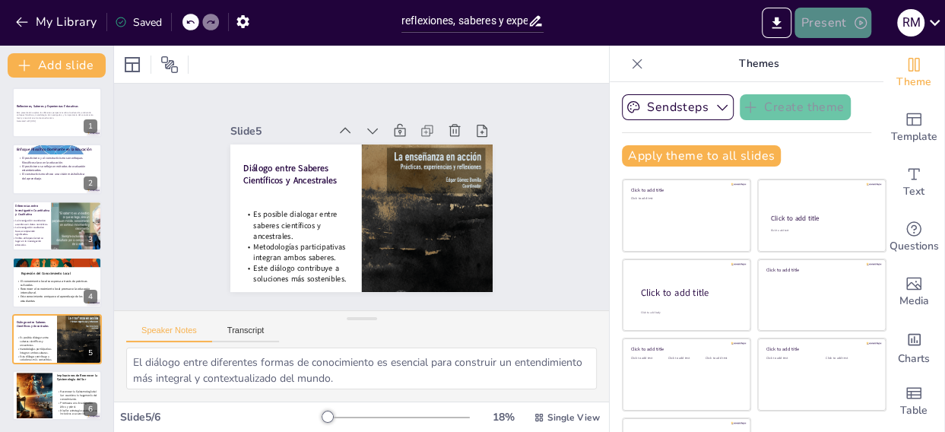
click at [835, 17] on button "Present" at bounding box center [833, 23] width 76 height 30
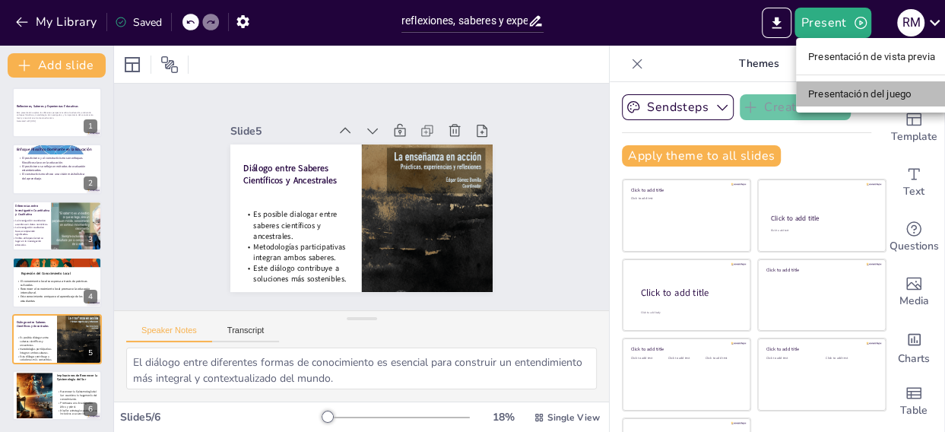
click at [840, 94] on font "Presentación del juego" at bounding box center [860, 93] width 103 height 11
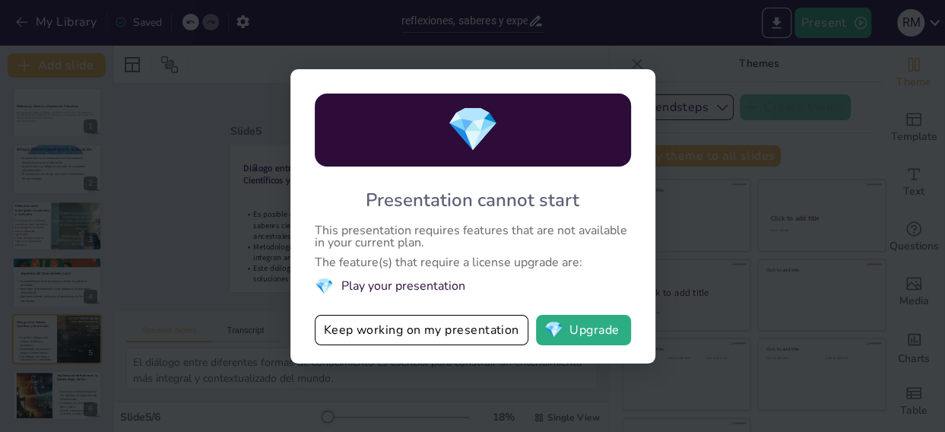
click at [775, 272] on div "💎 Presentation cannot start This presentation requires features that are not av…" at bounding box center [472, 216] width 945 height 432
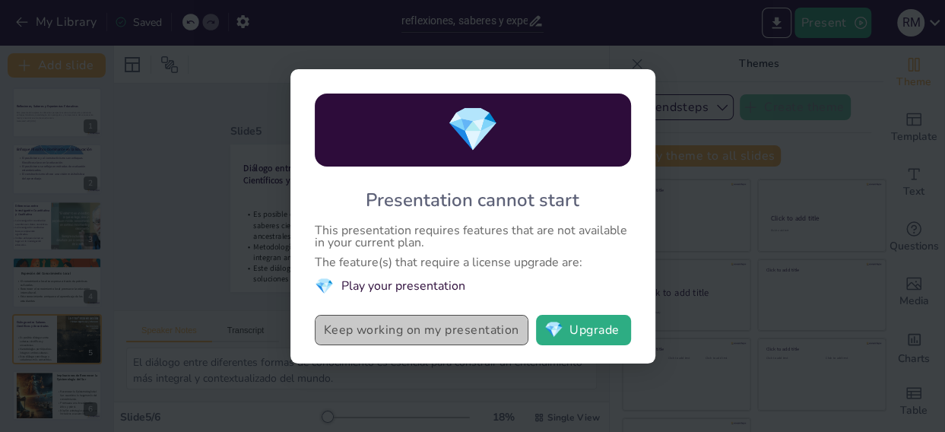
click at [406, 329] on button "Keep working on my presentation" at bounding box center [422, 330] width 214 height 30
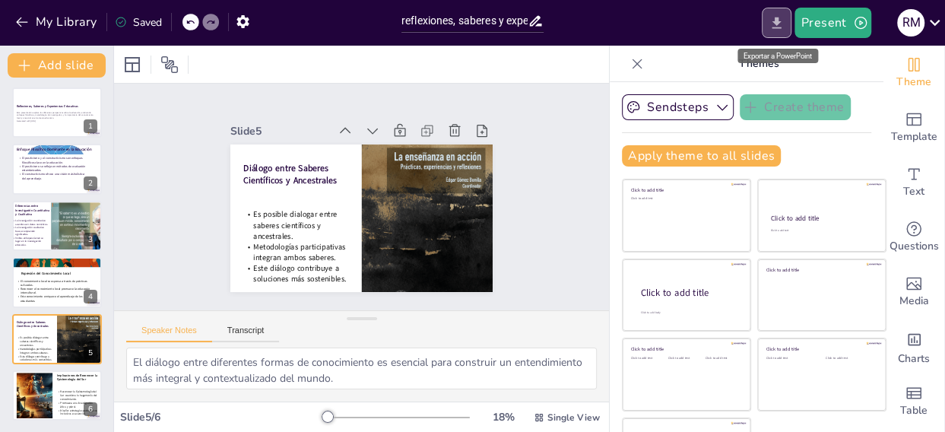
click at [785, 15] on icon "Export to PowerPoint" at bounding box center [777, 23] width 16 height 16
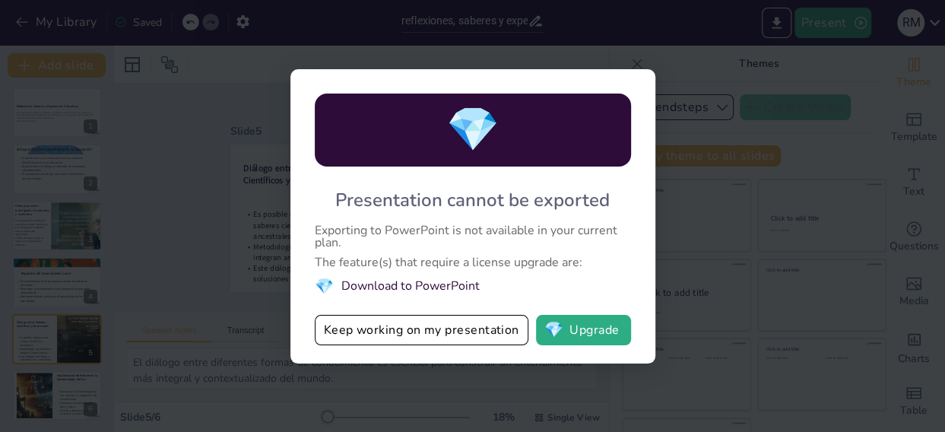
click at [739, 155] on div "💎 Presentation cannot be exported Exporting to PowerPoint is not available in y…" at bounding box center [472, 216] width 945 height 432
click at [227, 257] on div "💎 Presentation cannot be exported Exporting to PowerPoint is not available in y…" at bounding box center [472, 216] width 945 height 432
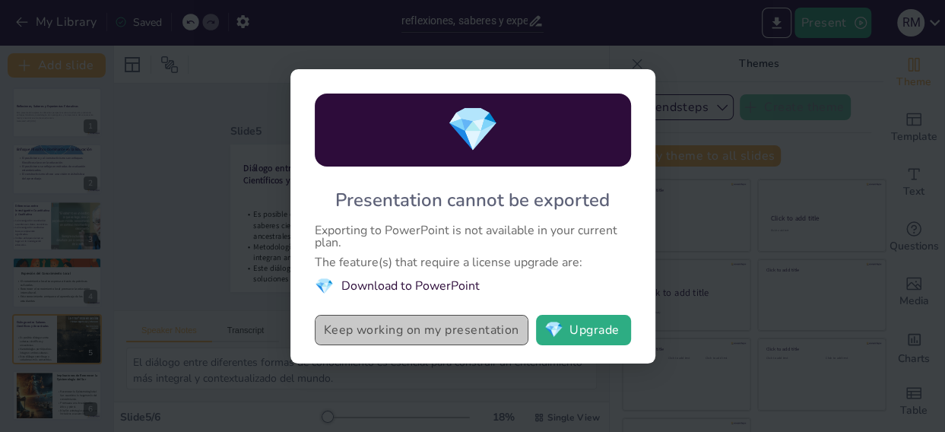
click at [392, 320] on button "Keep working on my presentation" at bounding box center [422, 330] width 214 height 30
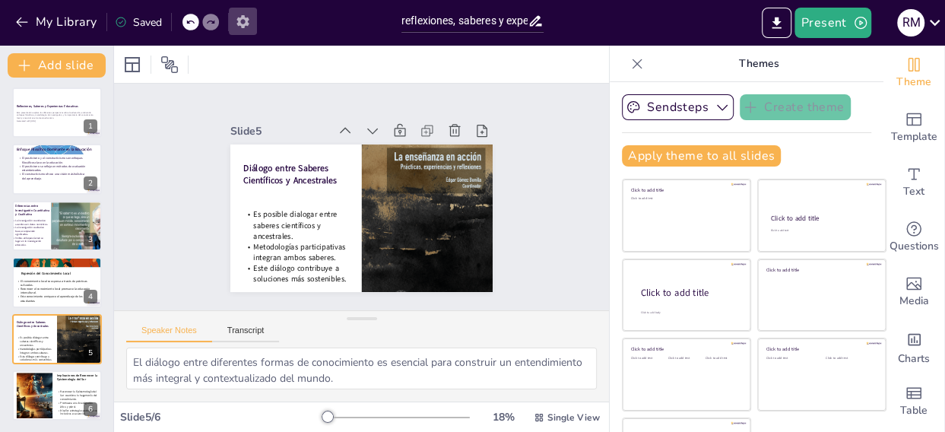
click at [243, 17] on icon "button" at bounding box center [243, 21] width 12 height 13
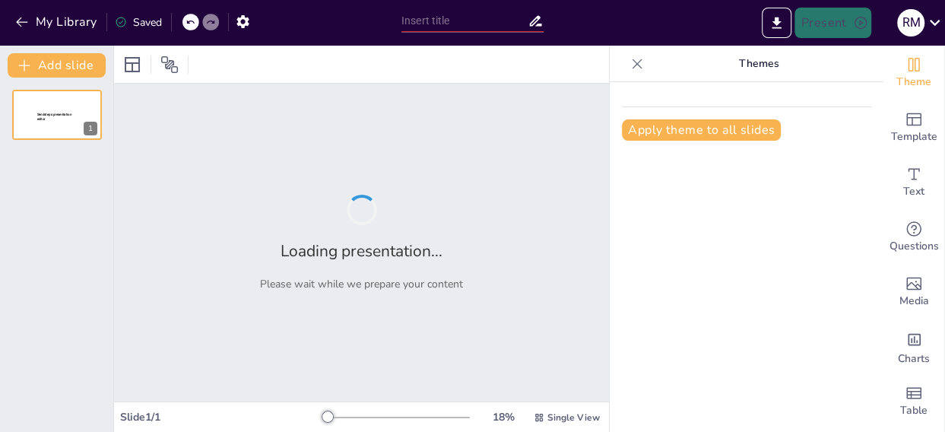
type input "reflexiones, saberes y experiencias educativas"
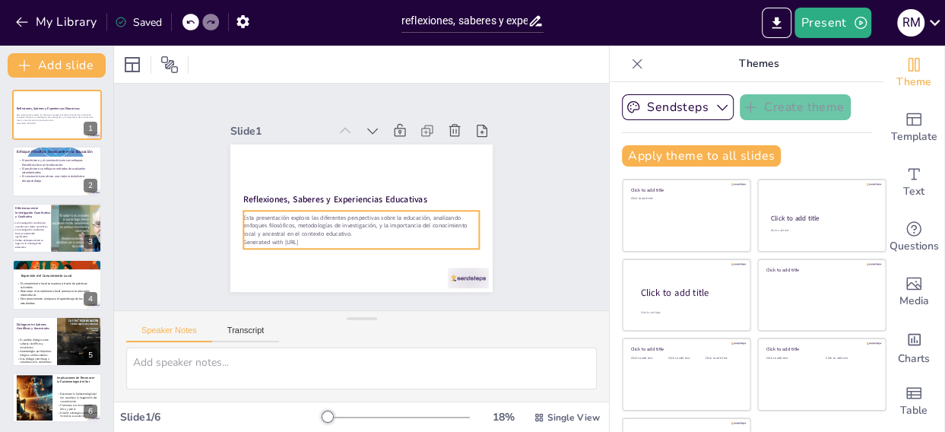
click at [326, 214] on p "Esta presentación explora las diferentes perspectivas sobre la educación, anali…" at bounding box center [361, 226] width 236 height 24
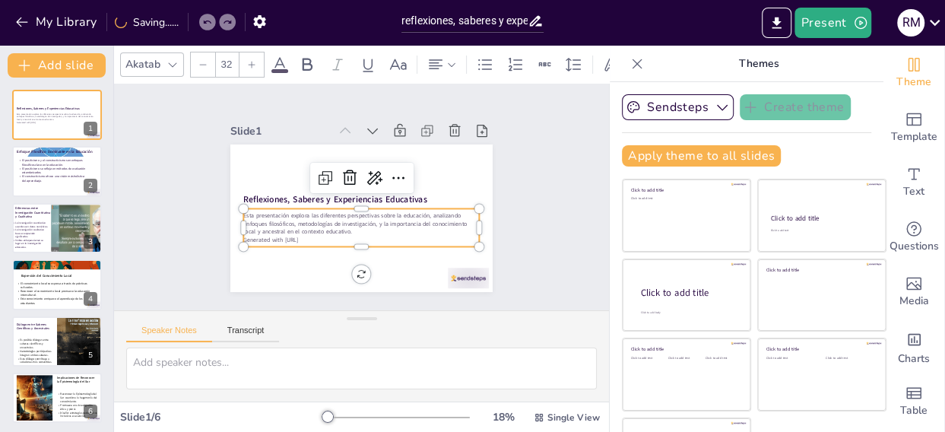
click at [279, 56] on icon at bounding box center [280, 65] width 18 height 18
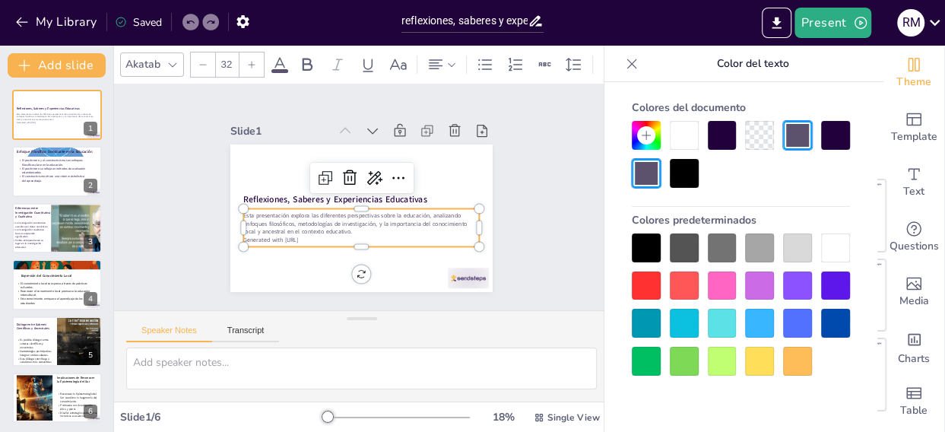
click at [676, 175] on div at bounding box center [684, 173] width 29 height 29
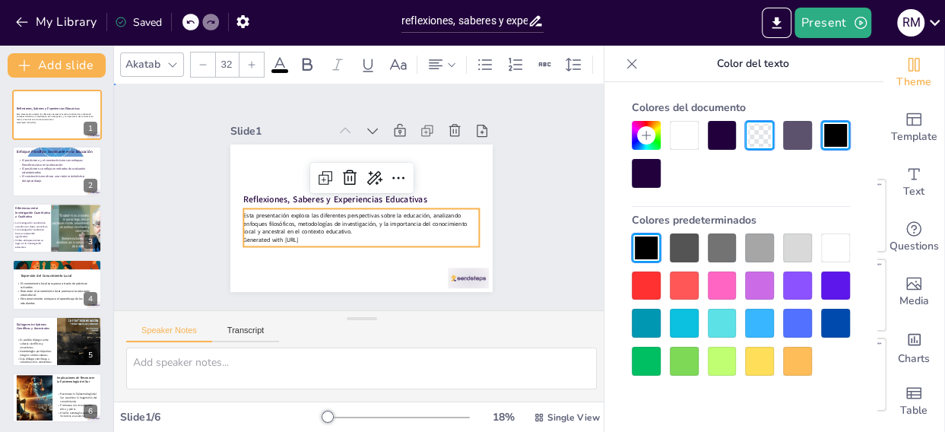
click at [512, 209] on div "Slide 1 Reflexiones, Saberes y Experiencias Educativas Esta presentación explor…" at bounding box center [362, 197] width 348 height 190
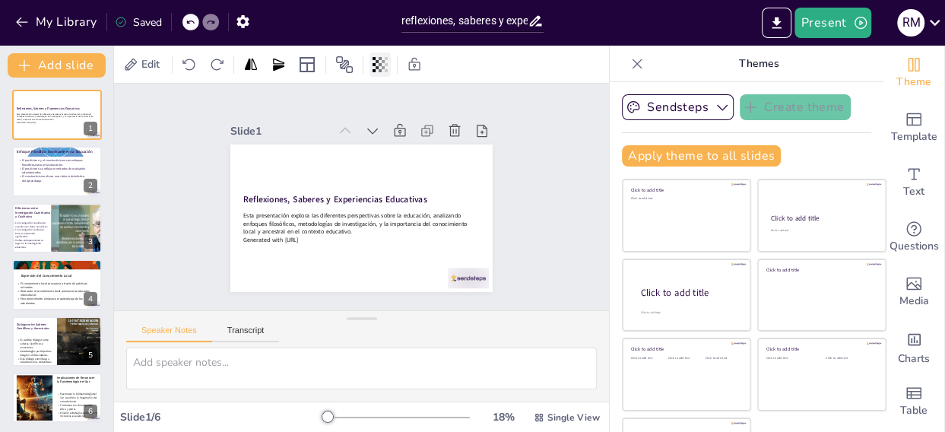
click at [387, 66] on icon at bounding box center [380, 64] width 15 height 15
click at [345, 56] on icon at bounding box center [344, 65] width 18 height 18
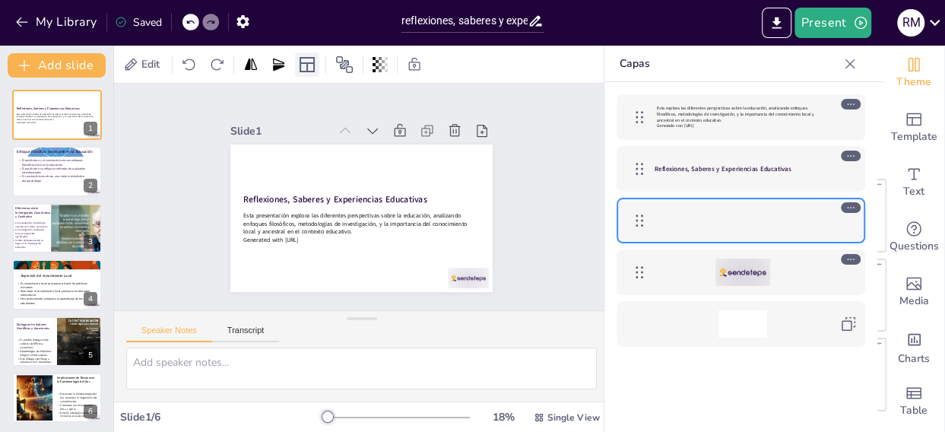
click at [314, 57] on icon at bounding box center [307, 64] width 15 height 15
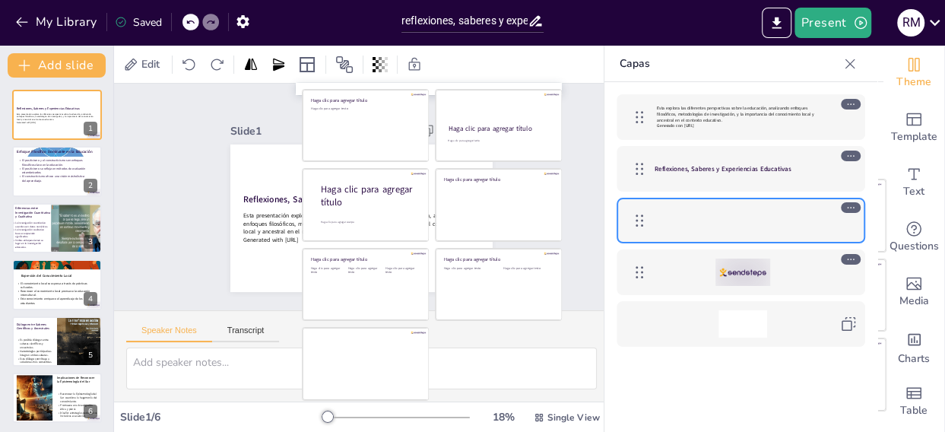
click at [853, 61] on icon at bounding box center [850, 63] width 15 height 15
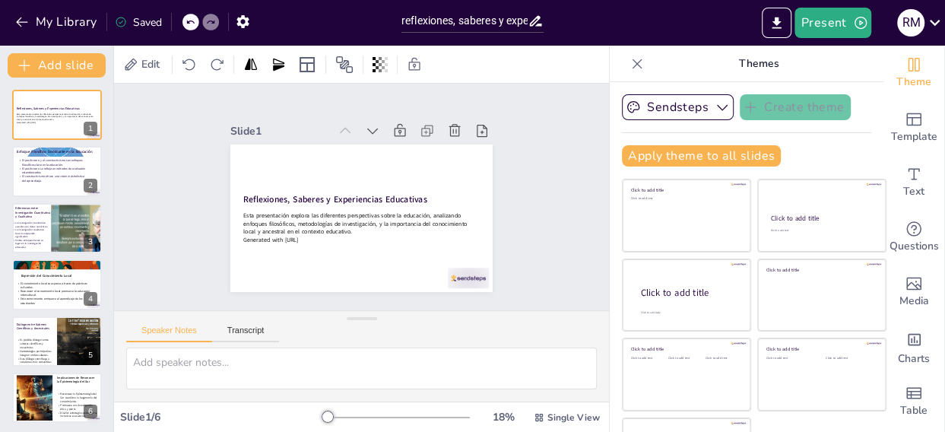
click at [630, 58] on icon at bounding box center [637, 63] width 15 height 15
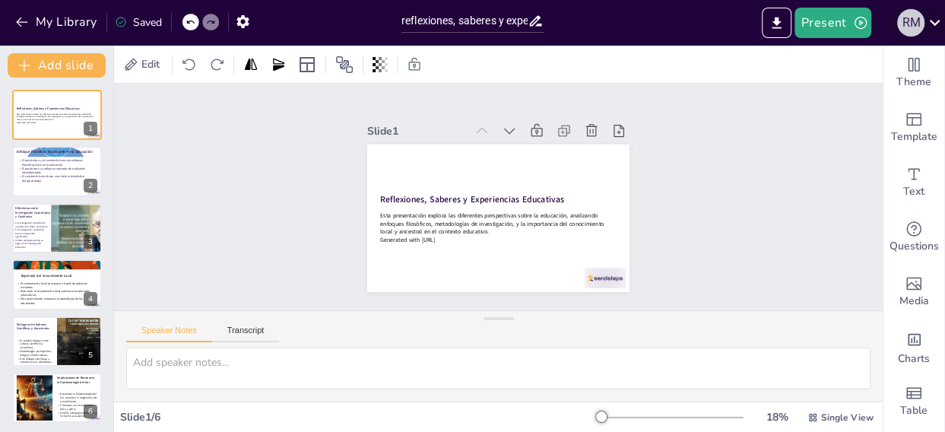
click at [920, 21] on div "R M" at bounding box center [911, 22] width 27 height 27
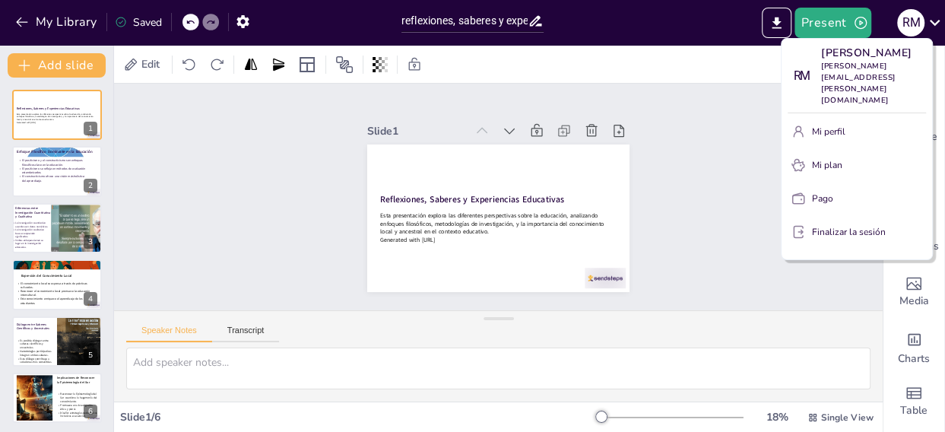
click at [935, 21] on div at bounding box center [472, 216] width 945 height 432
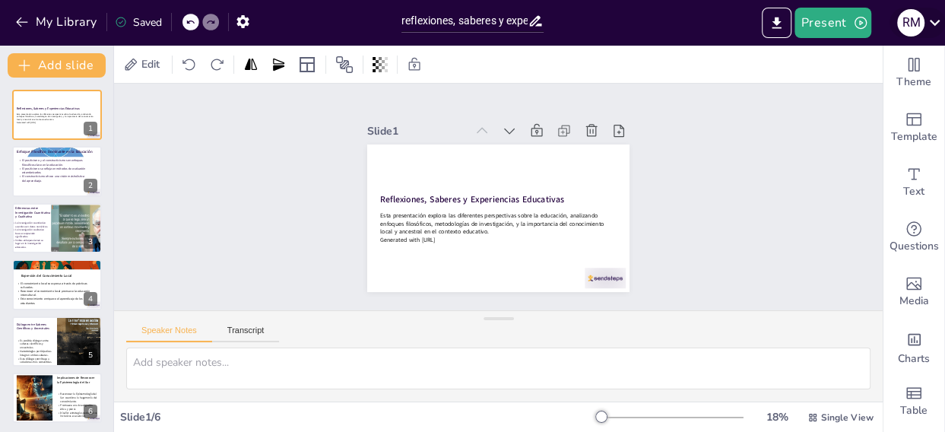
click at [933, 18] on icon at bounding box center [935, 22] width 21 height 21
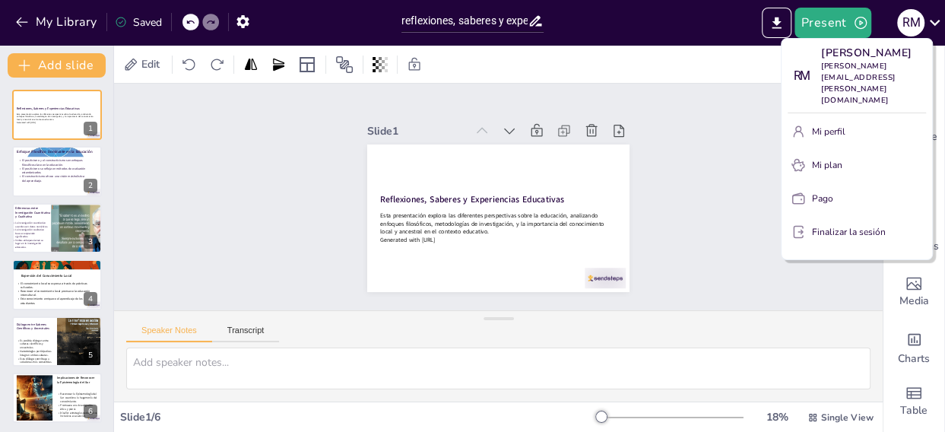
click at [818, 15] on div at bounding box center [472, 216] width 945 height 432
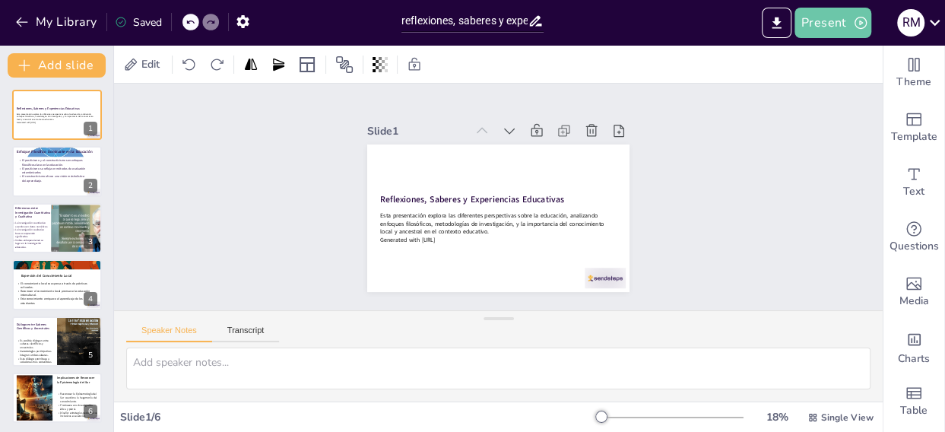
click at [818, 15] on button "Present" at bounding box center [833, 23] width 76 height 30
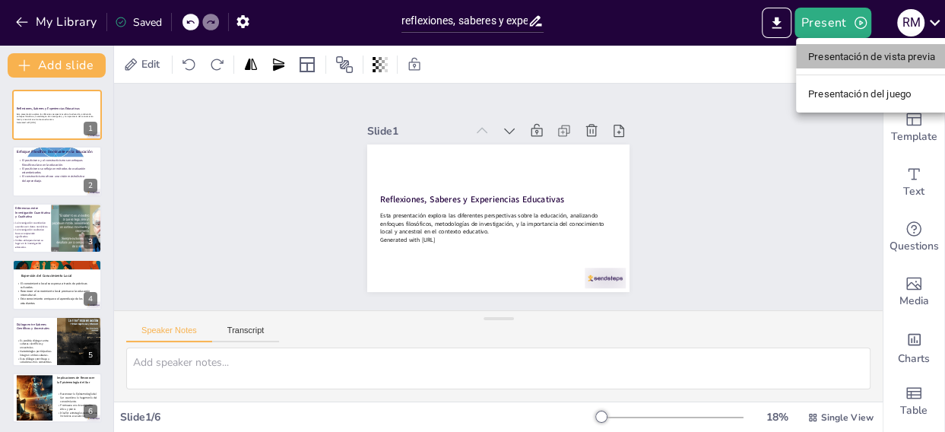
click at [854, 53] on font "Presentación de vista previa" at bounding box center [872, 56] width 127 height 11
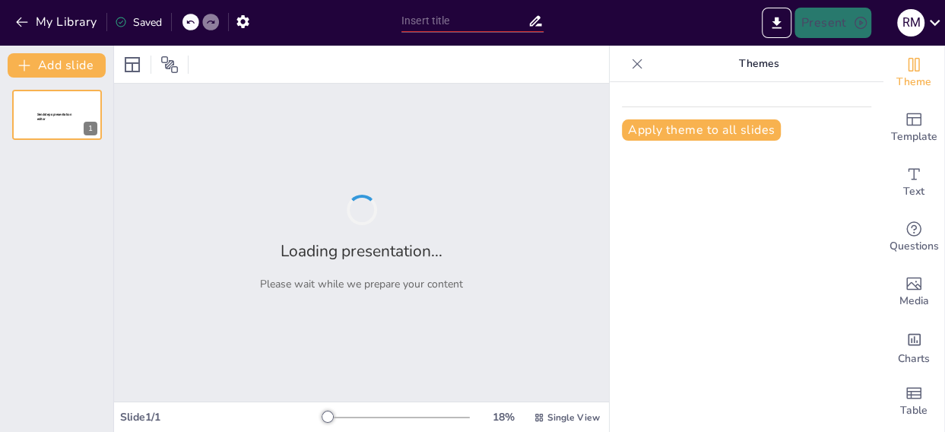
type input "reflexiones, saberes y experiencias educativas"
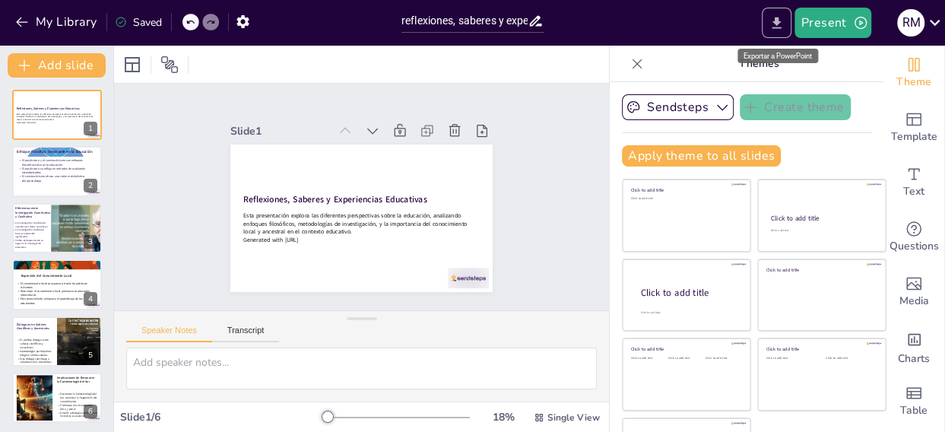
click at [776, 17] on icon "Export to PowerPoint" at bounding box center [777, 23] width 16 height 16
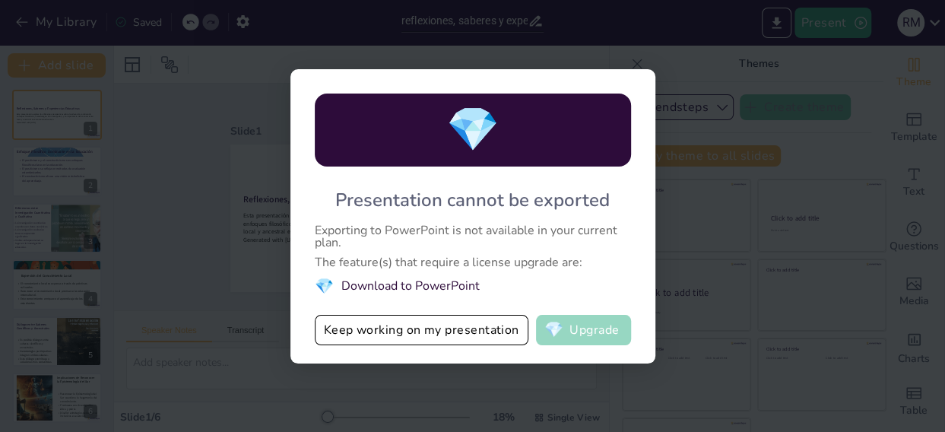
click at [593, 315] on button "💎 Upgrade" at bounding box center [583, 330] width 95 height 30
